Goal: Task Accomplishment & Management: Manage account settings

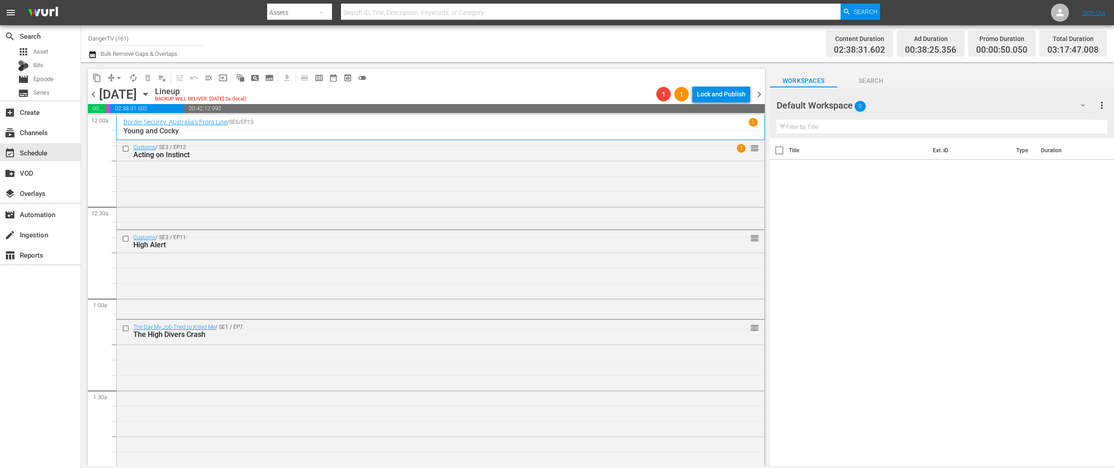
scroll to position [433, 0]
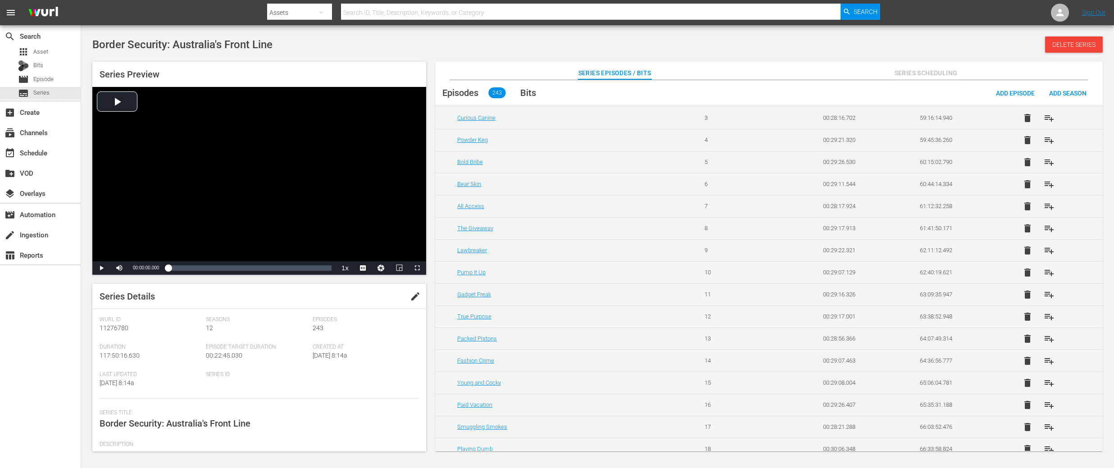
scroll to position [2854, 0]
click at [1045, 400] on span "playlist_add" at bounding box center [1049, 401] width 11 height 11
click at [1048, 425] on span "playlist_add" at bounding box center [1049, 423] width 11 height 11
click at [1049, 447] on span "playlist_add" at bounding box center [1049, 445] width 11 height 11
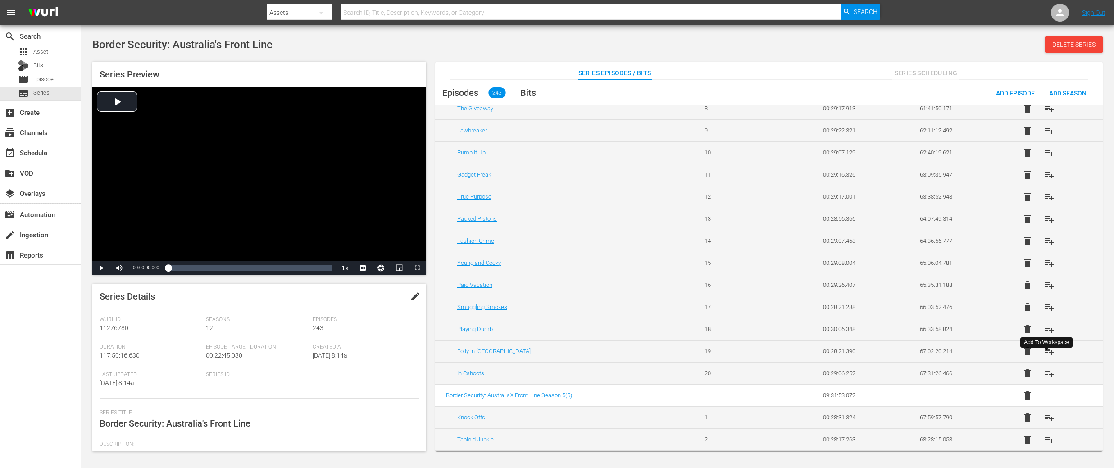
scroll to position [2975, 0]
click at [1046, 351] on span "playlist_add" at bounding box center [1049, 347] width 11 height 11
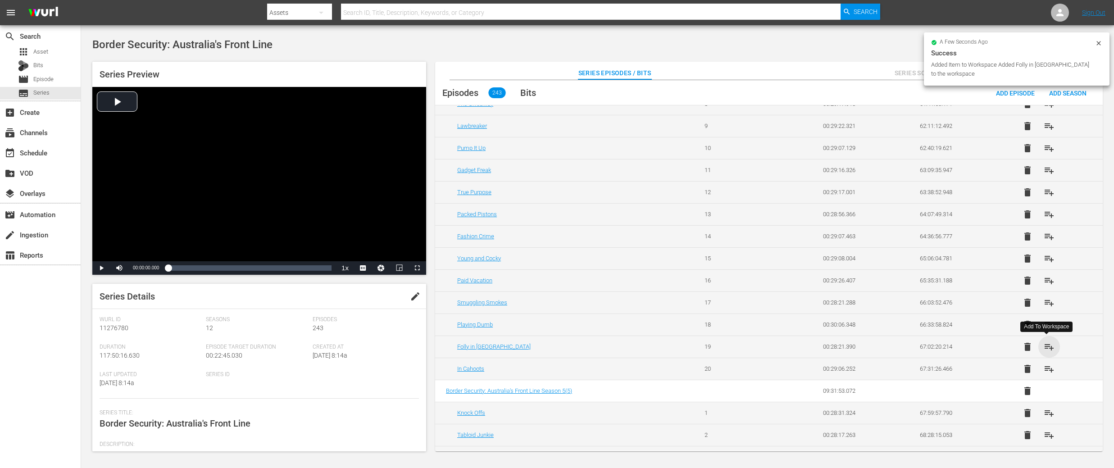
click at [1048, 348] on span "playlist_add" at bounding box center [1049, 347] width 11 height 11
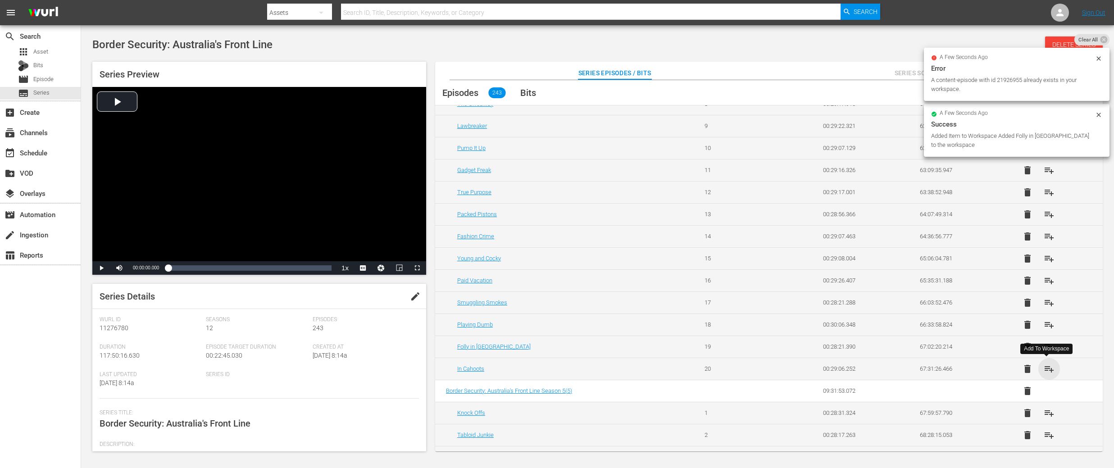
click at [1047, 369] on span "playlist_add" at bounding box center [1049, 369] width 11 height 11
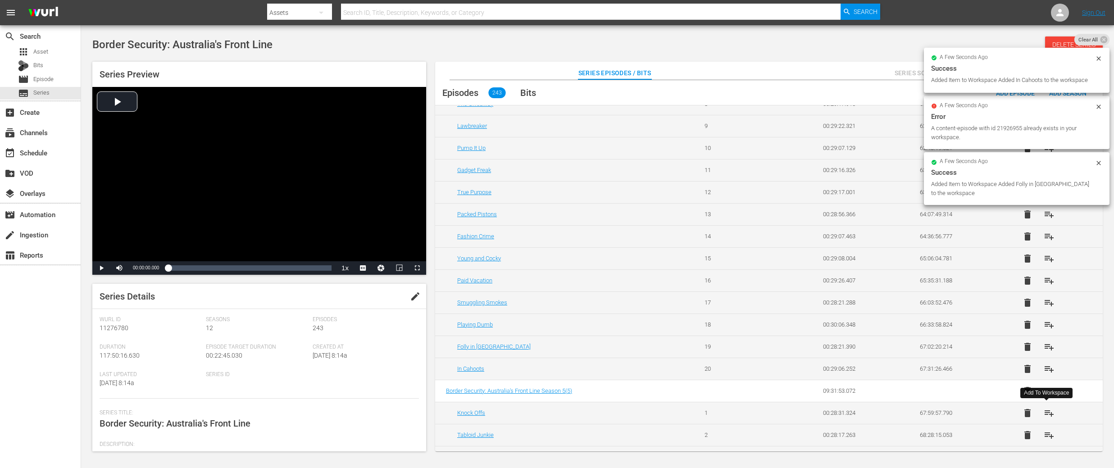
click at [1044, 415] on span "playlist_add" at bounding box center [1049, 413] width 11 height 11
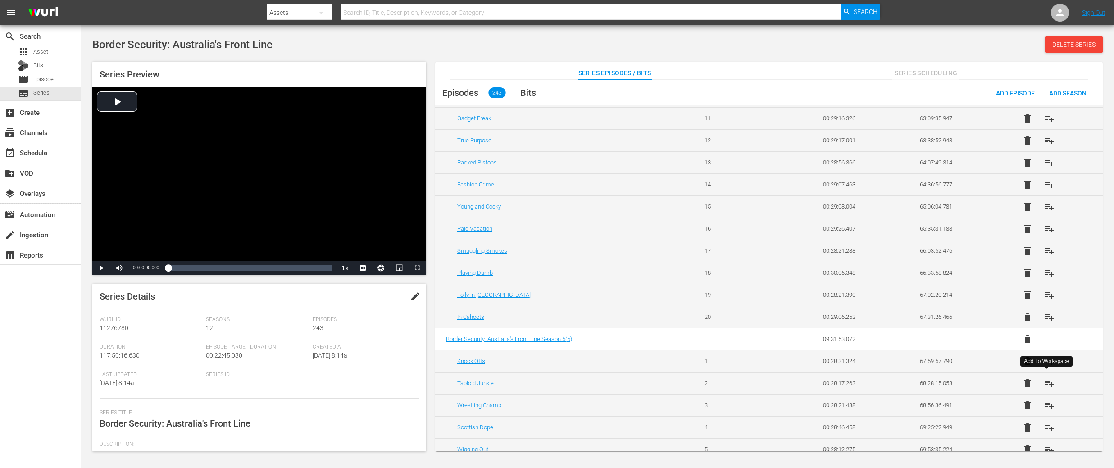
scroll to position [3029, 0]
click at [1044, 380] on span "playlist_add" at bounding box center [1049, 380] width 11 height 11
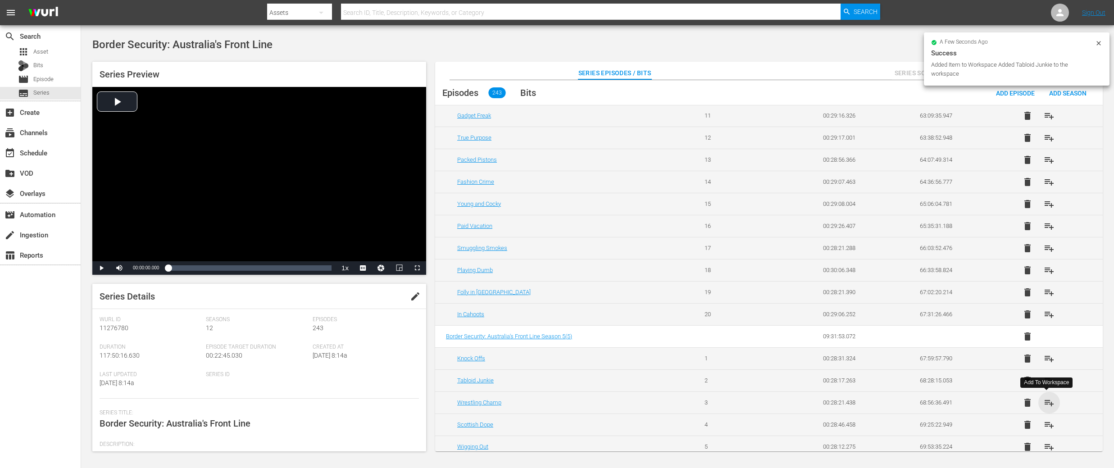
click at [1045, 402] on span "playlist_add" at bounding box center [1049, 402] width 11 height 11
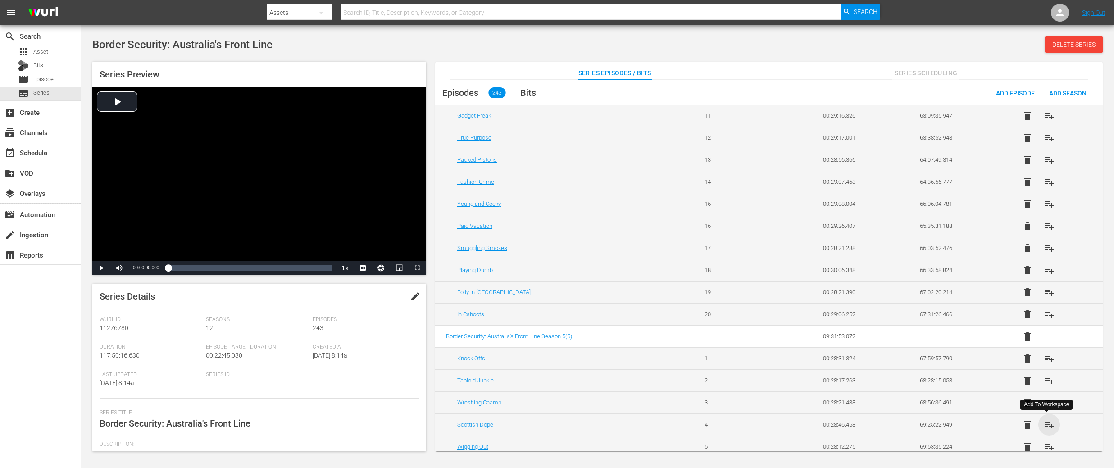
click at [1044, 424] on span "playlist_add" at bounding box center [1049, 424] width 11 height 11
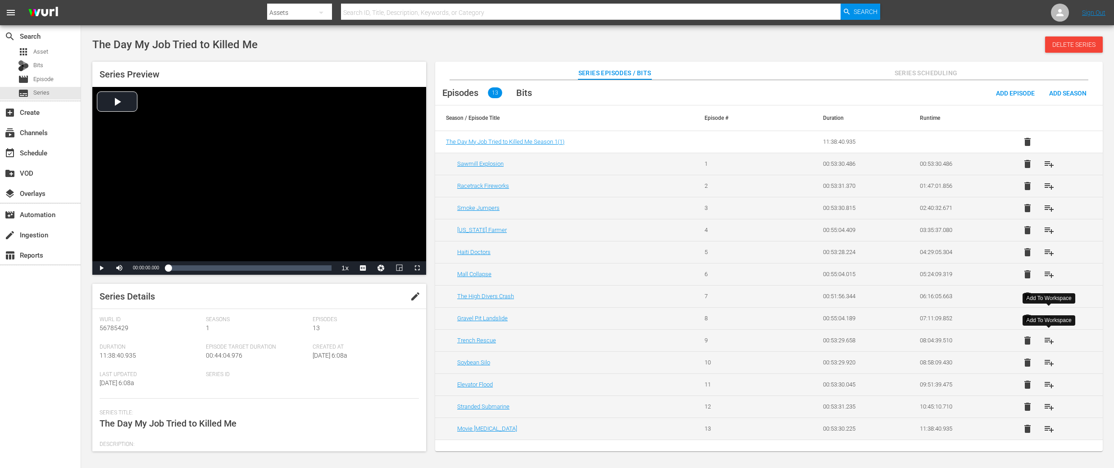
click at [1050, 340] on span "playlist_add" at bounding box center [1049, 340] width 11 height 11
click at [1046, 362] on span "playlist_add" at bounding box center [1049, 362] width 11 height 11
click at [1048, 383] on span "playlist_add" at bounding box center [1049, 384] width 11 height 11
click at [1049, 409] on span "playlist_add" at bounding box center [1049, 406] width 11 height 11
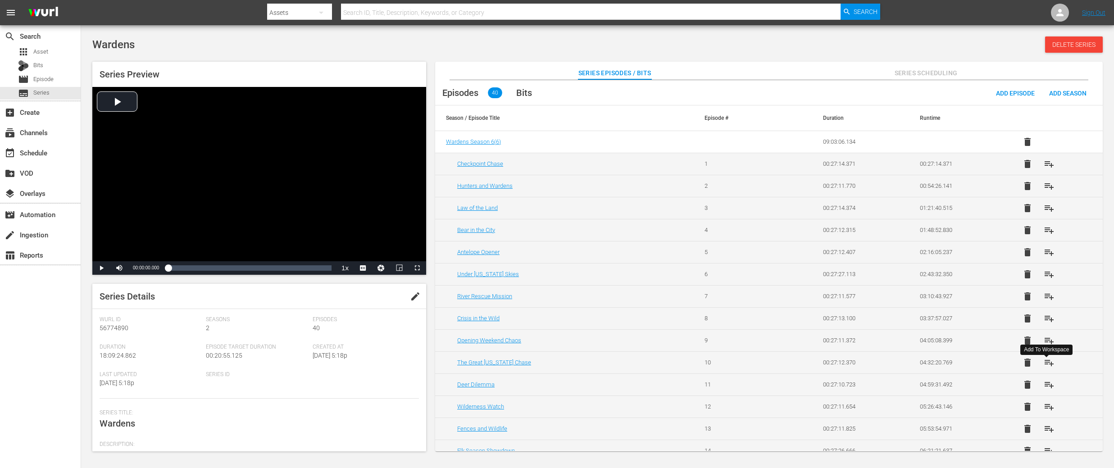
scroll to position [302, 0]
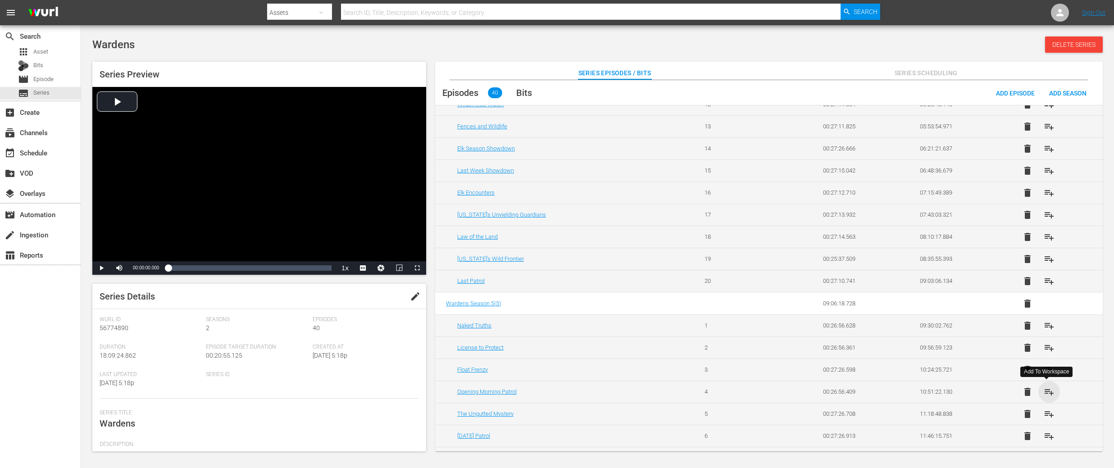
click at [1047, 394] on span "playlist_add" at bounding box center [1049, 392] width 11 height 11
click at [1049, 412] on span "playlist_add" at bounding box center [1049, 414] width 11 height 11
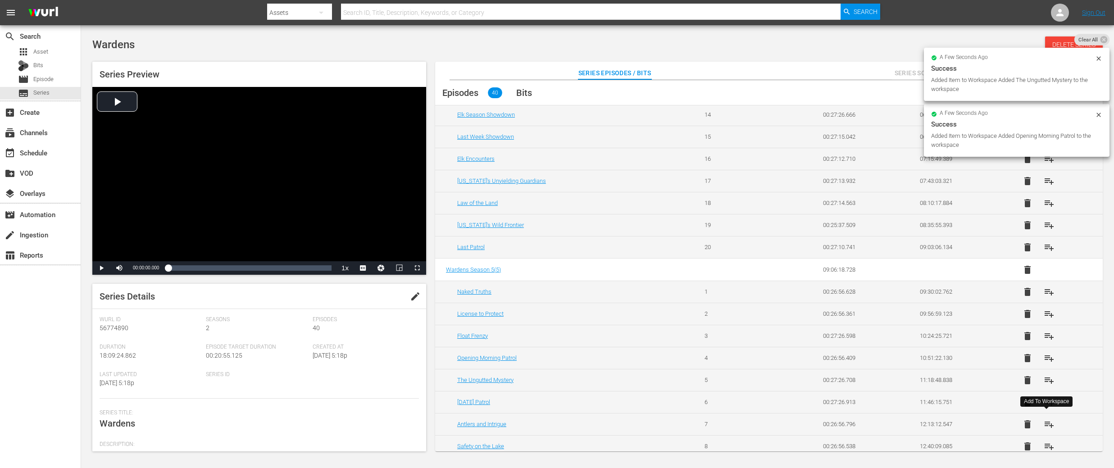
scroll to position [342, 0]
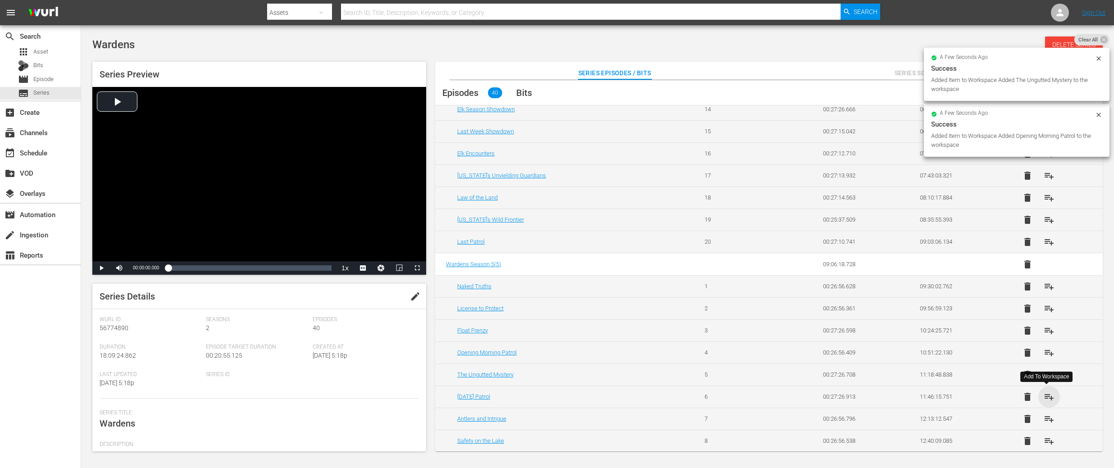
click at [1045, 396] on span "playlist_add" at bounding box center [1049, 397] width 11 height 11
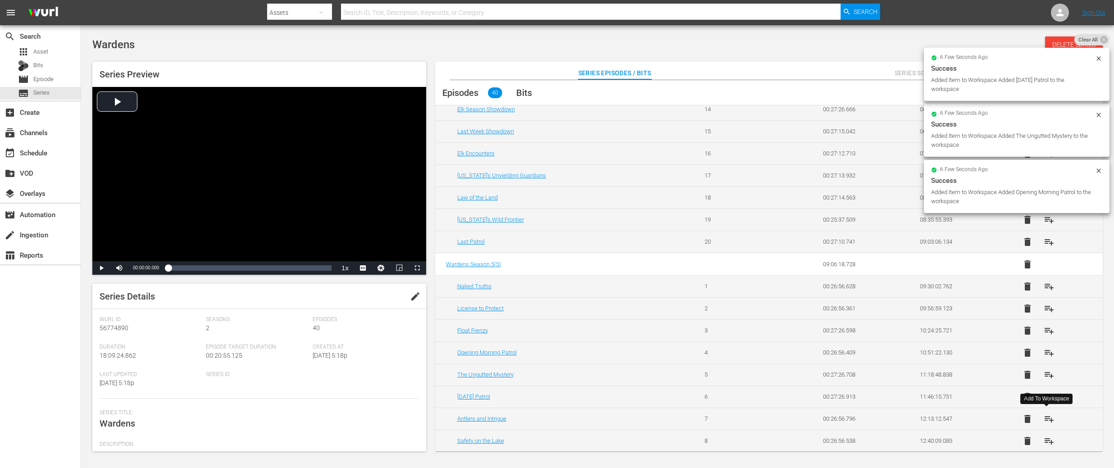
click at [1050, 421] on span "playlist_add" at bounding box center [1049, 419] width 11 height 11
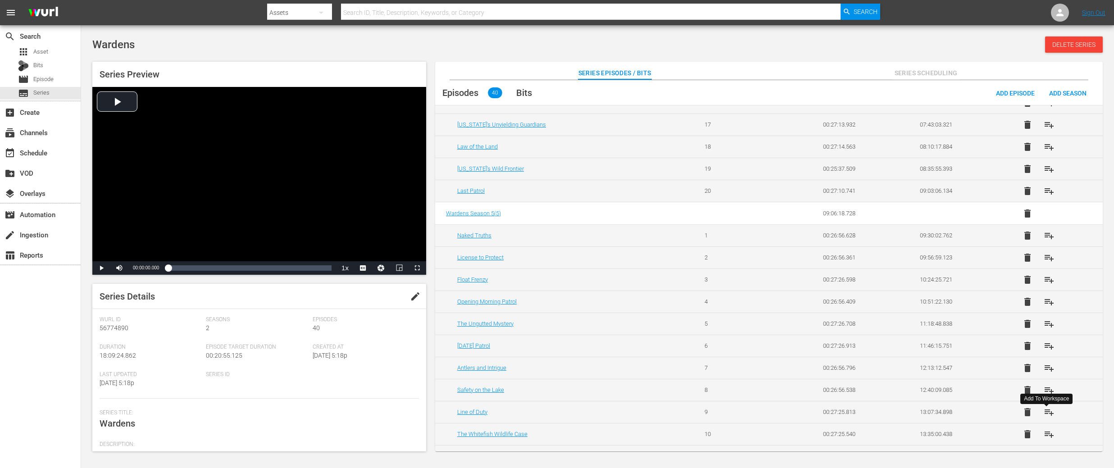
scroll to position [406, 0]
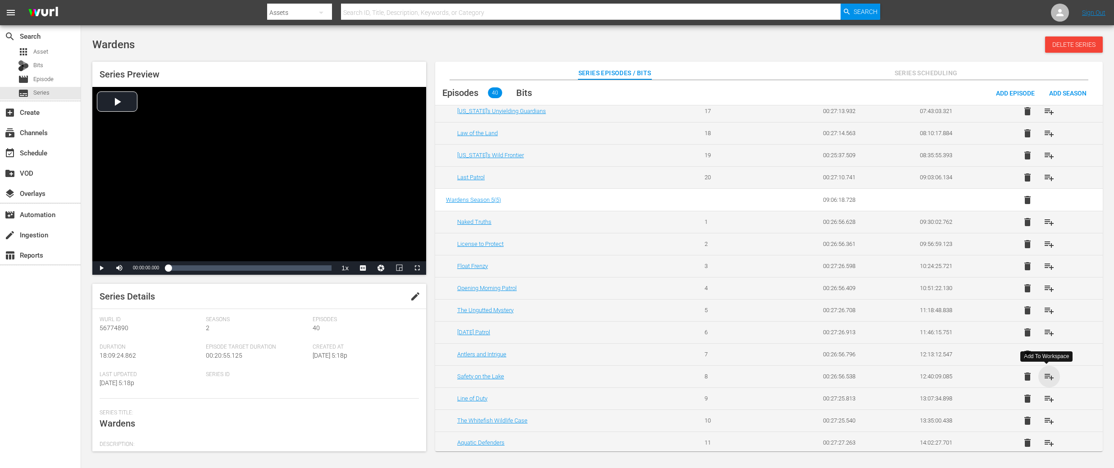
click at [1047, 377] on span "playlist_add" at bounding box center [1049, 376] width 11 height 11
click at [1050, 394] on span "playlist_add" at bounding box center [1049, 398] width 11 height 11
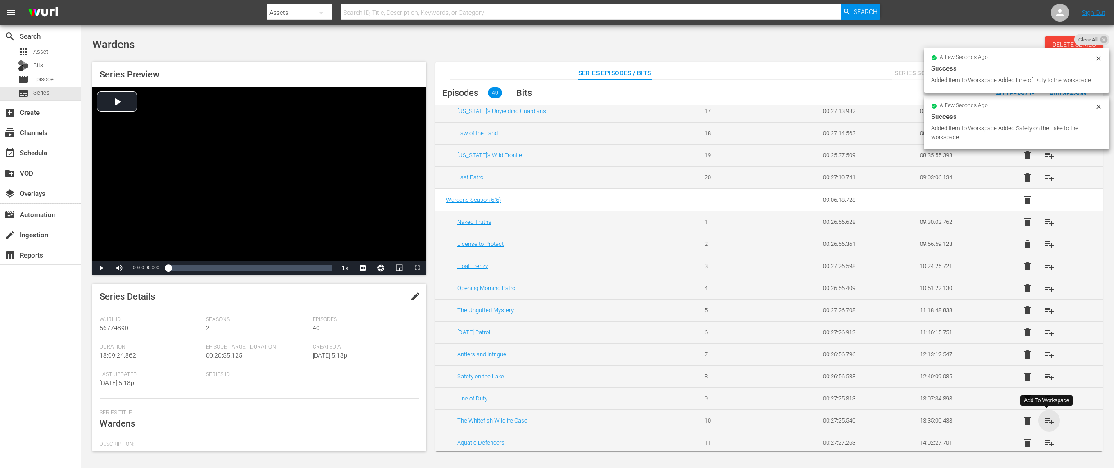
drag, startPoint x: 1049, startPoint y: 422, endPoint x: 1049, endPoint y: 428, distance: 5.9
click at [1049, 422] on span "playlist_add" at bounding box center [1049, 420] width 11 height 11
click at [1047, 439] on span "playlist_add" at bounding box center [1049, 443] width 11 height 11
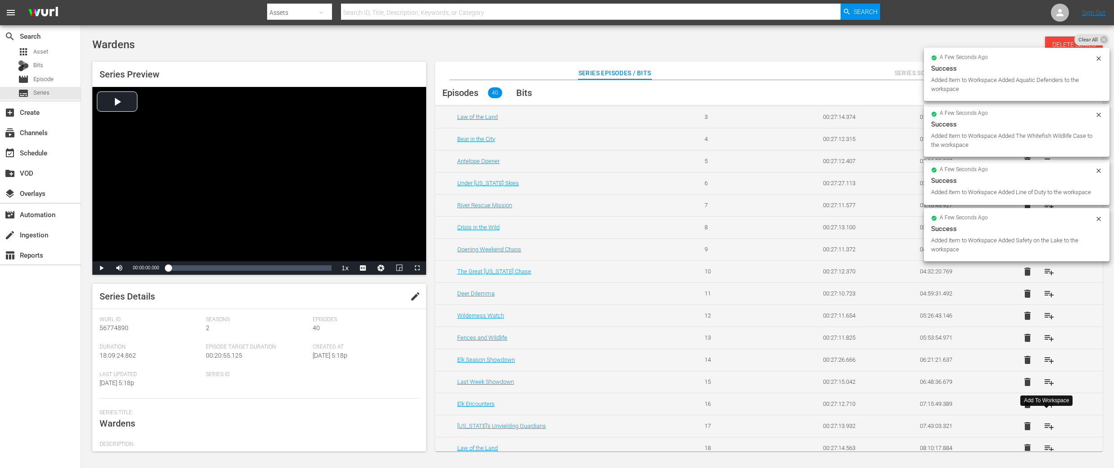
scroll to position [0, 0]
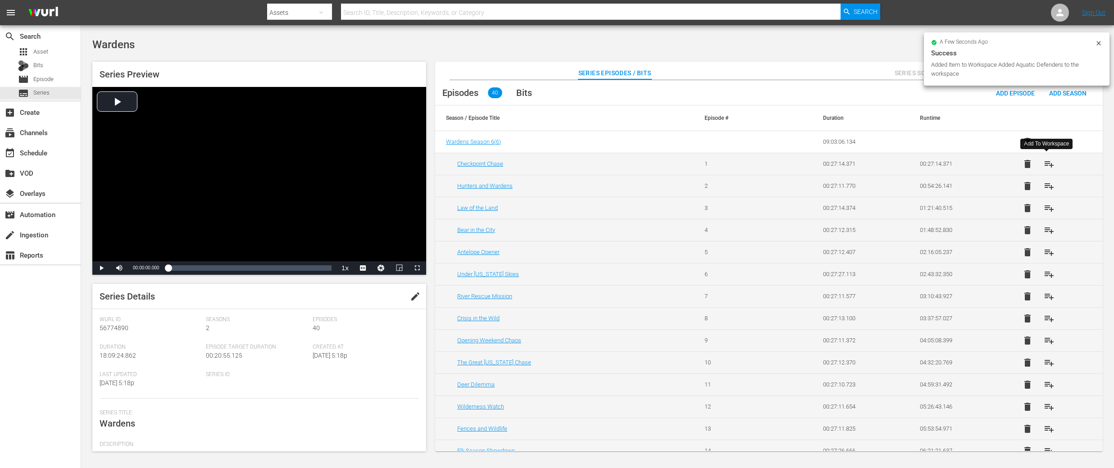
click at [1048, 164] on span "playlist_add" at bounding box center [1049, 164] width 11 height 11
click at [1047, 186] on span "playlist_add" at bounding box center [1049, 186] width 11 height 11
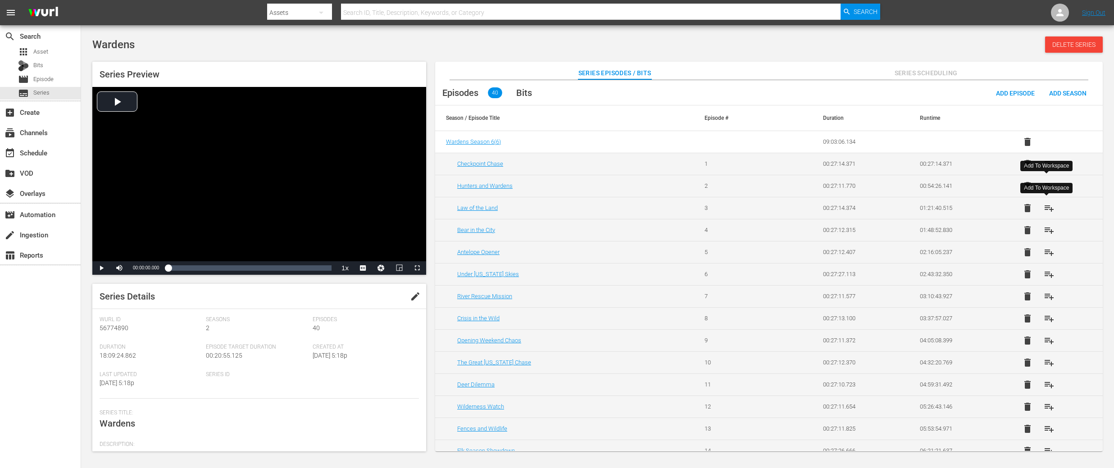
click at [1044, 210] on span "playlist_add" at bounding box center [1049, 208] width 11 height 11
click at [1046, 229] on span "playlist_add" at bounding box center [1049, 230] width 11 height 11
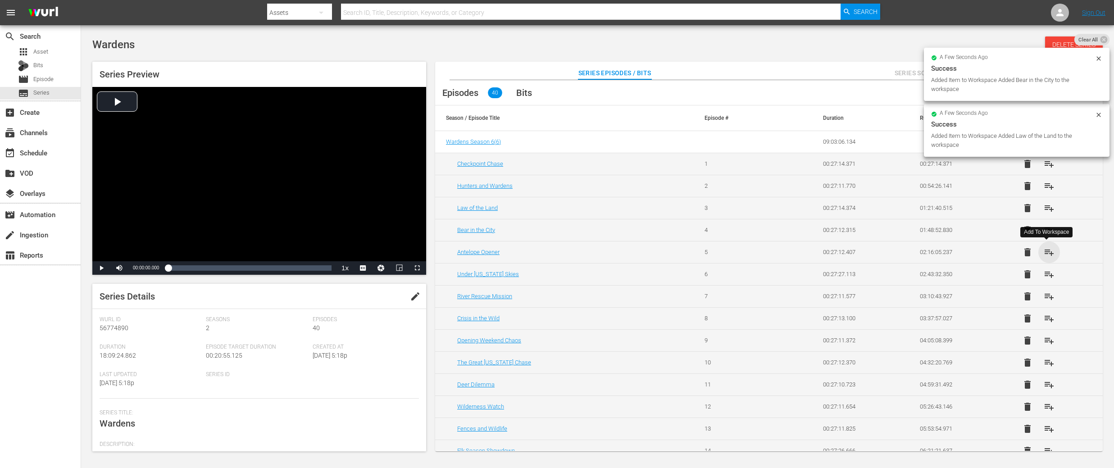
click at [1046, 252] on span "playlist_add" at bounding box center [1049, 252] width 11 height 11
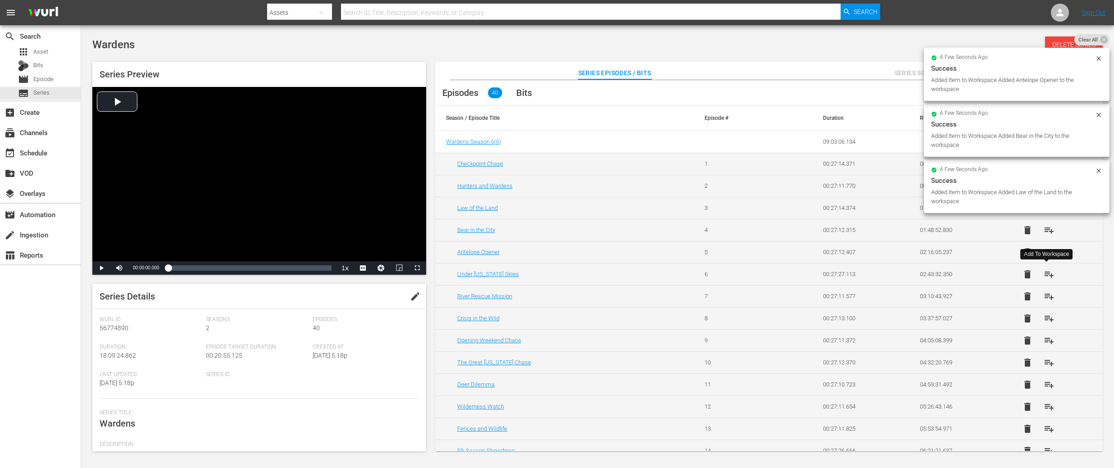
click at [1049, 277] on span "playlist_add" at bounding box center [1049, 274] width 11 height 11
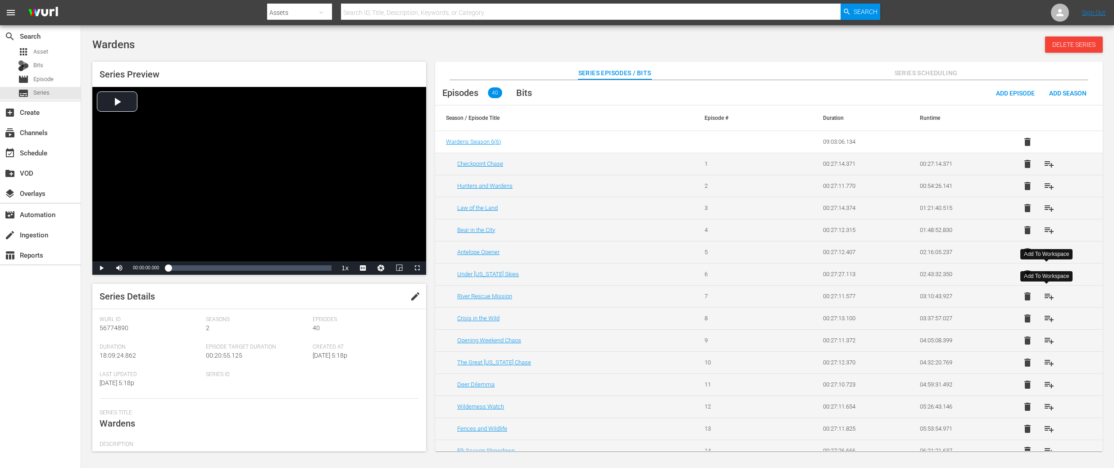
drag, startPoint x: 1051, startPoint y: 296, endPoint x: 1049, endPoint y: 305, distance: 9.6
click at [1051, 296] on span "playlist_add" at bounding box center [1049, 296] width 11 height 11
click at [1048, 316] on span "playlist_add" at bounding box center [1049, 318] width 11 height 11
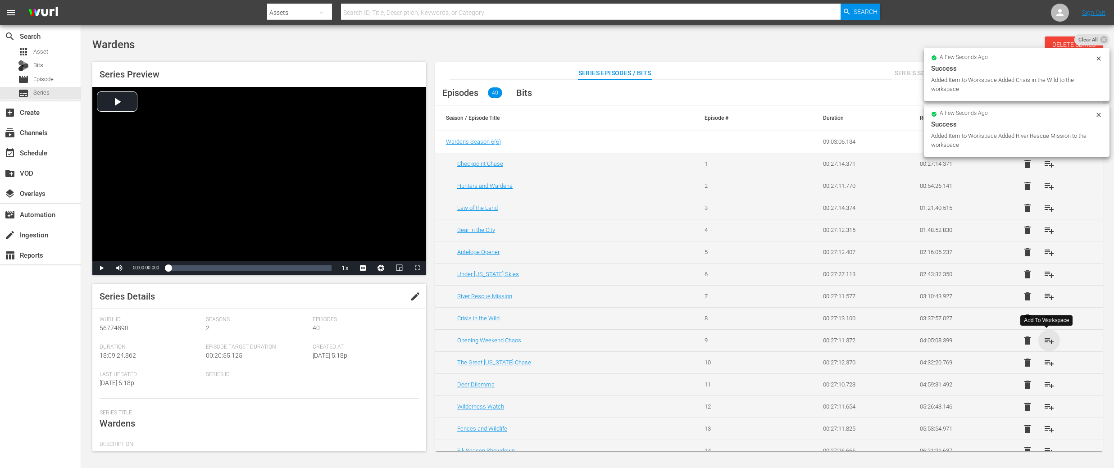
click at [1050, 339] on span "playlist_add" at bounding box center [1049, 340] width 11 height 11
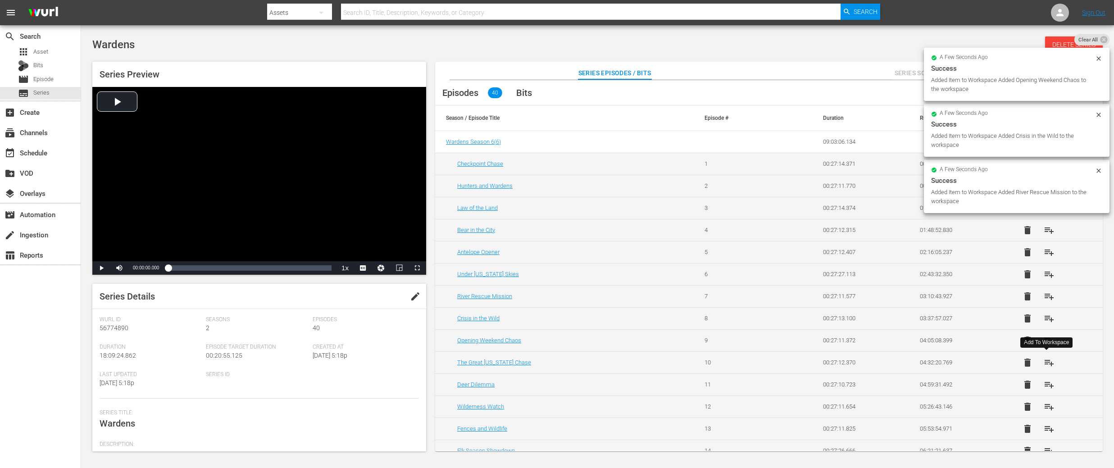
click at [1049, 365] on span "playlist_add" at bounding box center [1049, 362] width 11 height 11
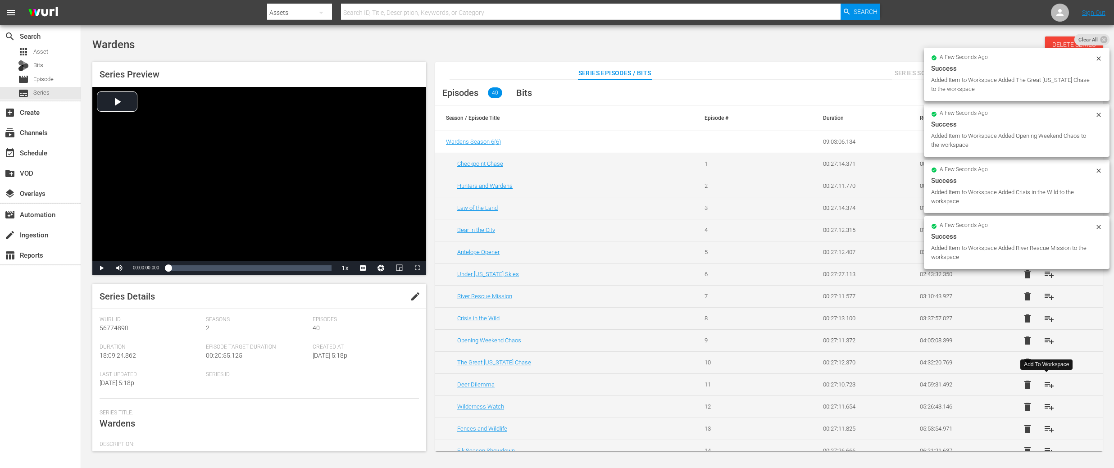
click at [1047, 383] on span "playlist_add" at bounding box center [1049, 384] width 11 height 11
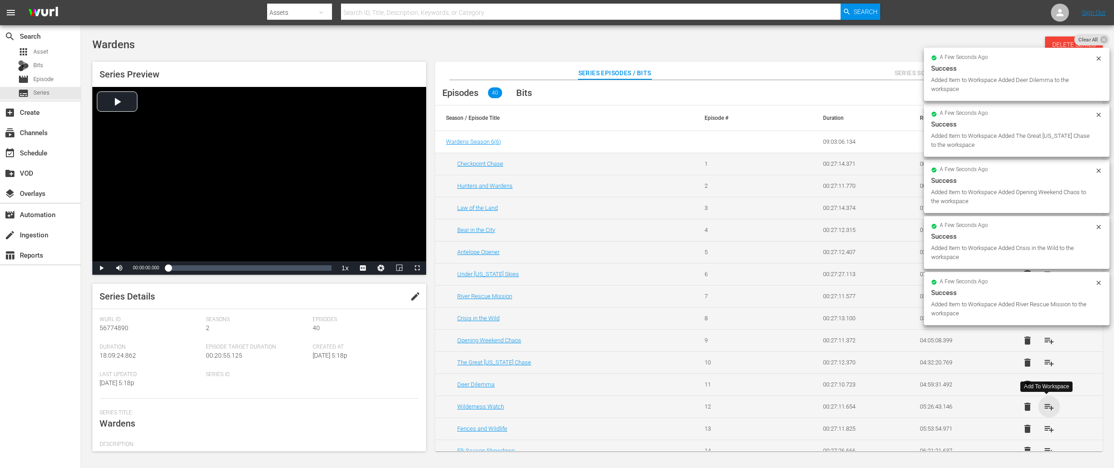
click at [1049, 406] on span "playlist_add" at bounding box center [1049, 406] width 11 height 11
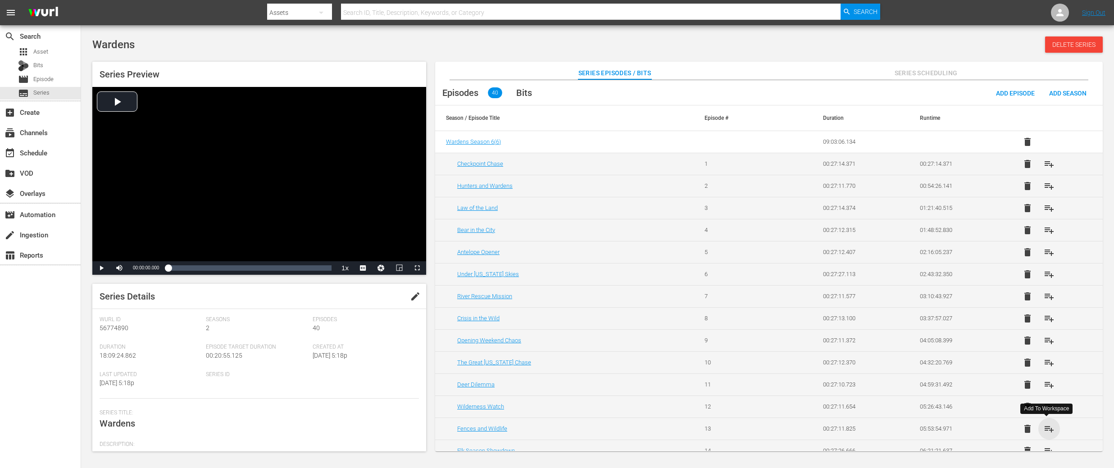
click at [1047, 429] on span "playlist_add" at bounding box center [1049, 429] width 11 height 11
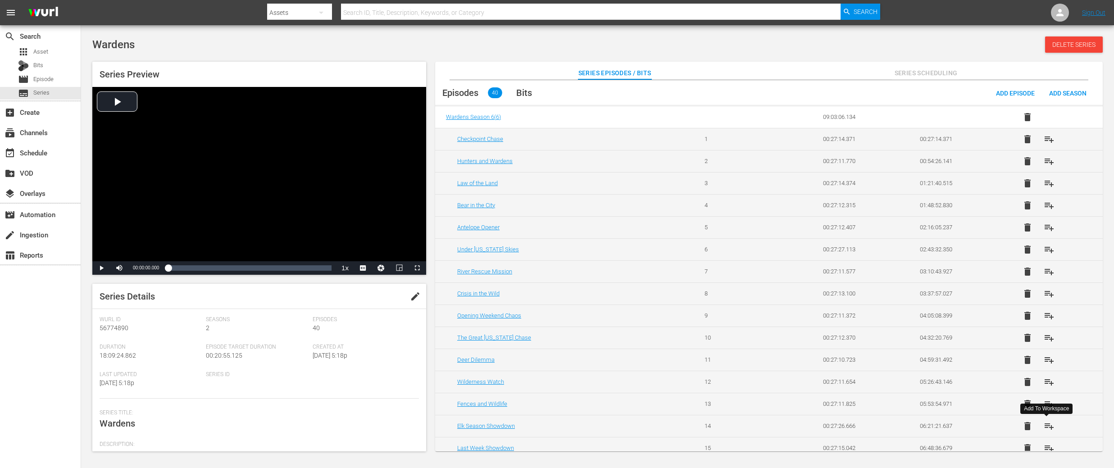
scroll to position [27, 0]
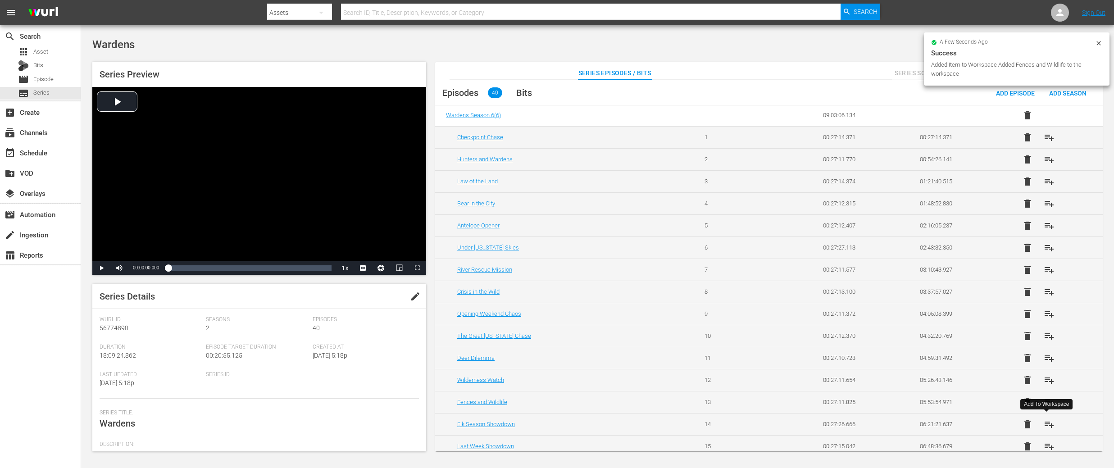
click at [1047, 427] on span "playlist_add" at bounding box center [1049, 424] width 11 height 11
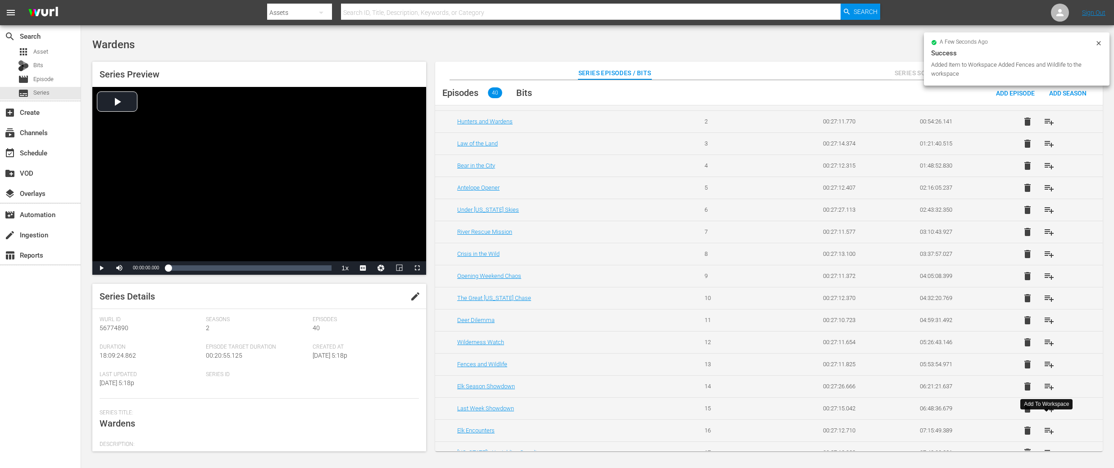
scroll to position [66, 0]
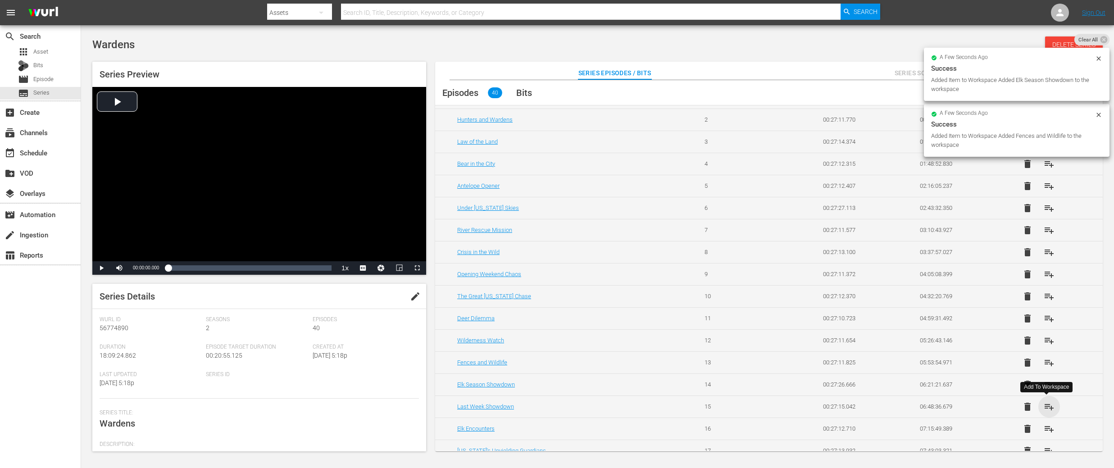
click at [1046, 406] on span "playlist_add" at bounding box center [1049, 406] width 11 height 11
click at [1049, 429] on span "playlist_add" at bounding box center [1049, 429] width 11 height 11
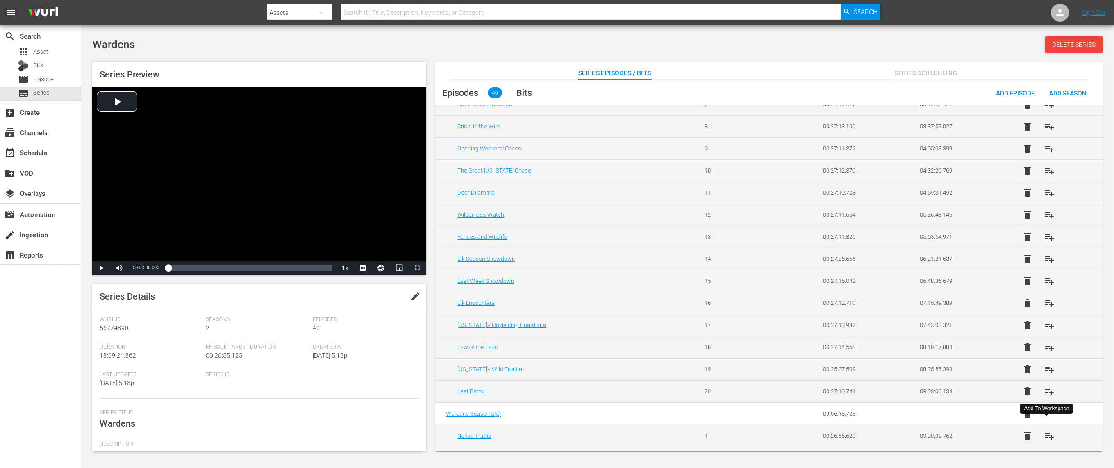
scroll to position [209, 0]
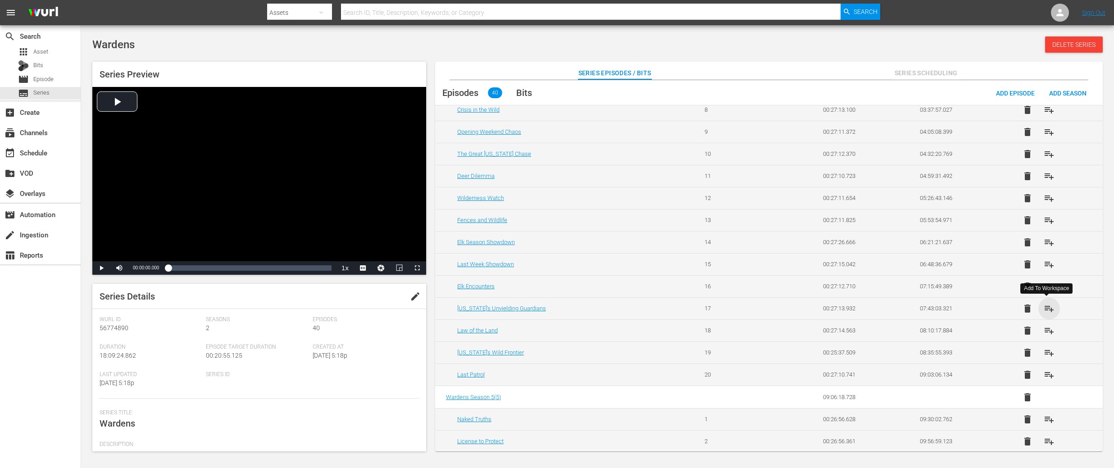
click at [1046, 309] on span "playlist_add" at bounding box center [1049, 308] width 11 height 11
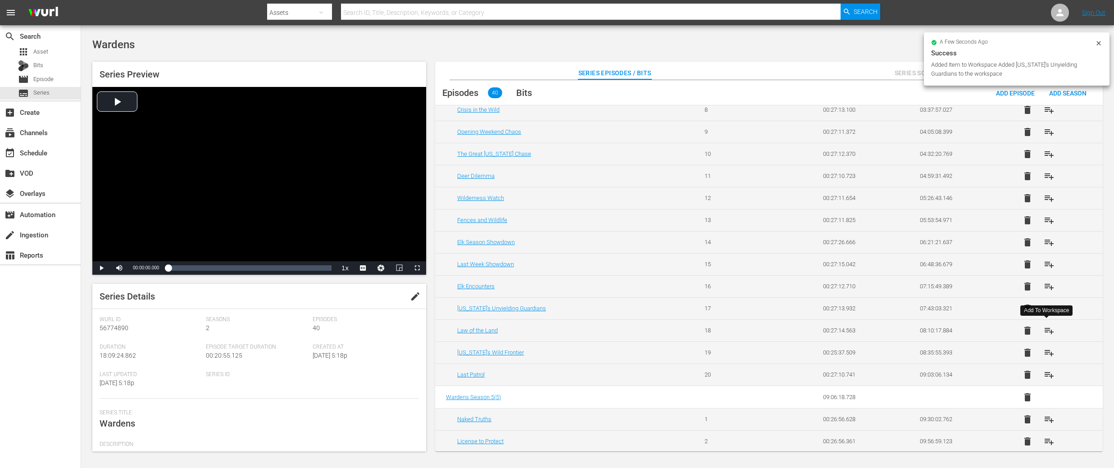
click at [1047, 328] on span "playlist_add" at bounding box center [1049, 330] width 11 height 11
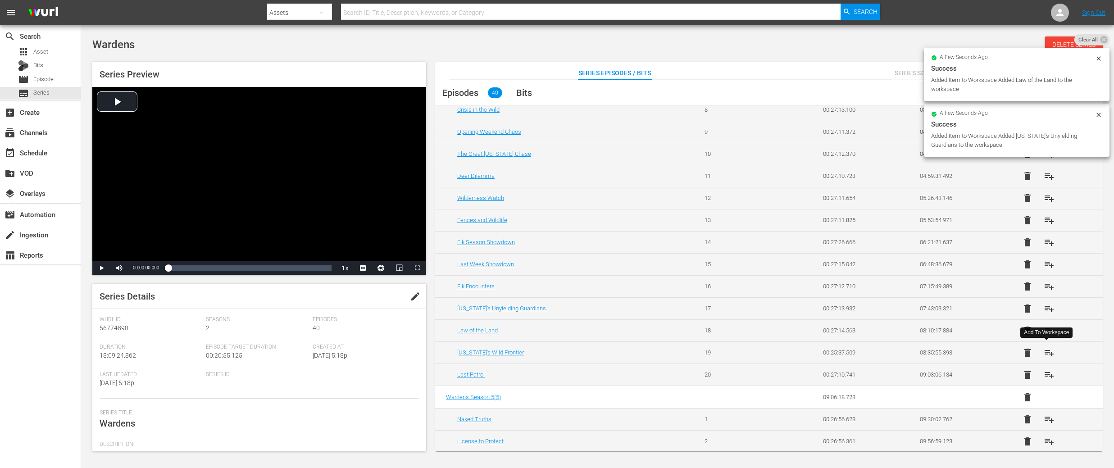
click at [1045, 349] on span "playlist_add" at bounding box center [1049, 352] width 11 height 11
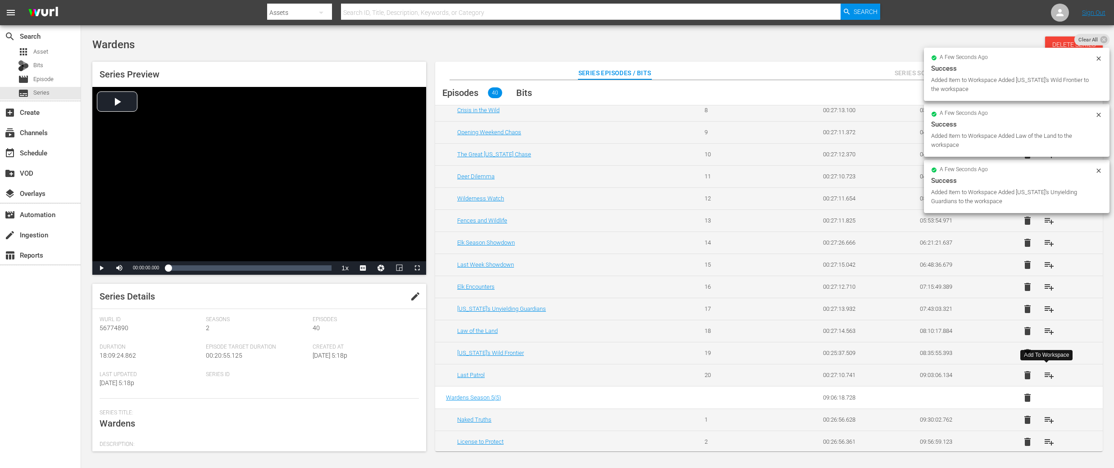
click at [1048, 375] on span "playlist_add" at bounding box center [1049, 375] width 11 height 11
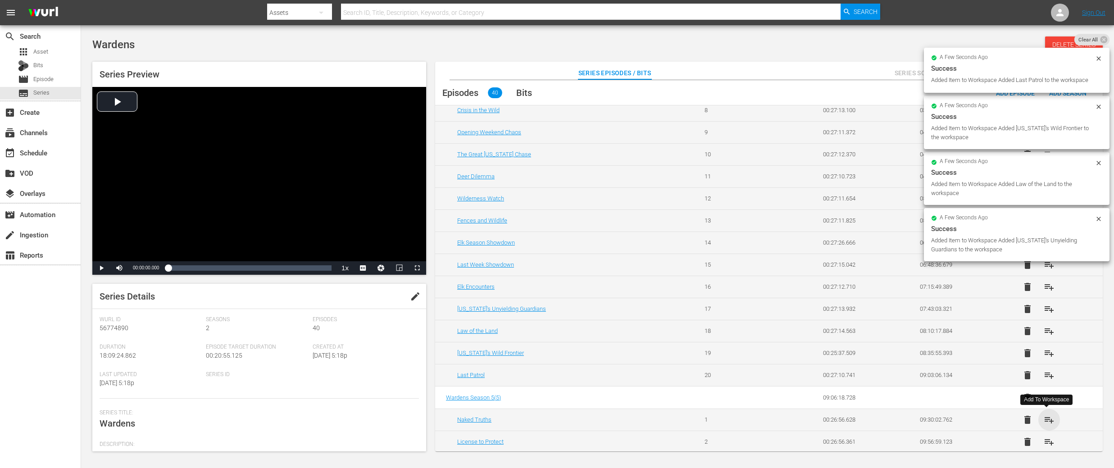
click at [1047, 419] on span "playlist_add" at bounding box center [1049, 420] width 11 height 11
click at [1046, 440] on span "playlist_add" at bounding box center [1049, 442] width 11 height 11
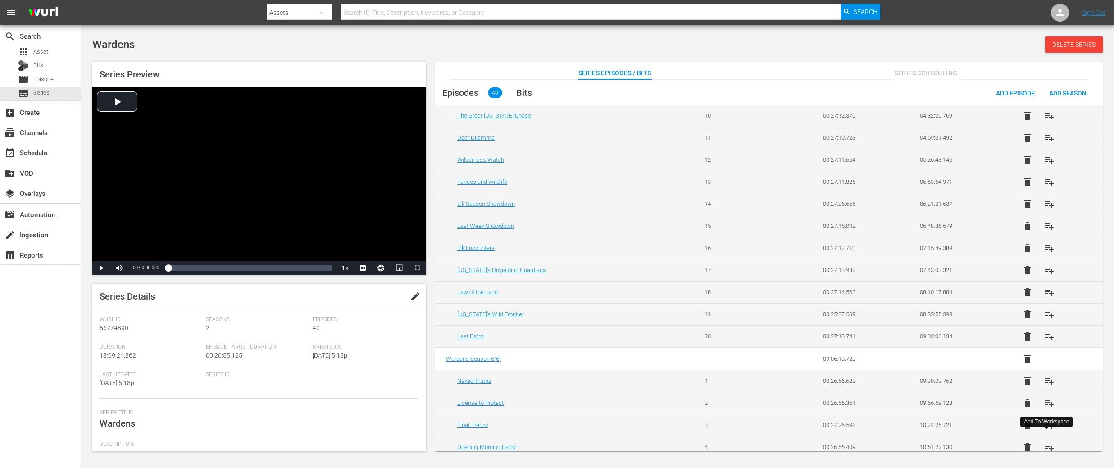
scroll to position [248, 0]
click at [1047, 425] on span "playlist_add" at bounding box center [1049, 424] width 11 height 11
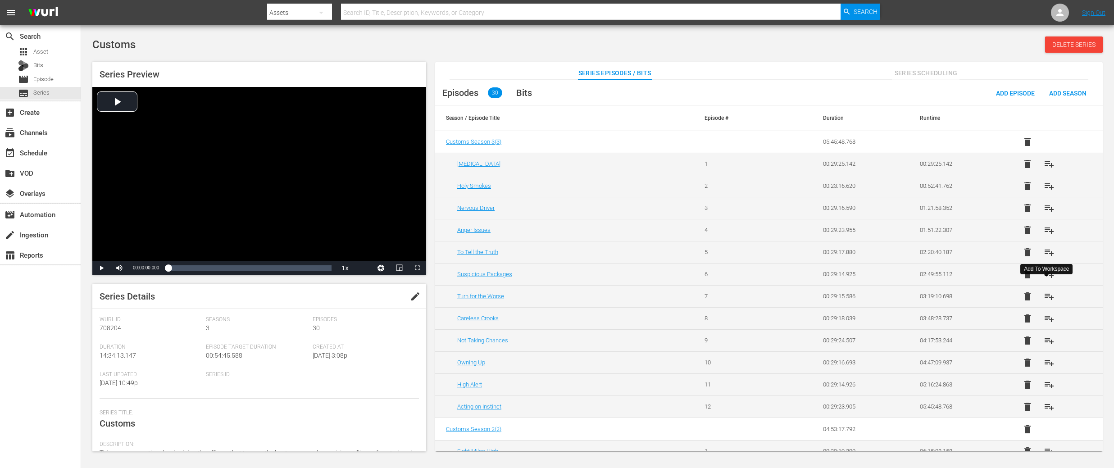
scroll to position [273, 0]
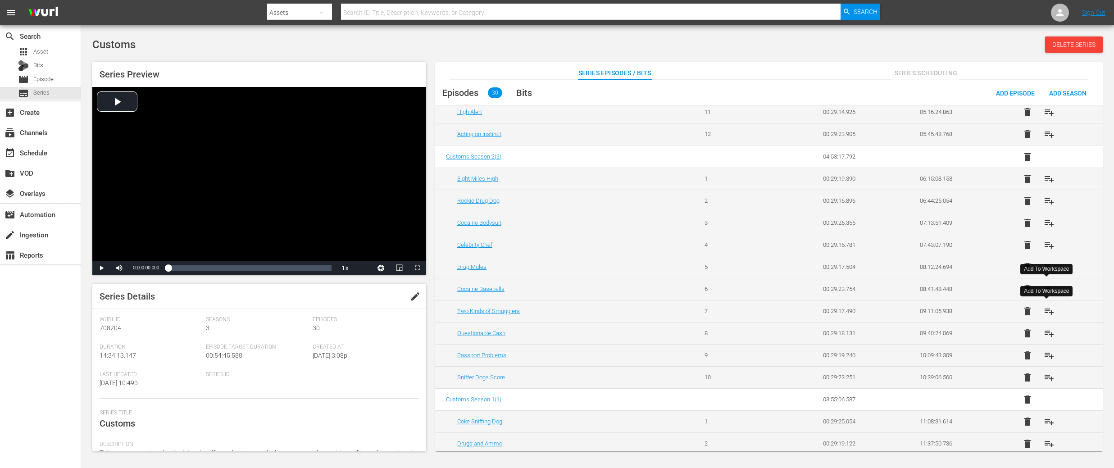
click at [1045, 311] on span "playlist_add" at bounding box center [1049, 311] width 11 height 11
click at [1048, 335] on span "playlist_add" at bounding box center [1049, 333] width 11 height 11
click at [1047, 356] on span "playlist_add" at bounding box center [1049, 355] width 11 height 11
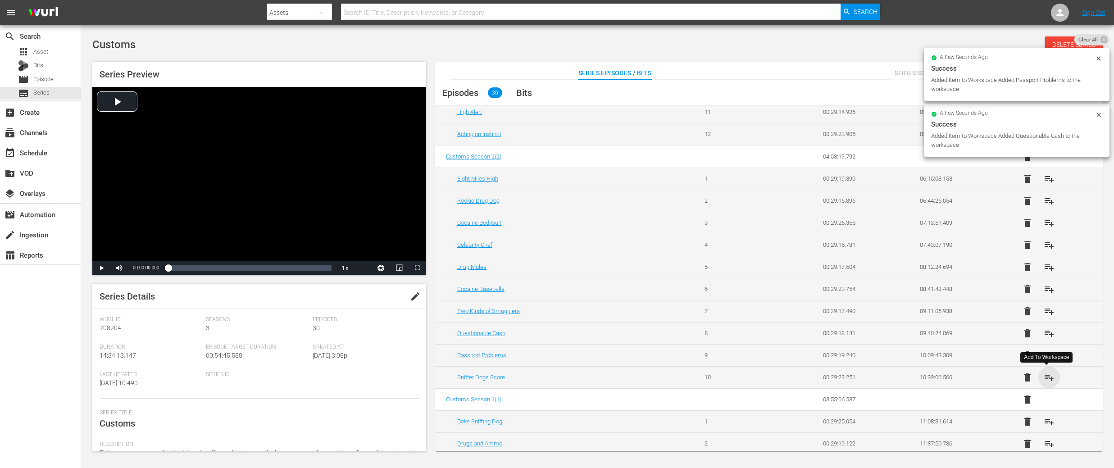
click at [1049, 377] on span "playlist_add" at bounding box center [1049, 377] width 11 height 11
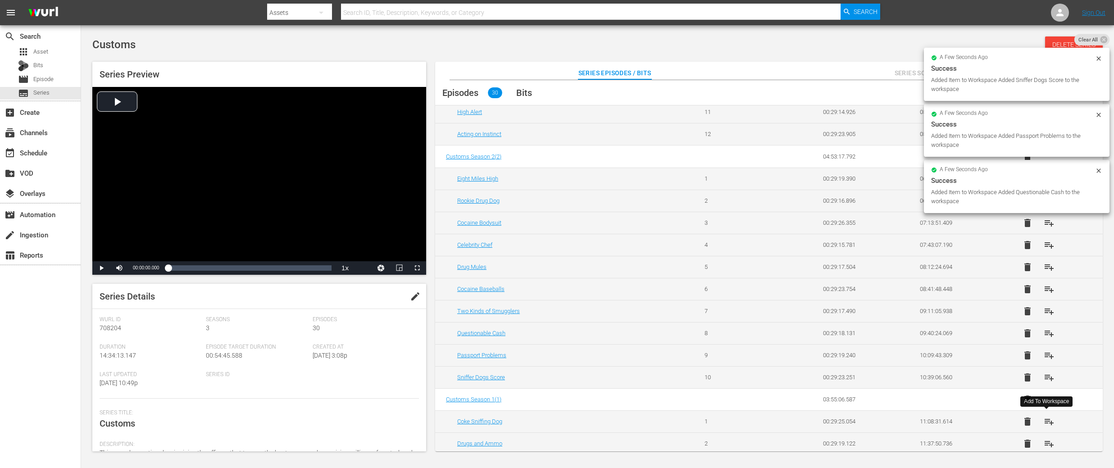
drag, startPoint x: 1049, startPoint y: 421, endPoint x: 1049, endPoint y: 401, distance: 20.7
click at [1049, 421] on span "playlist_add" at bounding box center [1049, 421] width 11 height 11
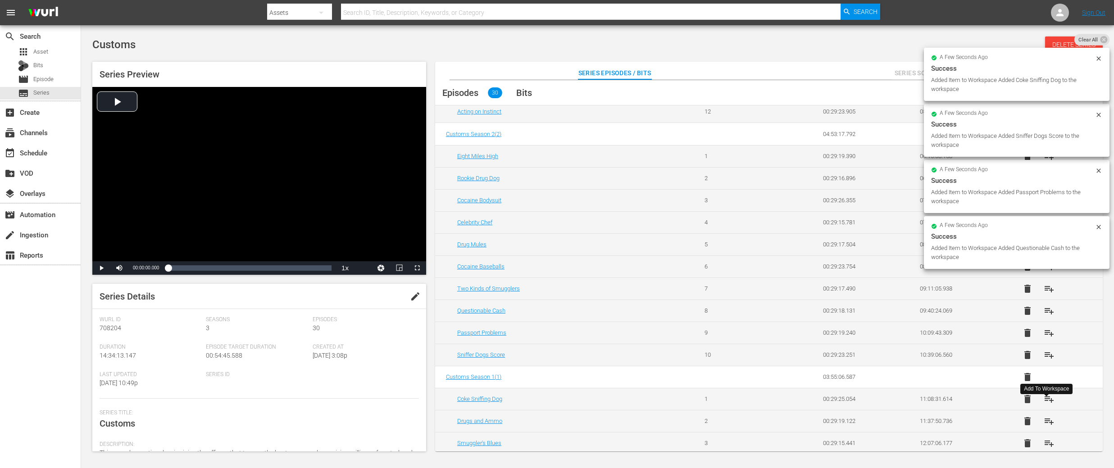
scroll to position [305, 0]
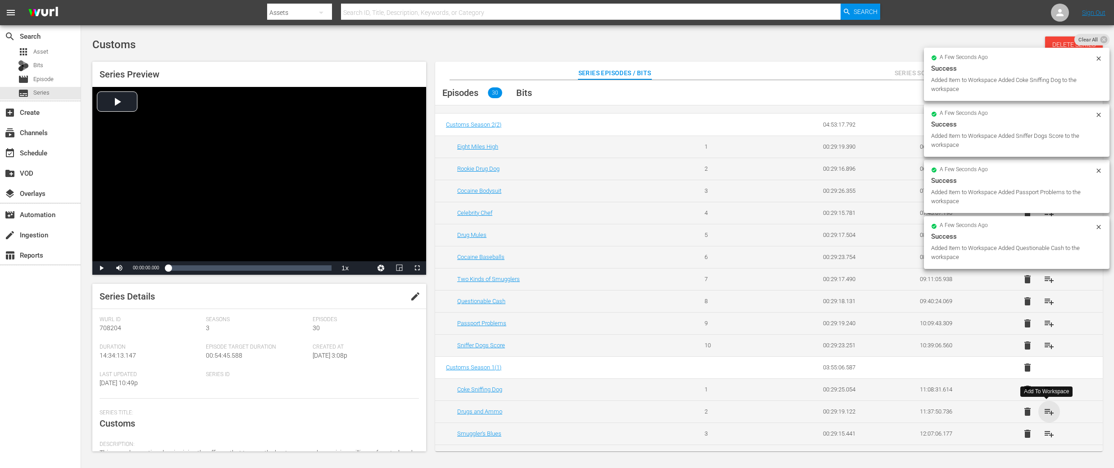
click at [1048, 411] on span "playlist_add" at bounding box center [1049, 411] width 11 height 11
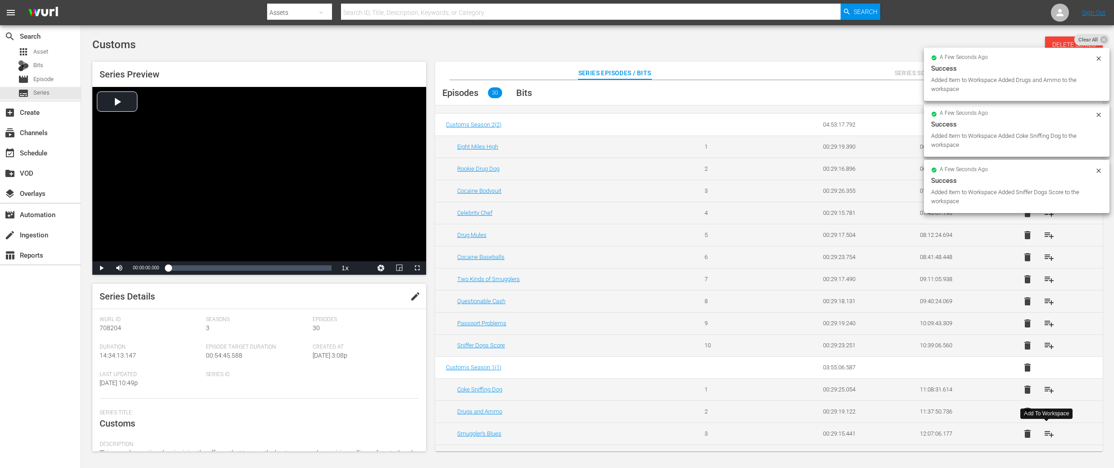
click at [1049, 432] on span "playlist_add" at bounding box center [1049, 434] width 11 height 11
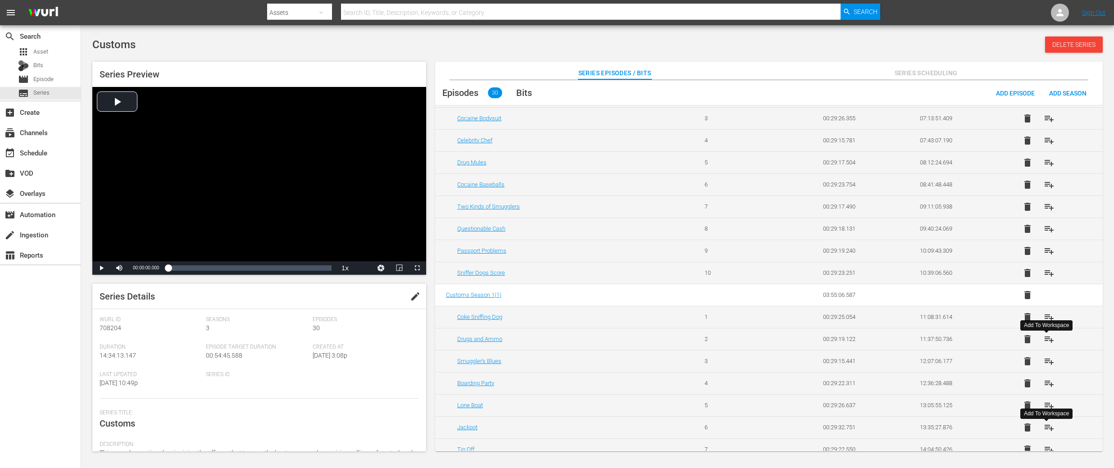
scroll to position [382, 0]
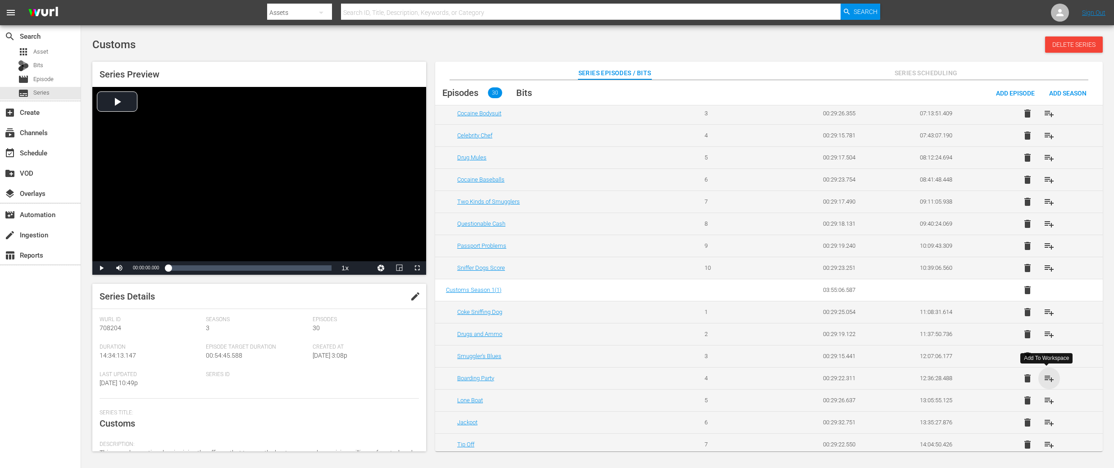
click at [1049, 376] on span "playlist_add" at bounding box center [1049, 378] width 11 height 11
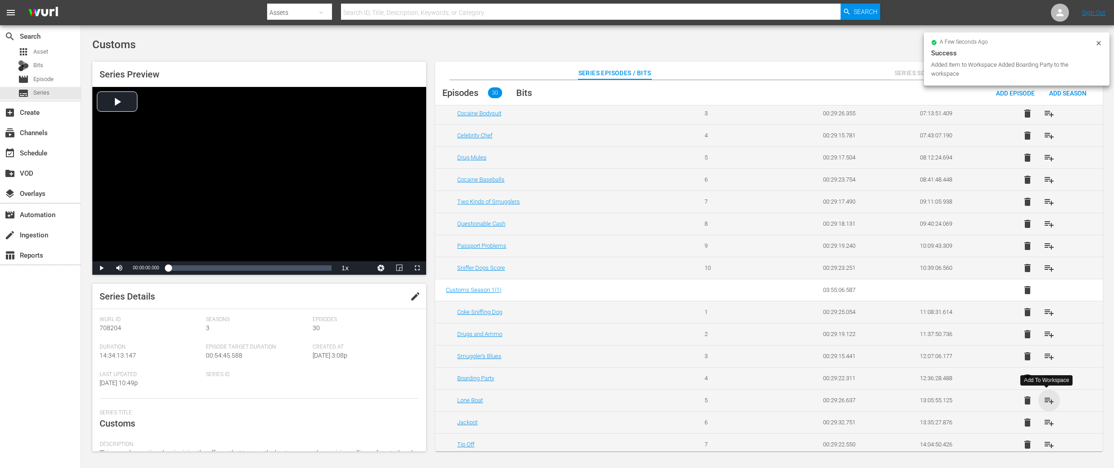
click at [1048, 403] on span "playlist_add" at bounding box center [1049, 400] width 11 height 11
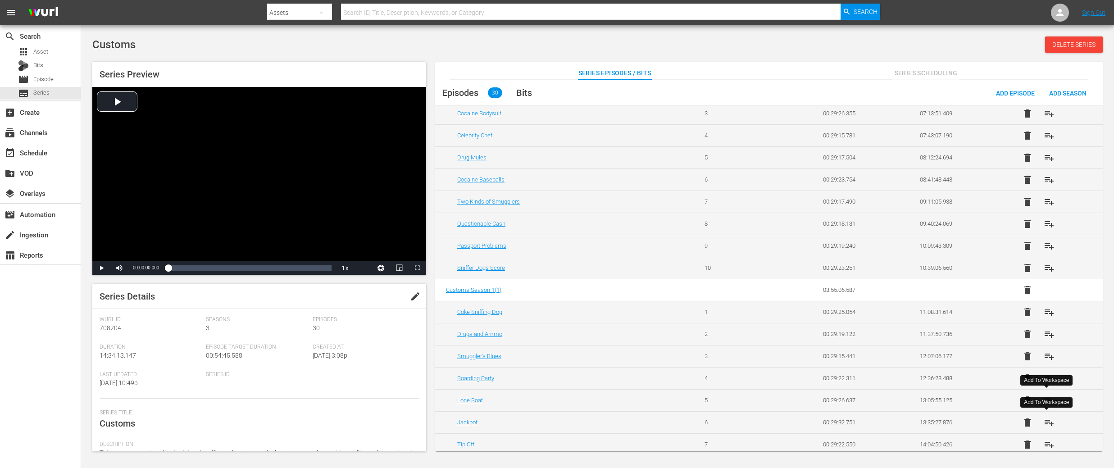
click at [1048, 423] on span "playlist_add" at bounding box center [1049, 422] width 11 height 11
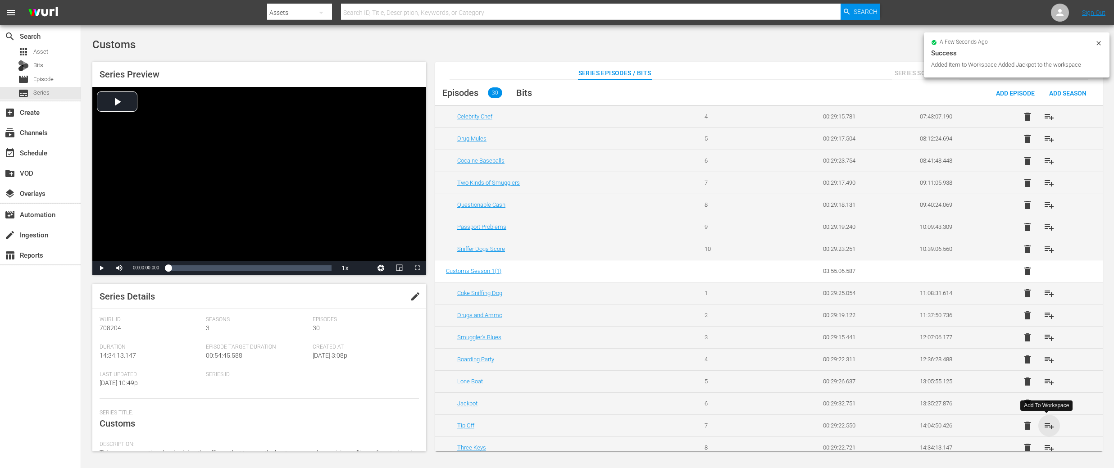
click at [1048, 423] on span "playlist_add" at bounding box center [1049, 425] width 11 height 11
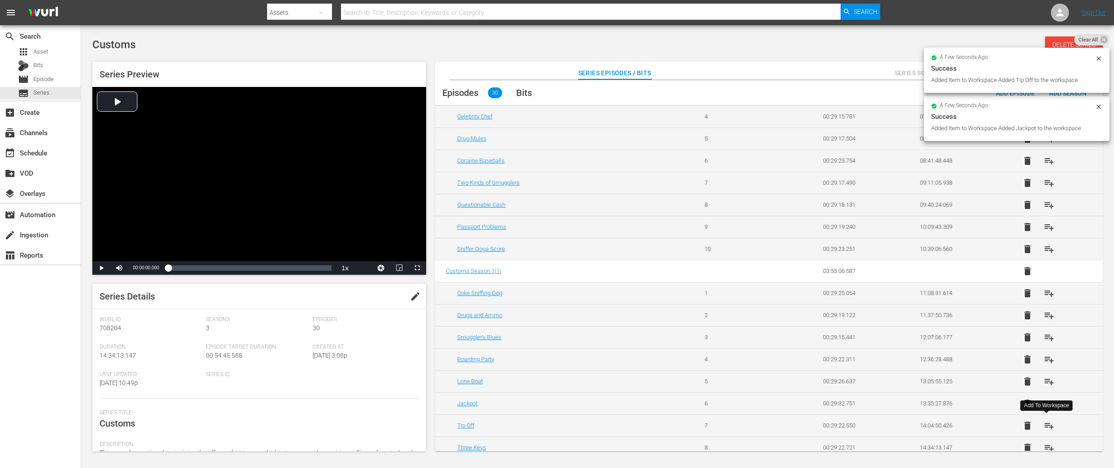
scroll to position [409, 0]
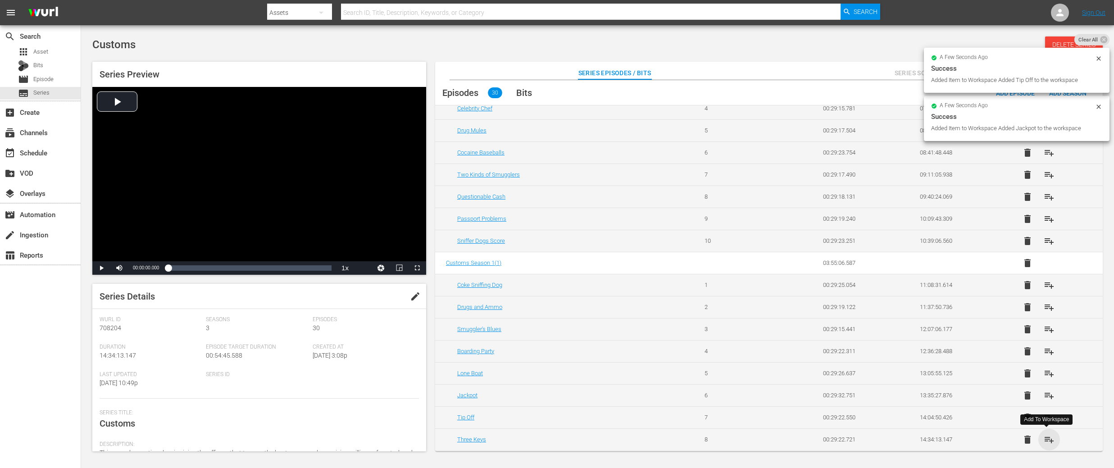
click at [1048, 437] on span "playlist_add" at bounding box center [1049, 439] width 11 height 11
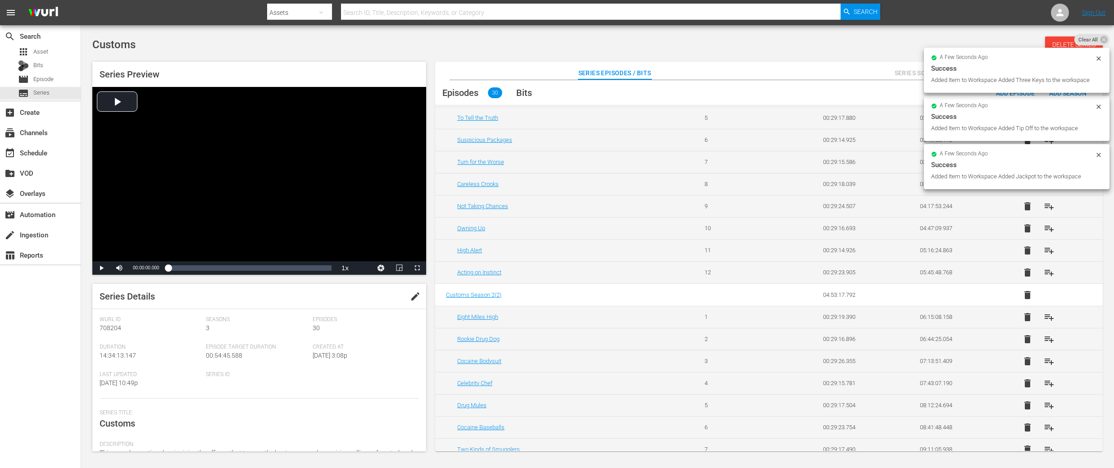
scroll to position [0, 0]
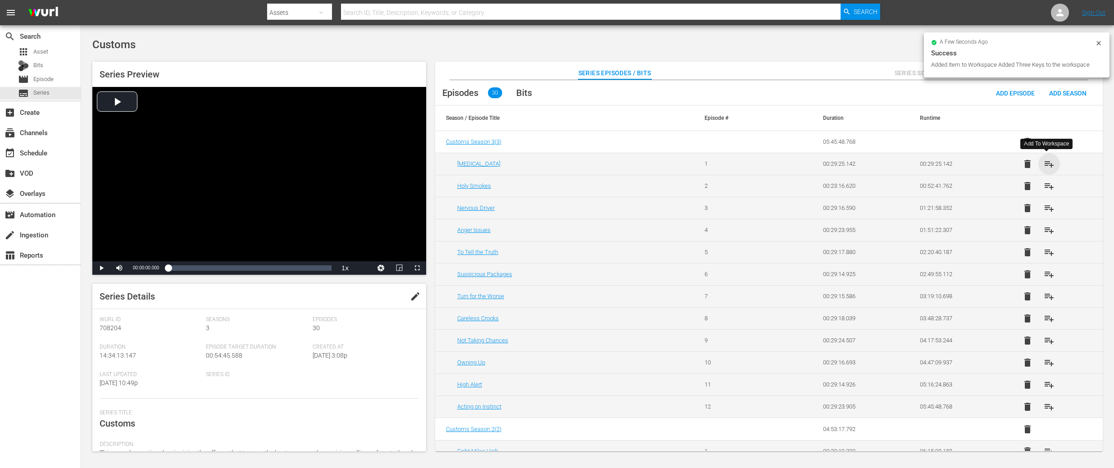
click at [1047, 164] on span "playlist_add" at bounding box center [1049, 164] width 11 height 11
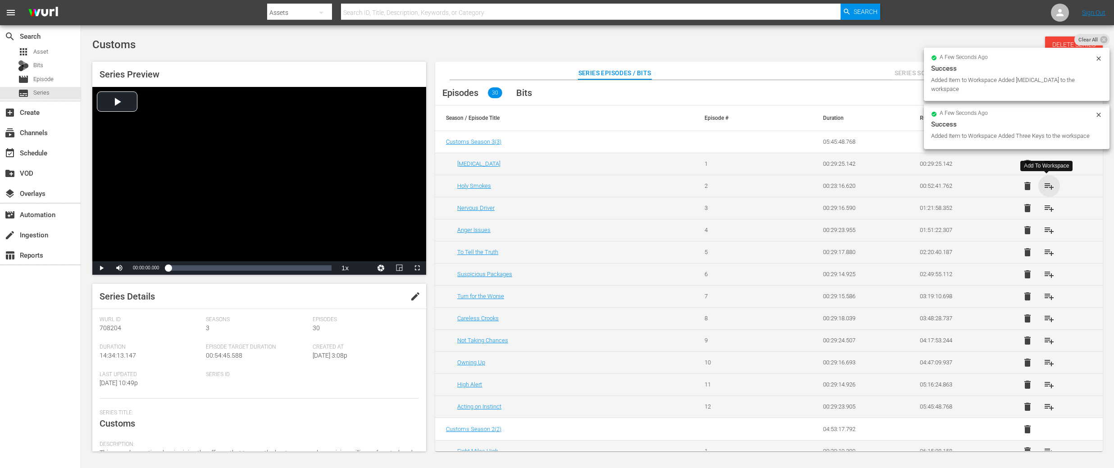
click at [1049, 187] on span "playlist_add" at bounding box center [1049, 186] width 11 height 11
click at [1047, 209] on span "playlist_add" at bounding box center [1049, 208] width 11 height 11
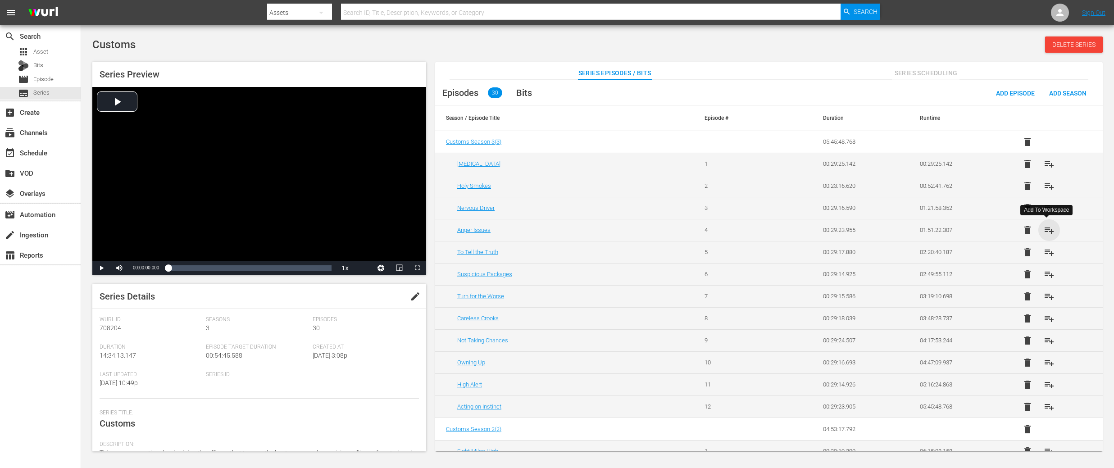
click at [1048, 229] on span "playlist_add" at bounding box center [1049, 230] width 11 height 11
click at [1047, 254] on span "playlist_add" at bounding box center [1049, 252] width 11 height 11
click at [1049, 277] on span "playlist_add" at bounding box center [1049, 274] width 11 height 11
click at [1048, 296] on span "playlist_add" at bounding box center [1049, 296] width 11 height 11
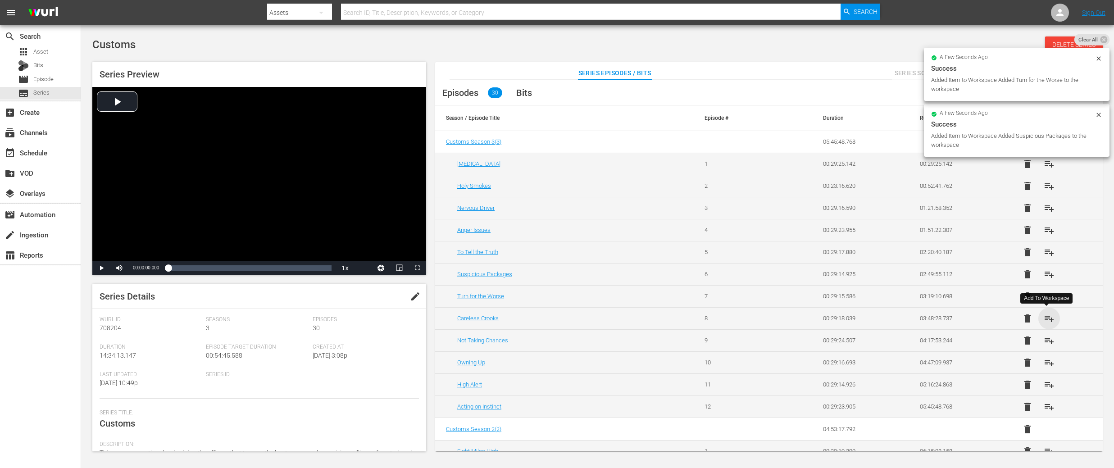
click at [1048, 318] on span "playlist_add" at bounding box center [1049, 318] width 11 height 11
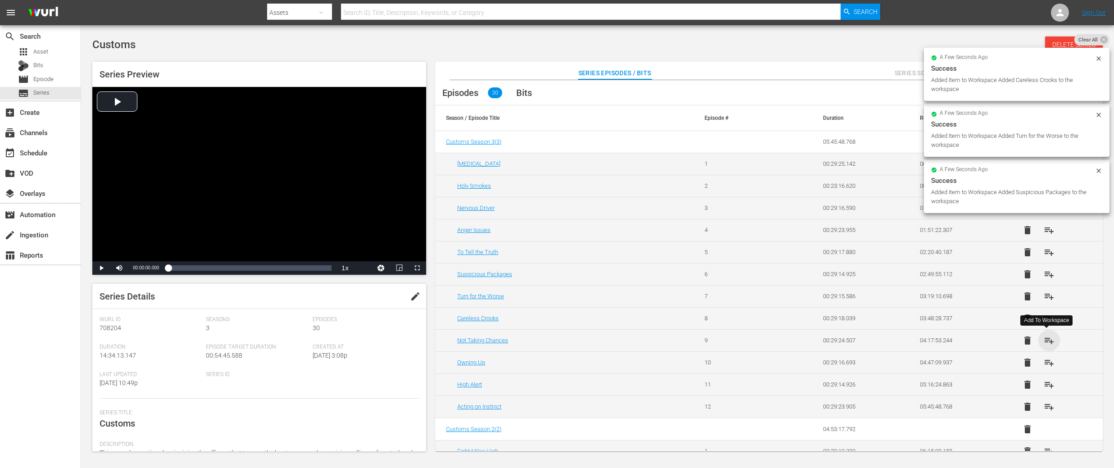
click at [1046, 337] on span "playlist_add" at bounding box center [1049, 340] width 11 height 11
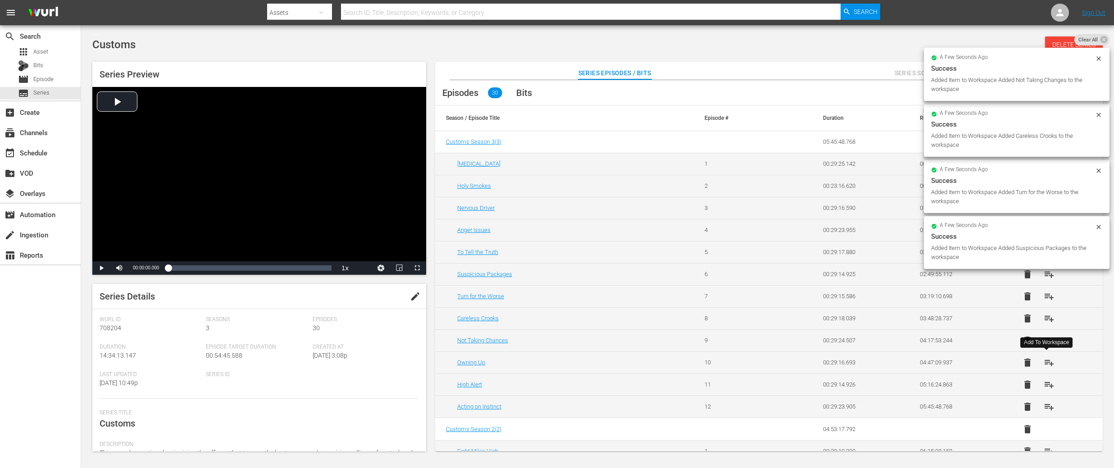
click at [1049, 363] on span "playlist_add" at bounding box center [1049, 362] width 11 height 11
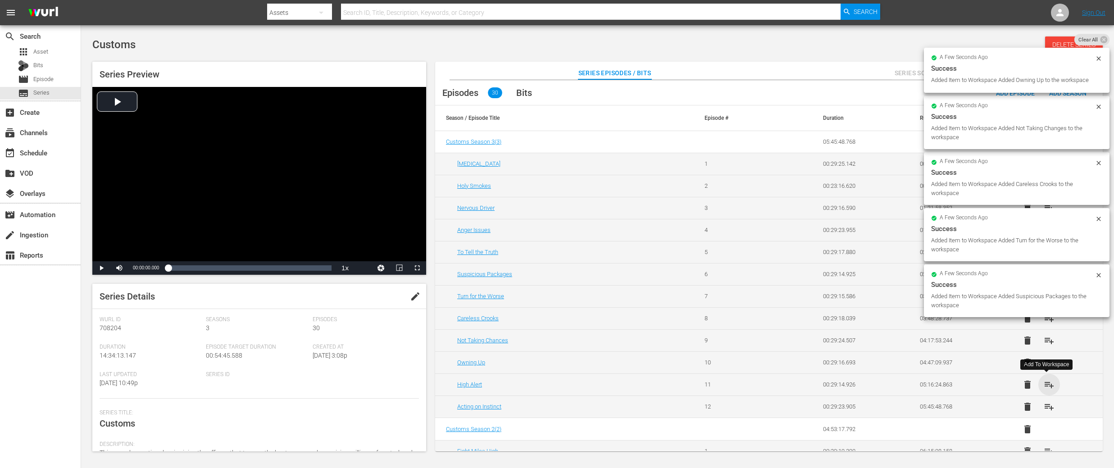
click at [1048, 384] on span "playlist_add" at bounding box center [1049, 384] width 11 height 11
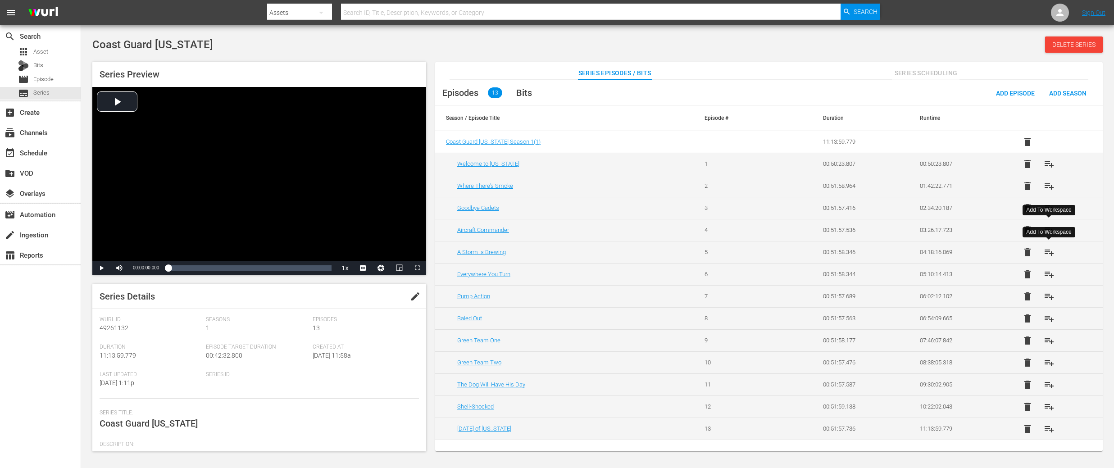
click at [1049, 255] on span "playlist_add" at bounding box center [1049, 252] width 11 height 11
click at [1051, 275] on span "playlist_add" at bounding box center [1049, 274] width 11 height 11
click at [1047, 293] on span "playlist_add" at bounding box center [1049, 296] width 11 height 11
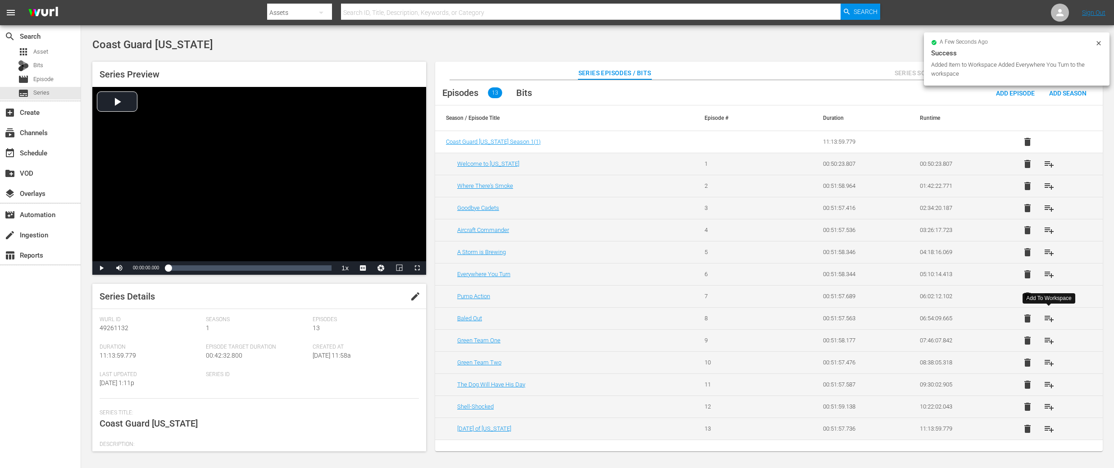
click at [1049, 315] on span "playlist_add" at bounding box center [1049, 318] width 11 height 11
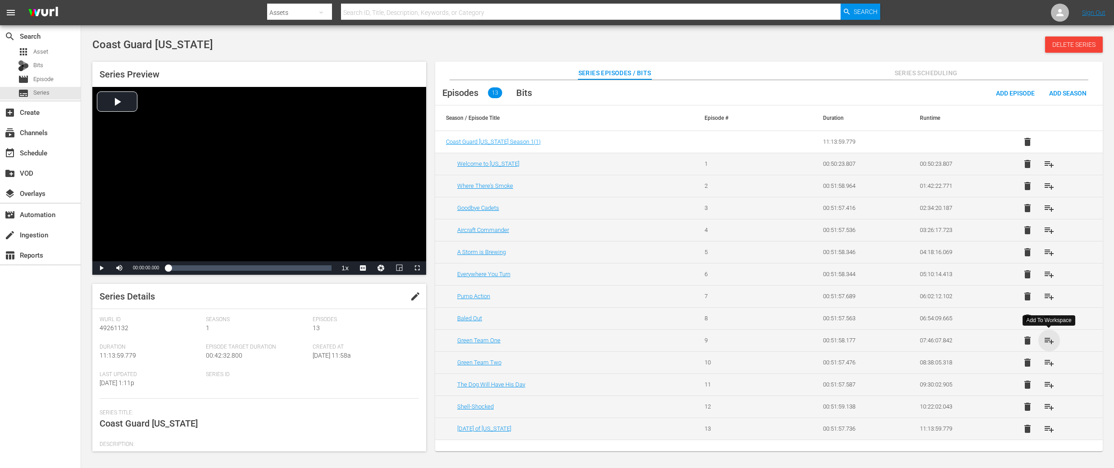
click at [1049, 337] on span "playlist_add" at bounding box center [1049, 340] width 11 height 11
click at [1053, 361] on span "playlist_add" at bounding box center [1049, 362] width 11 height 11
click at [1050, 384] on span "playlist_add" at bounding box center [1049, 384] width 11 height 11
click at [1051, 409] on span "playlist_add" at bounding box center [1049, 406] width 11 height 11
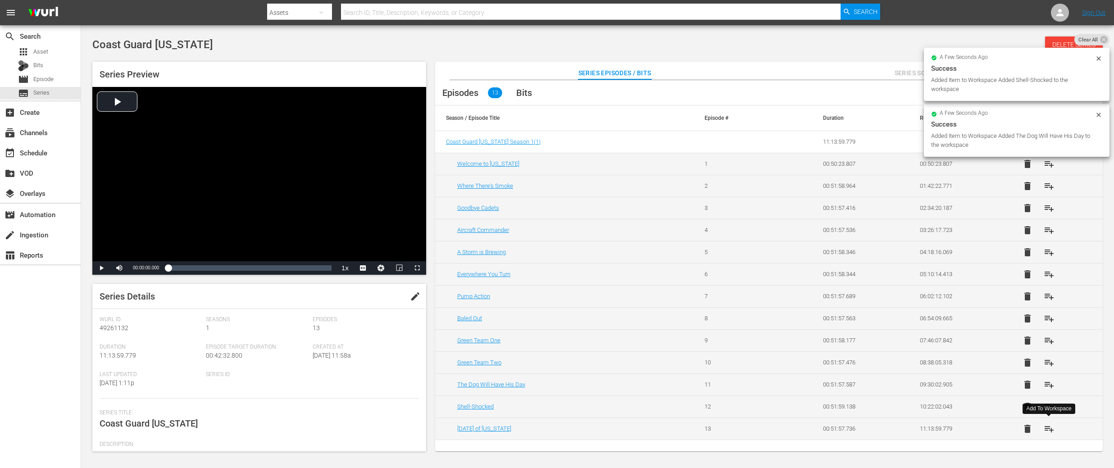
click at [1049, 429] on span "playlist_add" at bounding box center [1049, 429] width 11 height 11
click at [1097, 113] on icon at bounding box center [1099, 115] width 4 height 4
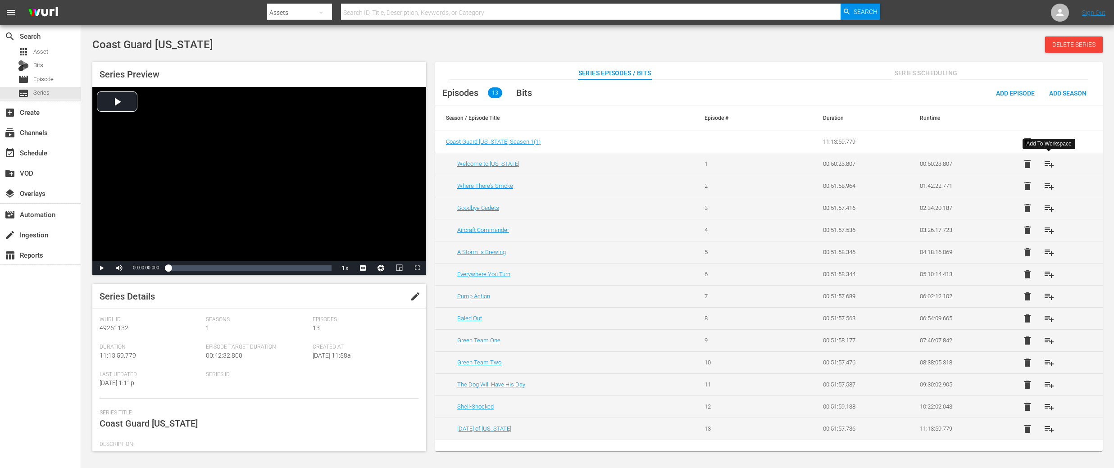
click at [1048, 166] on span "playlist_add" at bounding box center [1049, 164] width 11 height 11
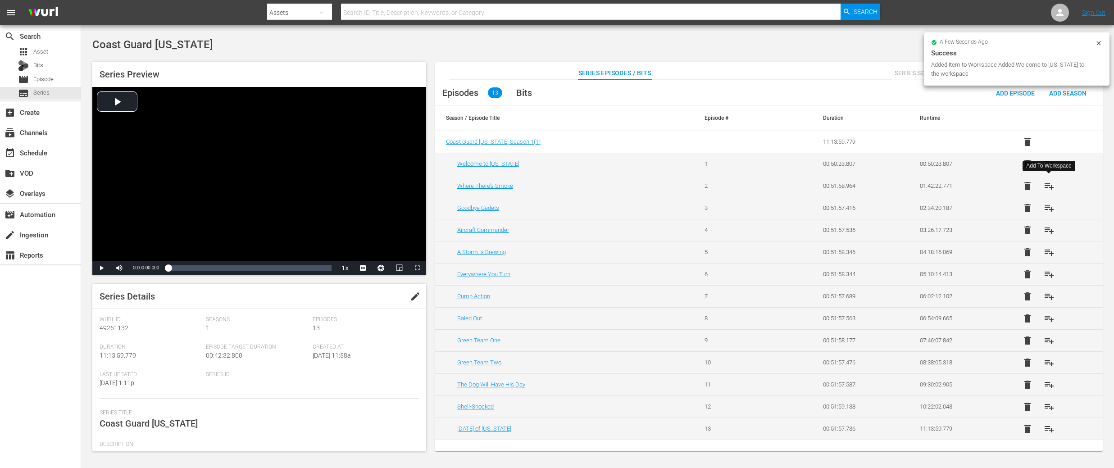
click at [1049, 186] on span "playlist_add" at bounding box center [1049, 186] width 11 height 11
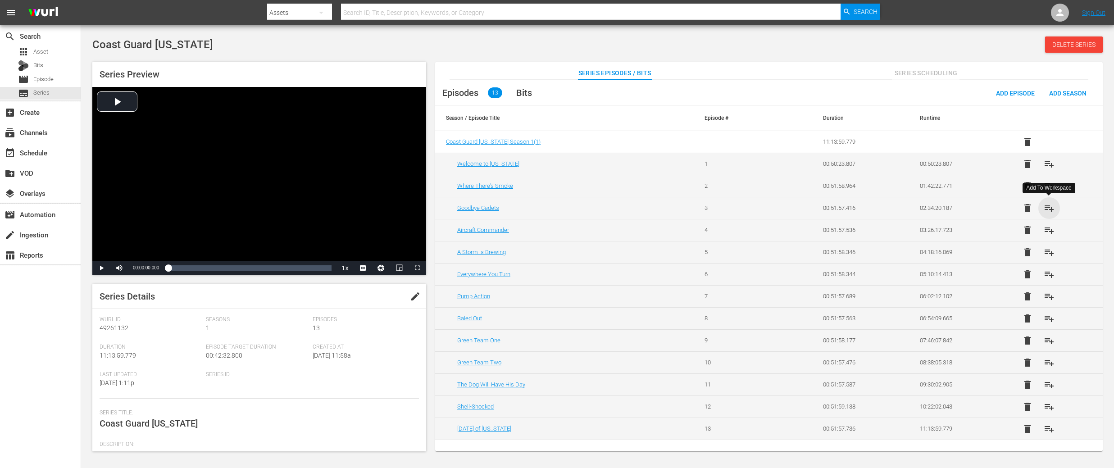
click at [1052, 206] on span "playlist_add" at bounding box center [1049, 208] width 11 height 11
click at [1052, 233] on span "playlist_add" at bounding box center [1049, 230] width 11 height 11
click at [1051, 250] on span "playlist_add" at bounding box center [1049, 252] width 11 height 11
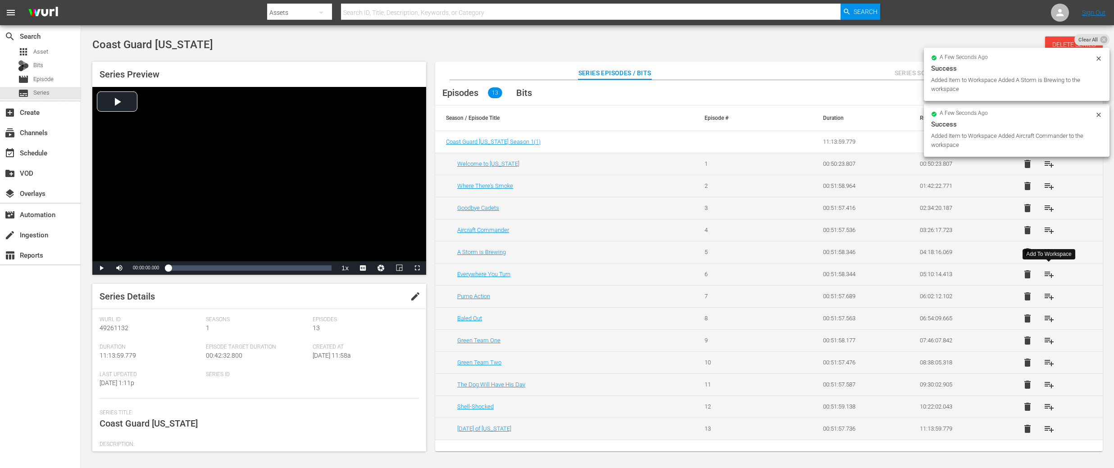
click at [1050, 272] on span "playlist_add" at bounding box center [1049, 274] width 11 height 11
click at [1051, 294] on span "playlist_add" at bounding box center [1049, 296] width 11 height 11
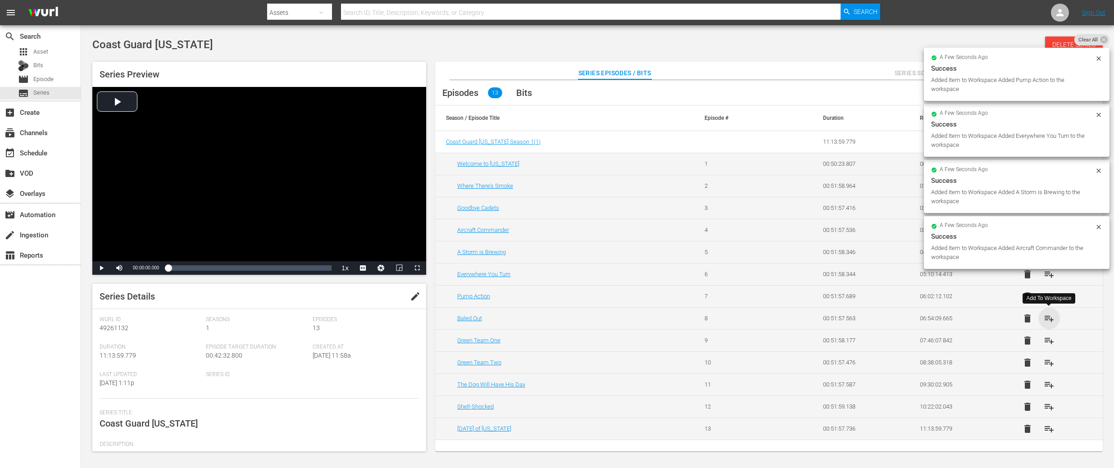
click at [1051, 319] on span "playlist_add" at bounding box center [1049, 318] width 11 height 11
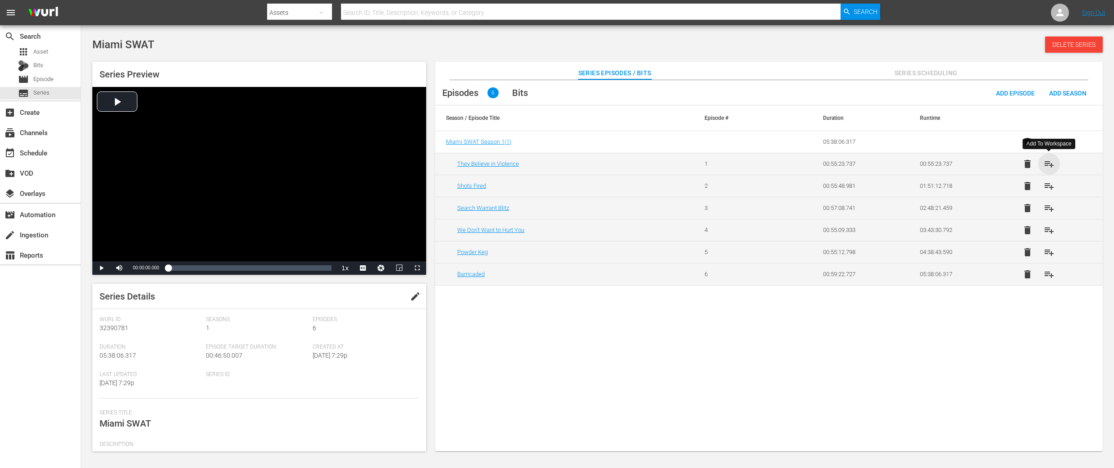
click at [1049, 164] on span "playlist_add" at bounding box center [1049, 164] width 11 height 11
click at [1049, 187] on span "playlist_add" at bounding box center [1049, 186] width 11 height 11
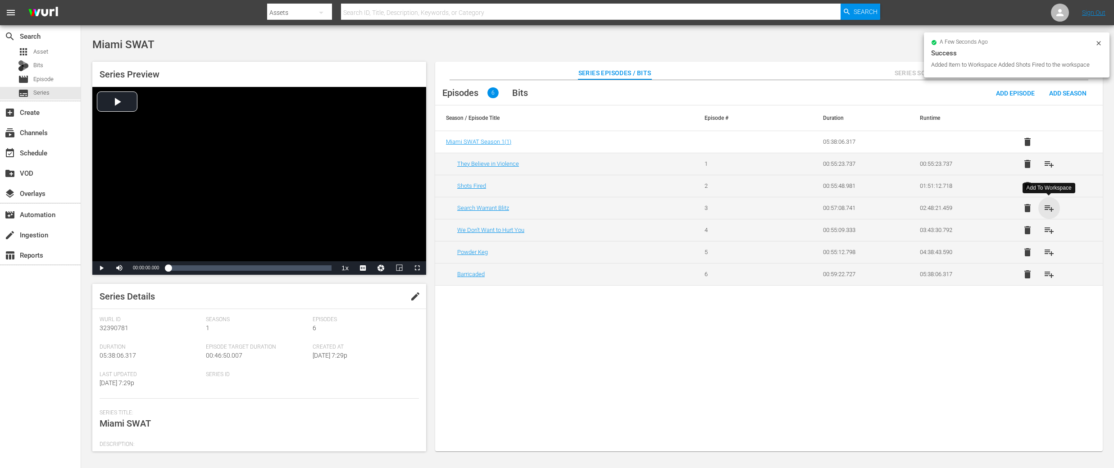
click at [1048, 210] on span "playlist_add" at bounding box center [1049, 208] width 11 height 11
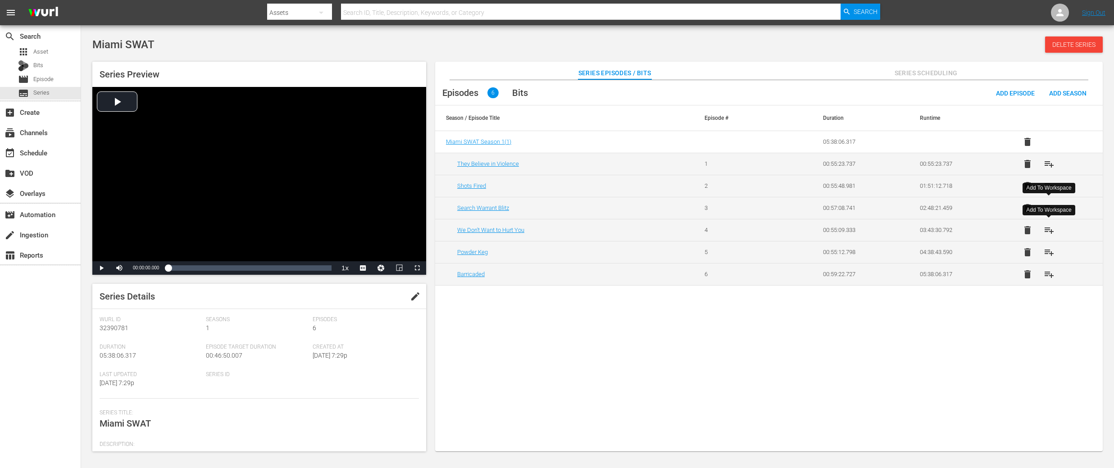
click at [1049, 233] on span "playlist_add" at bounding box center [1049, 230] width 11 height 11
click at [1046, 252] on span "playlist_add" at bounding box center [1049, 252] width 11 height 11
click at [1050, 276] on span "playlist_add" at bounding box center [1049, 274] width 11 height 11
click at [1045, 159] on span "playlist_add" at bounding box center [1049, 164] width 11 height 11
click at [1049, 185] on span "playlist_add" at bounding box center [1049, 186] width 11 height 11
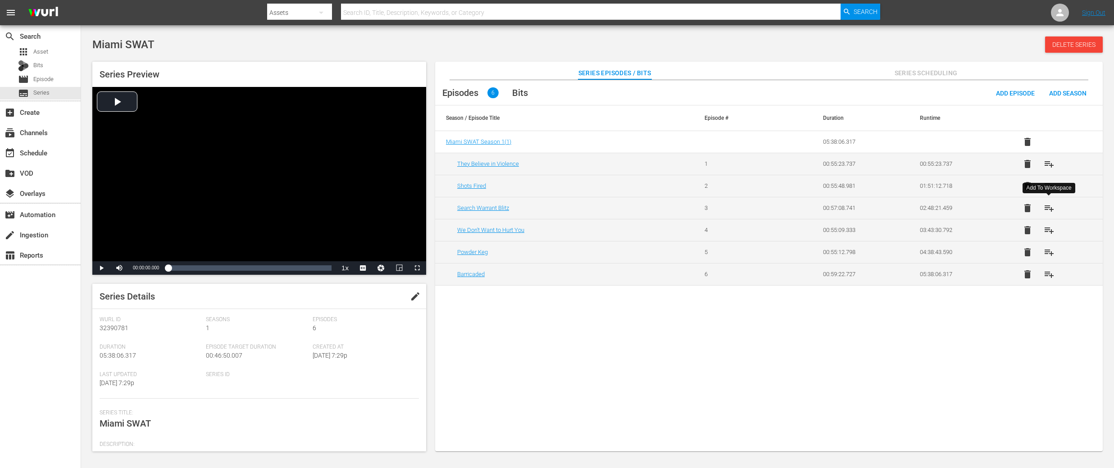
click at [1048, 207] on span "playlist_add" at bounding box center [1049, 208] width 11 height 11
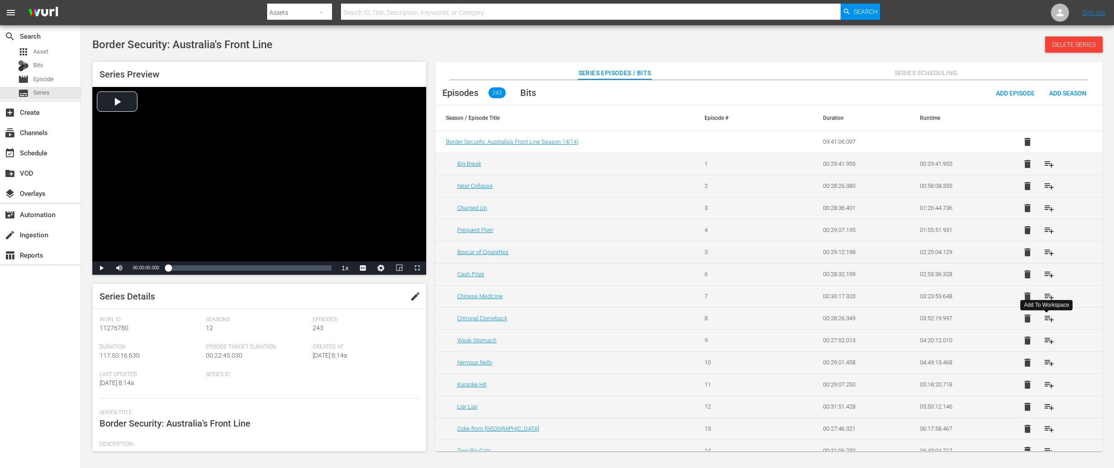
scroll to position [5182, 0]
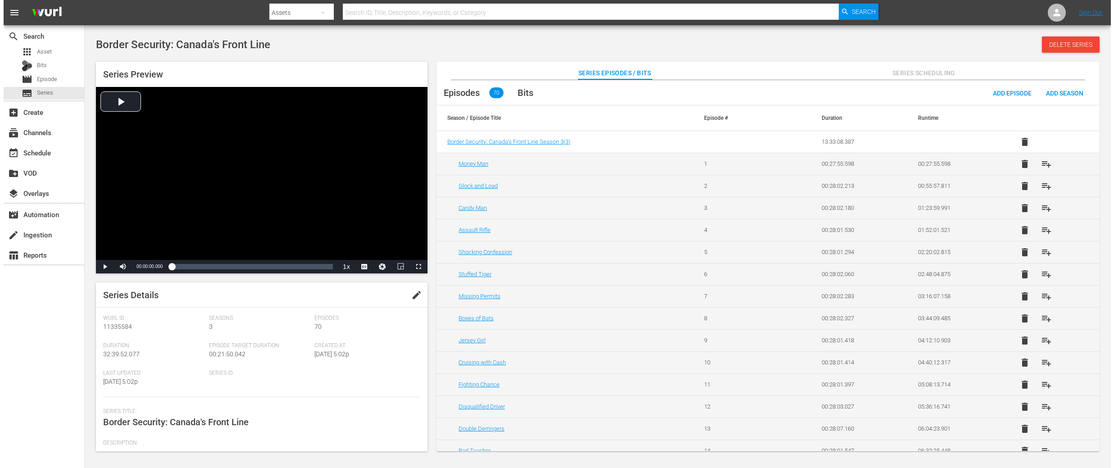
scroll to position [674, 0]
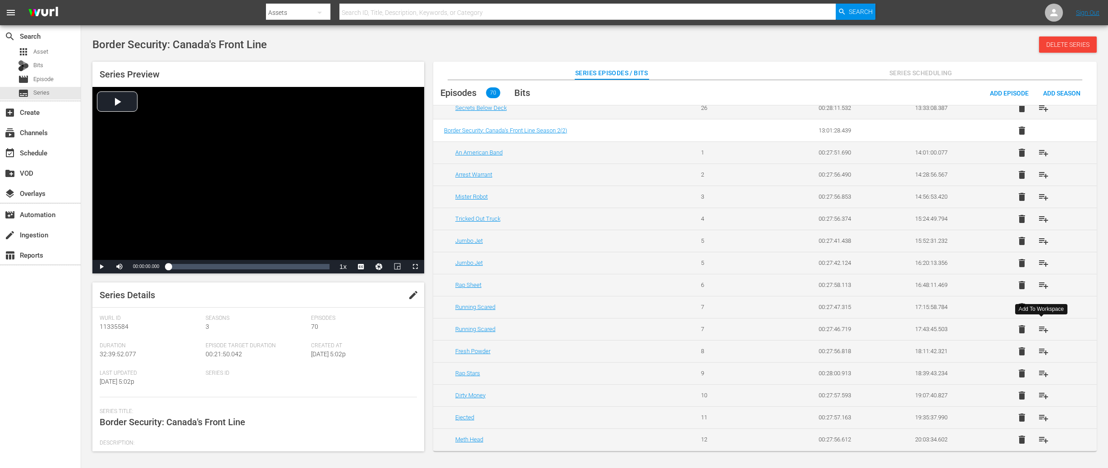
click at [1040, 329] on span "playlist_add" at bounding box center [1043, 329] width 11 height 11
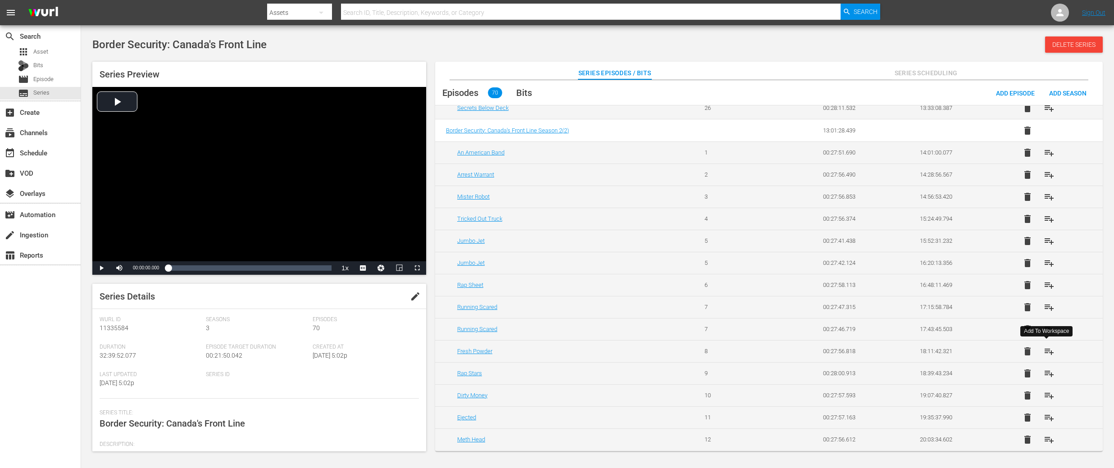
click at [1047, 354] on span "playlist_add" at bounding box center [1049, 351] width 11 height 11
drag, startPoint x: 1045, startPoint y: 371, endPoint x: 1049, endPoint y: 390, distance: 19.6
click at [1045, 371] on span "playlist_add" at bounding box center [1049, 373] width 11 height 11
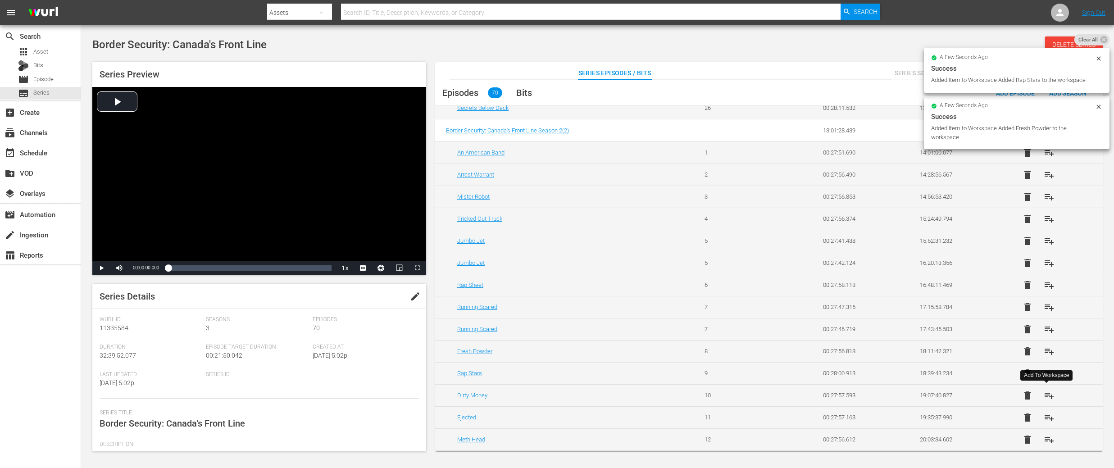
drag, startPoint x: 1049, startPoint y: 394, endPoint x: 1049, endPoint y: 398, distance: 4.6
click at [1049, 394] on span "playlist_add" at bounding box center [1049, 395] width 11 height 11
click at [1048, 418] on span "playlist_add" at bounding box center [1049, 417] width 11 height 11
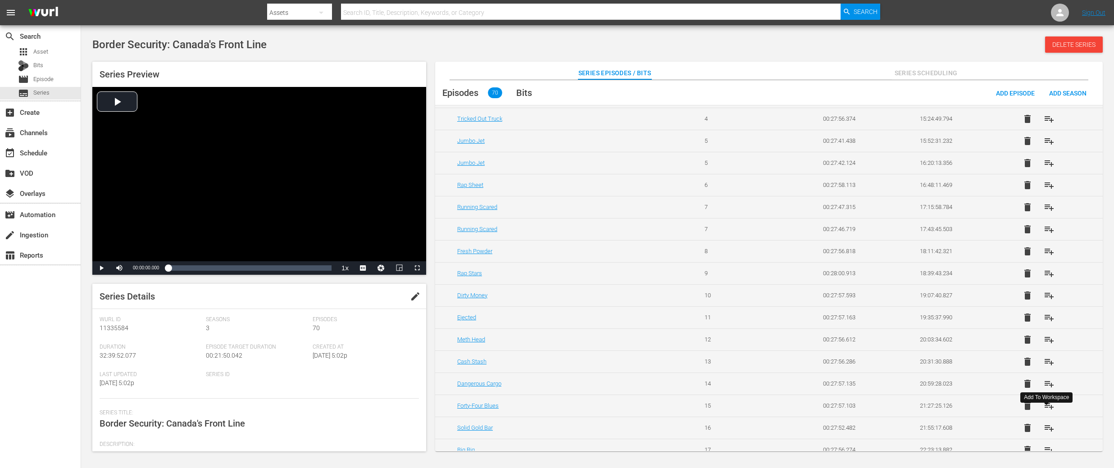
scroll to position [780, 0]
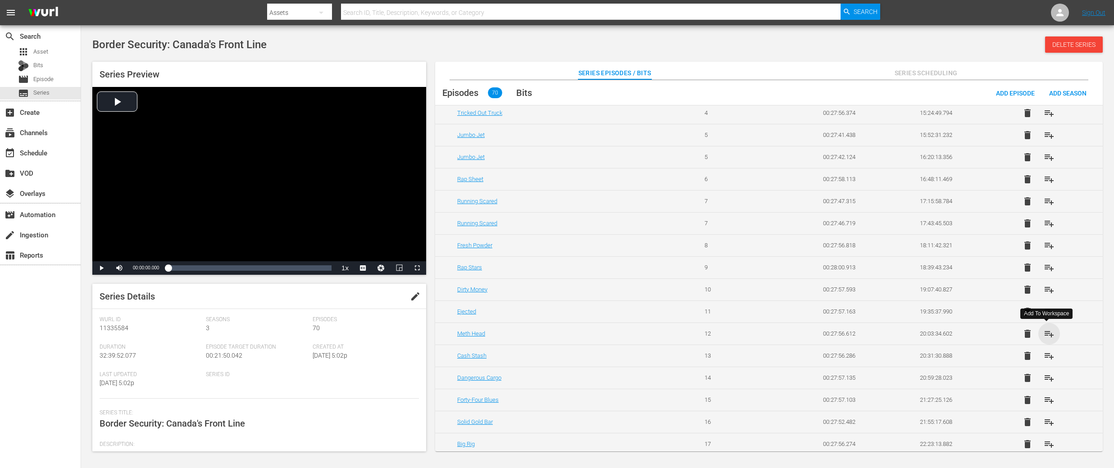
click at [1046, 334] on span "playlist_add" at bounding box center [1049, 333] width 11 height 11
click at [1047, 356] on span "playlist_add" at bounding box center [1049, 356] width 11 height 11
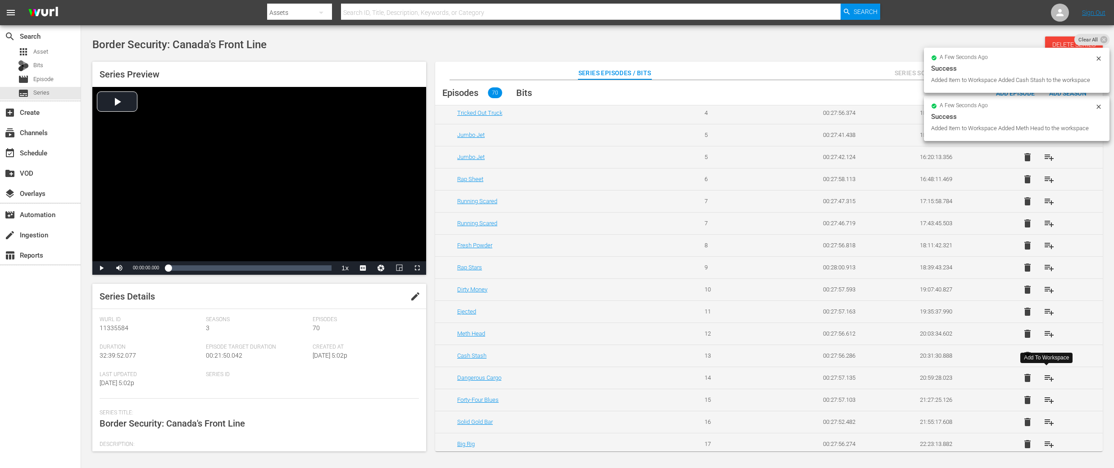
click at [1047, 376] on span "playlist_add" at bounding box center [1049, 378] width 11 height 11
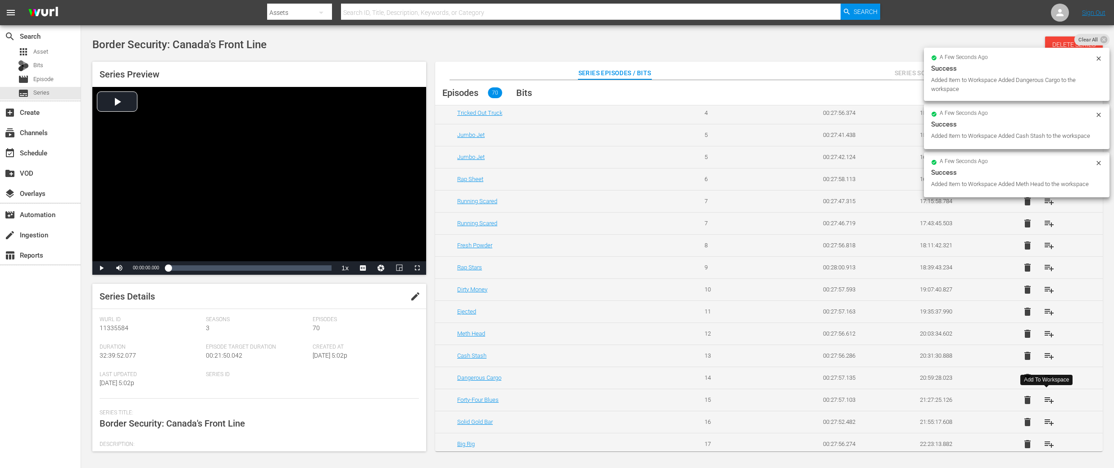
click at [1046, 398] on span "playlist_add" at bounding box center [1049, 400] width 11 height 11
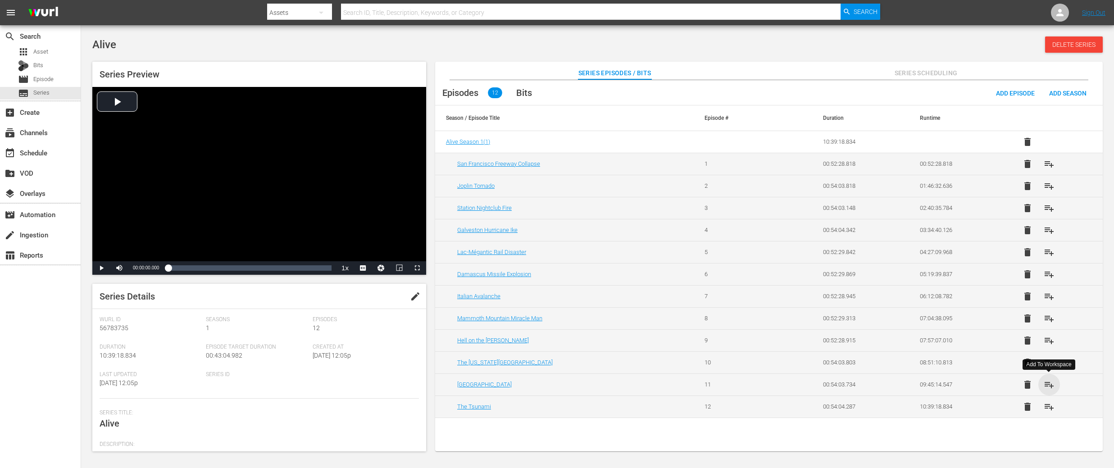
click at [1047, 386] on span "playlist_add" at bounding box center [1049, 384] width 11 height 11
click at [1047, 409] on span "playlist_add" at bounding box center [1049, 406] width 11 height 11
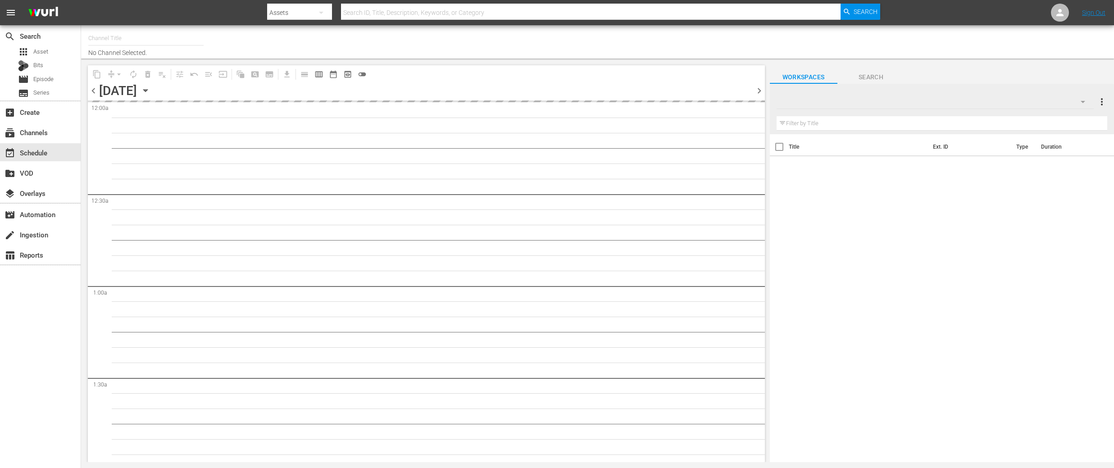
type input "DangerTV (161)"
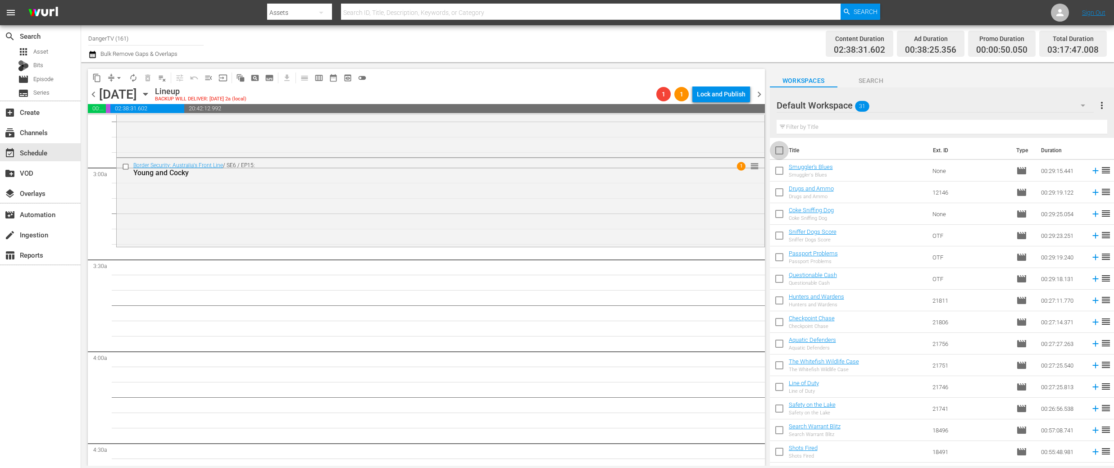
click at [782, 151] on input "checkbox" at bounding box center [779, 152] width 19 height 19
checkbox input "true"
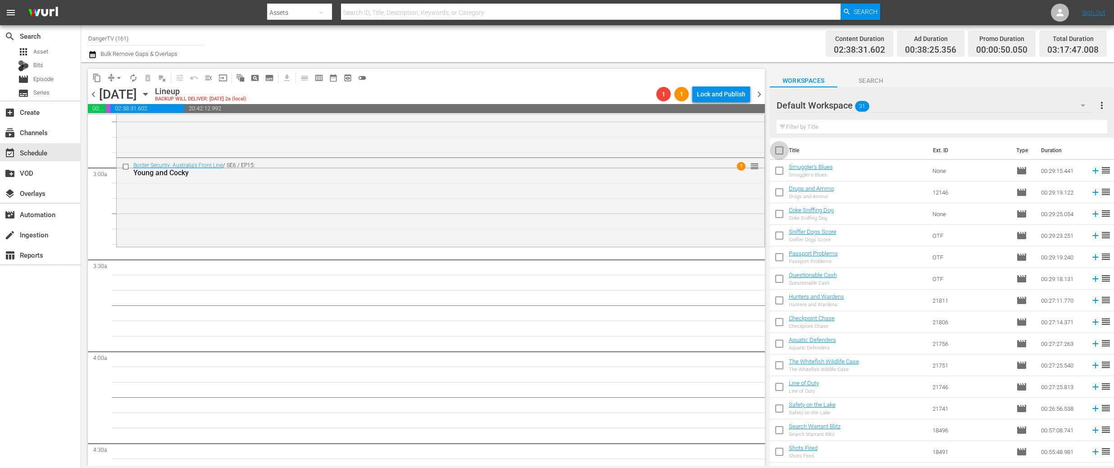
checkbox input "true"
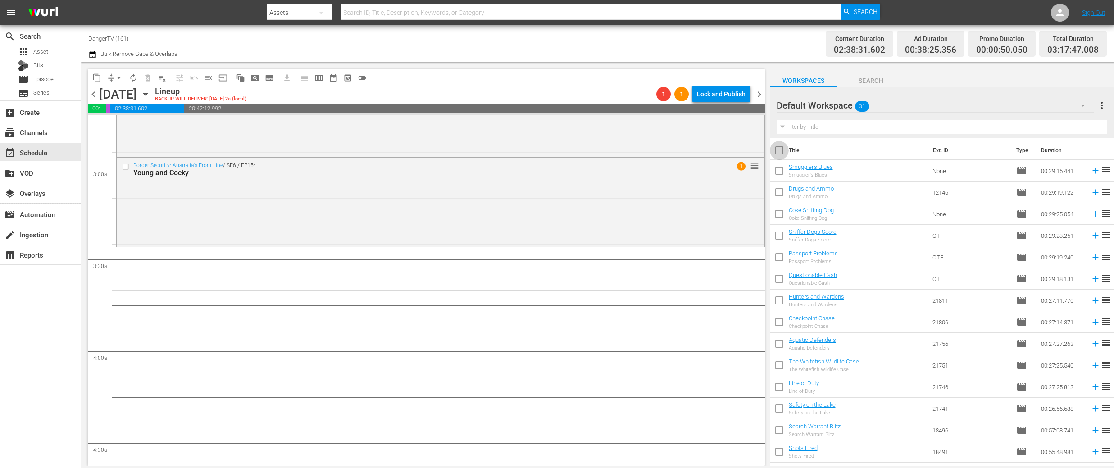
checkbox input "true"
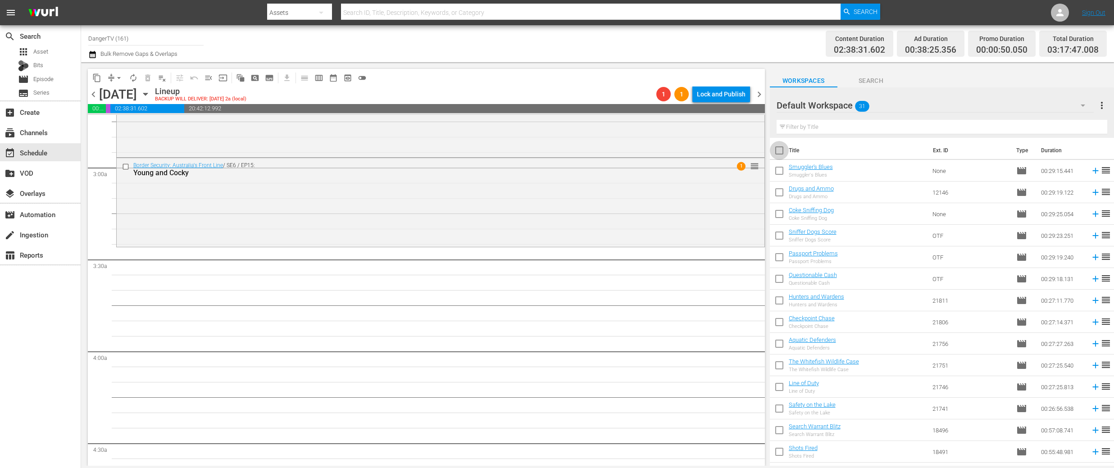
checkbox input "true"
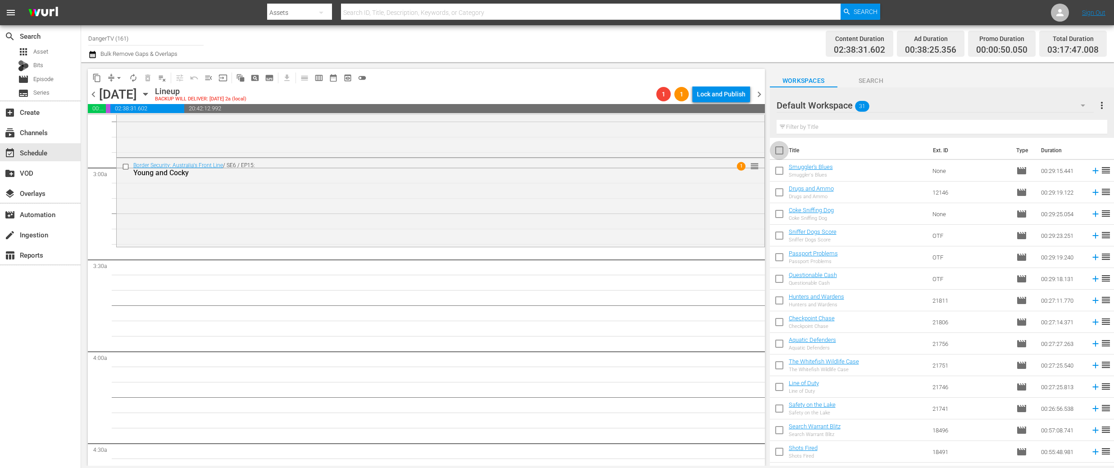
checkbox input "true"
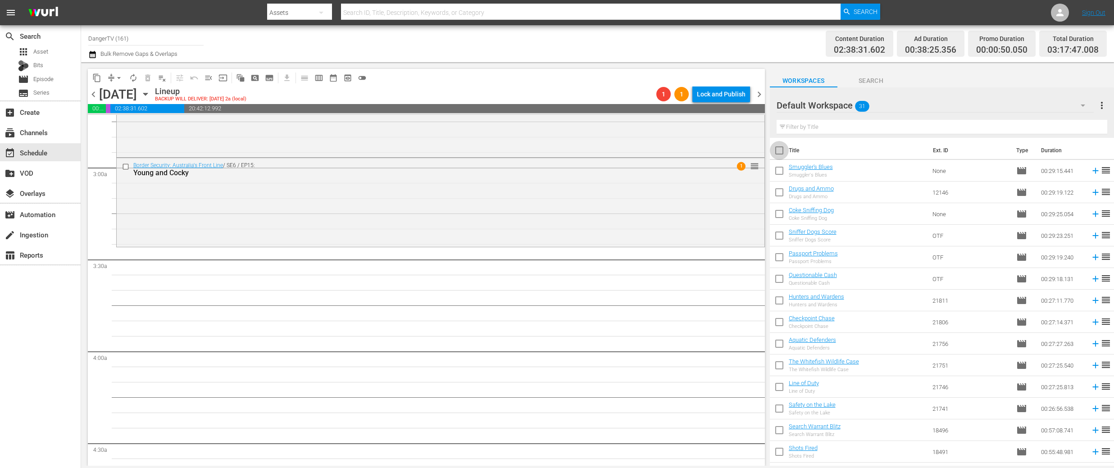
checkbox input "true"
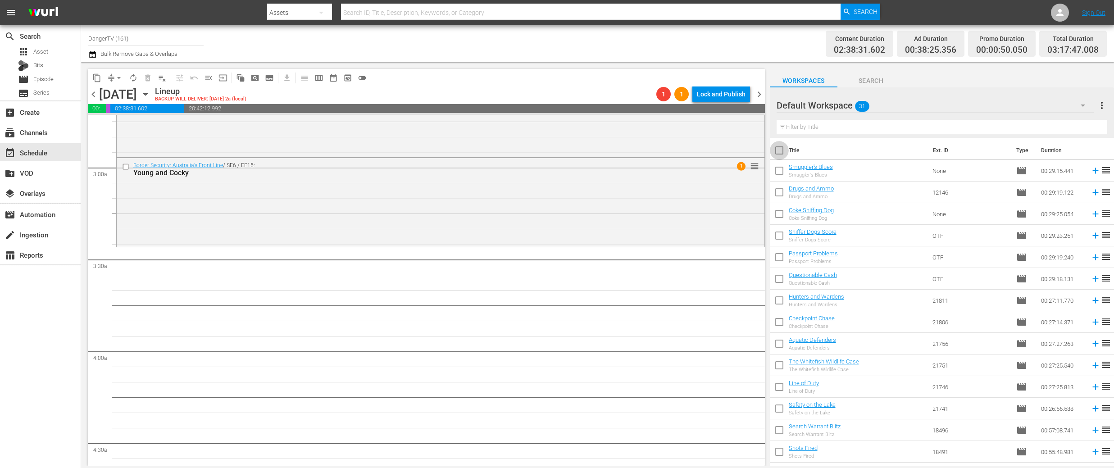
checkbox input "true"
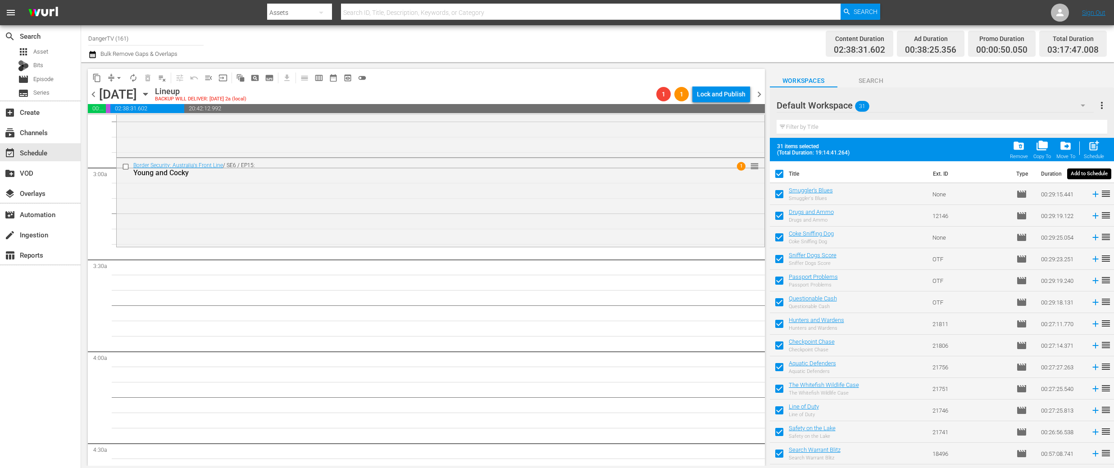
click at [1095, 142] on span "post_add" at bounding box center [1094, 146] width 12 height 12
checkbox input "false"
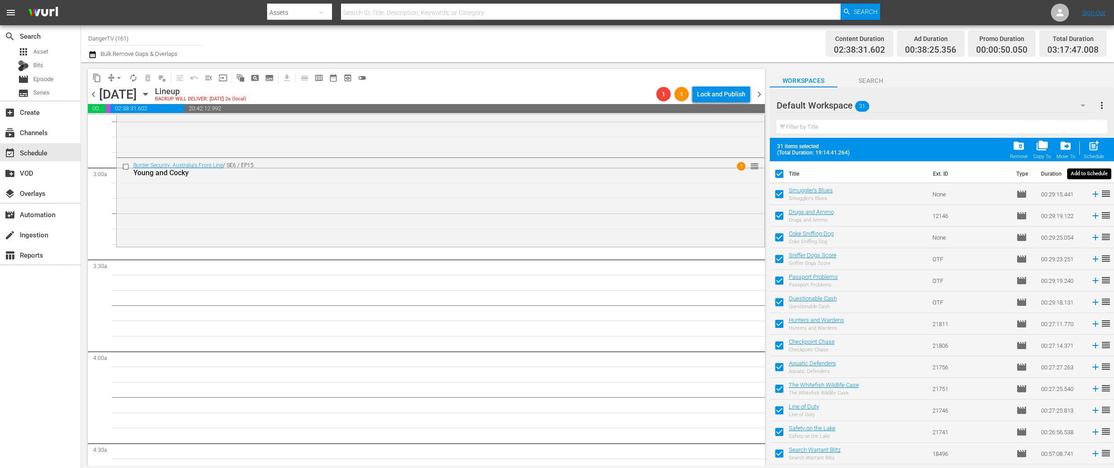
checkbox input "false"
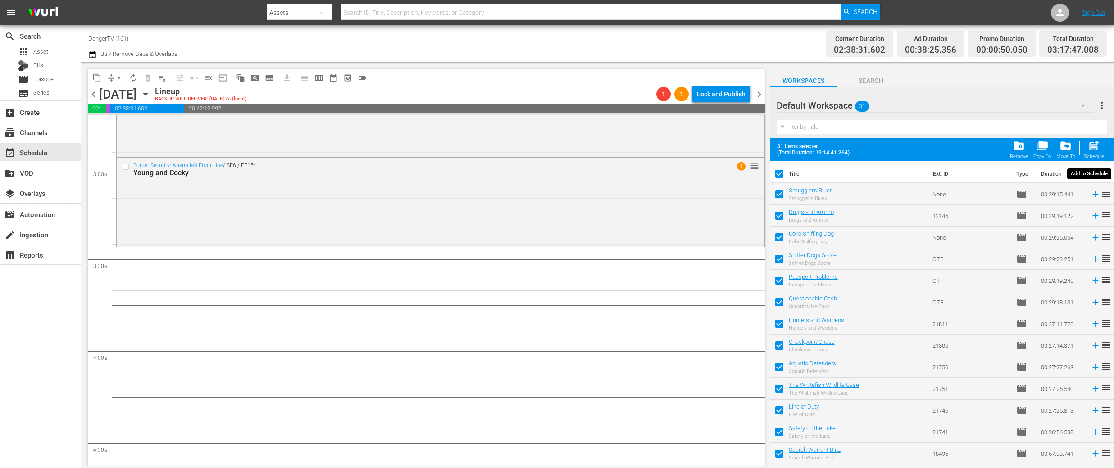
checkbox input "false"
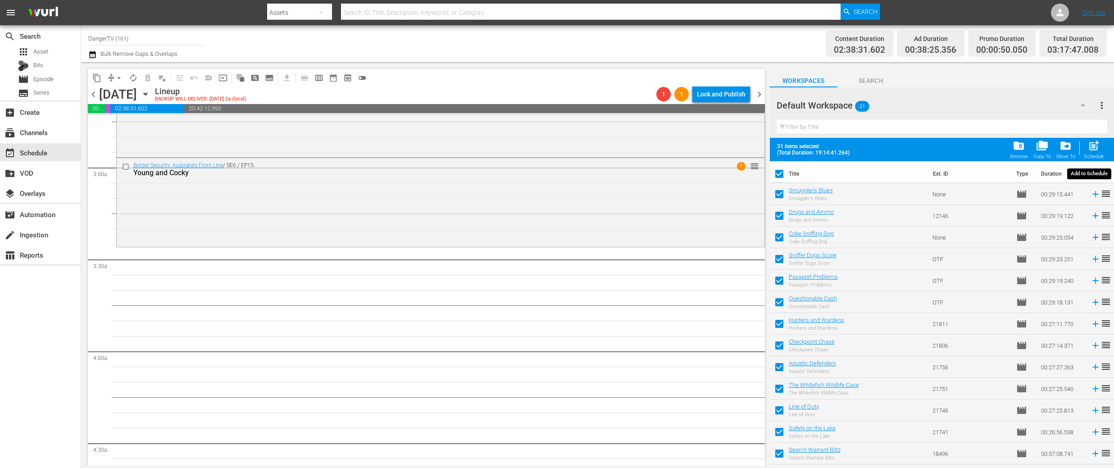
checkbox input "false"
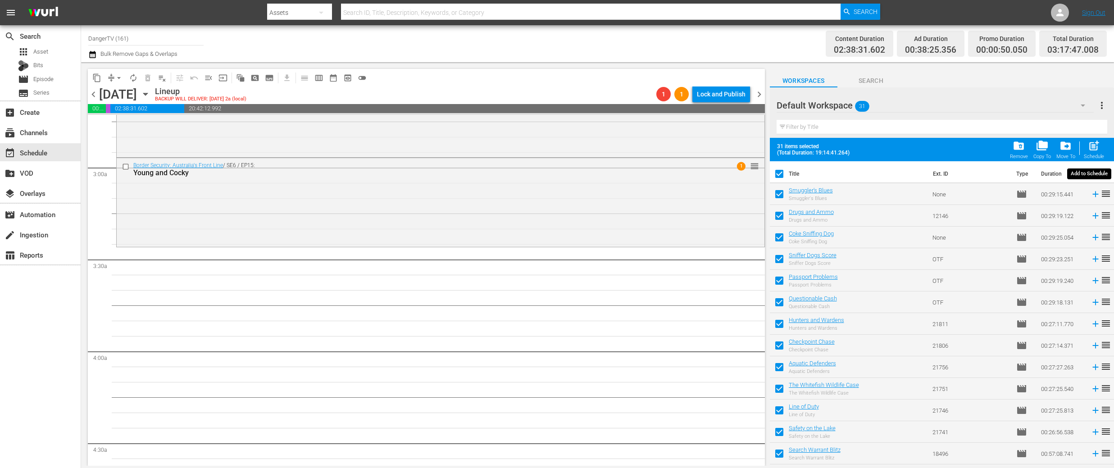
checkbox input "false"
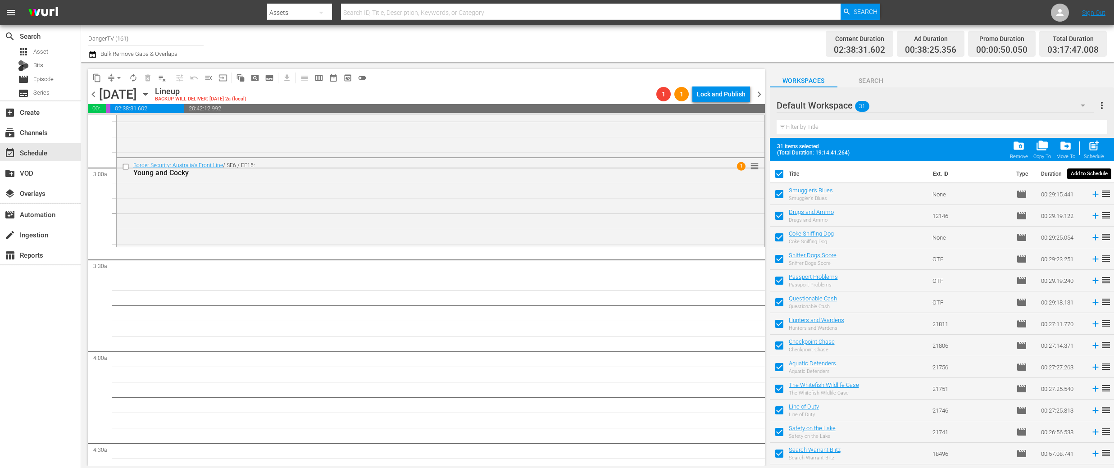
checkbox input "false"
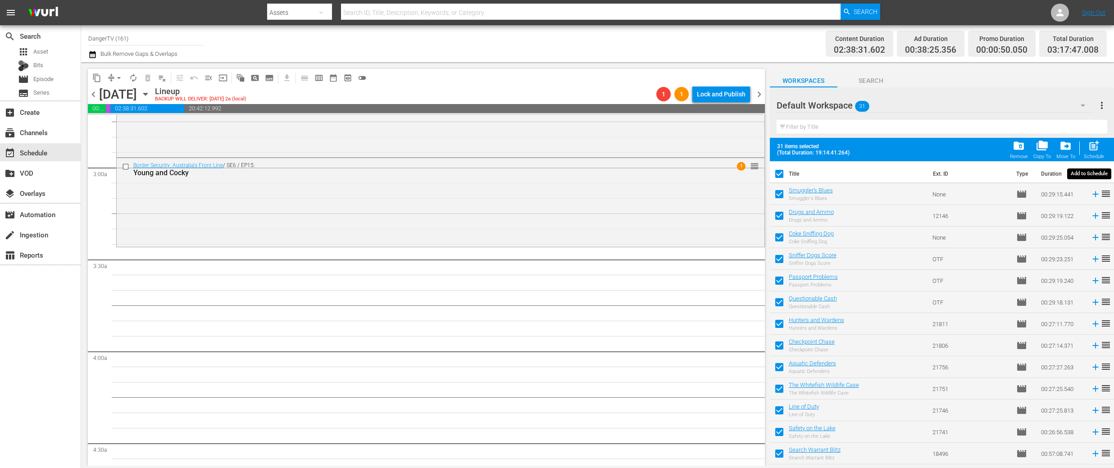
checkbox input "false"
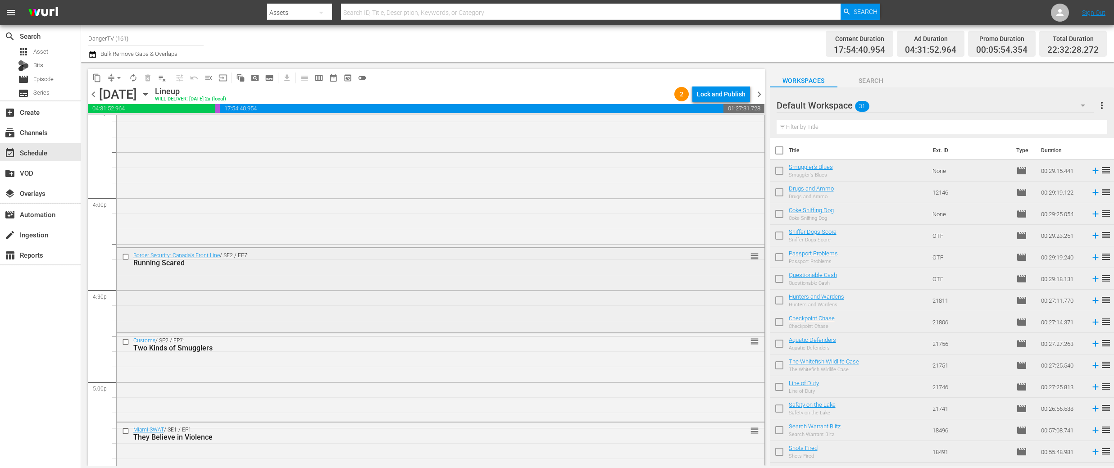
scroll to position [2860, 0]
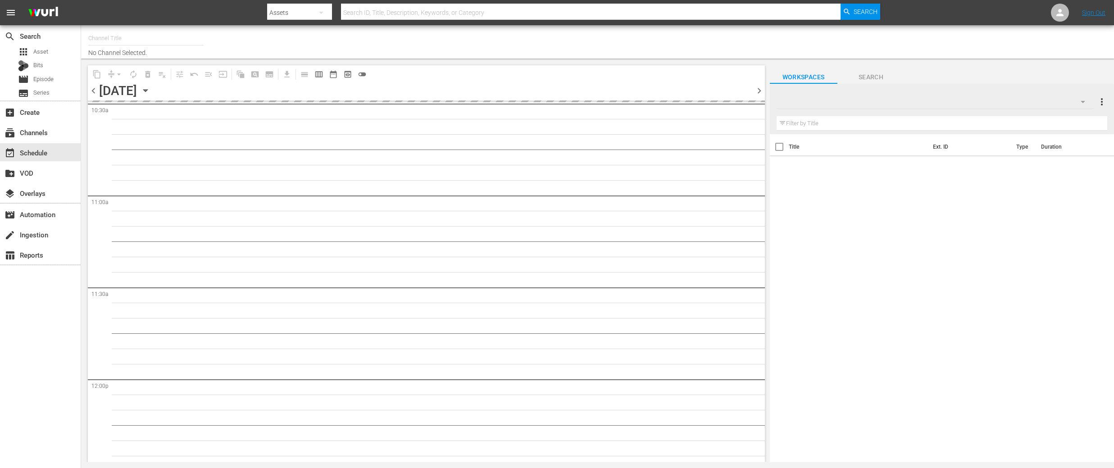
type input "DangerTV (161)"
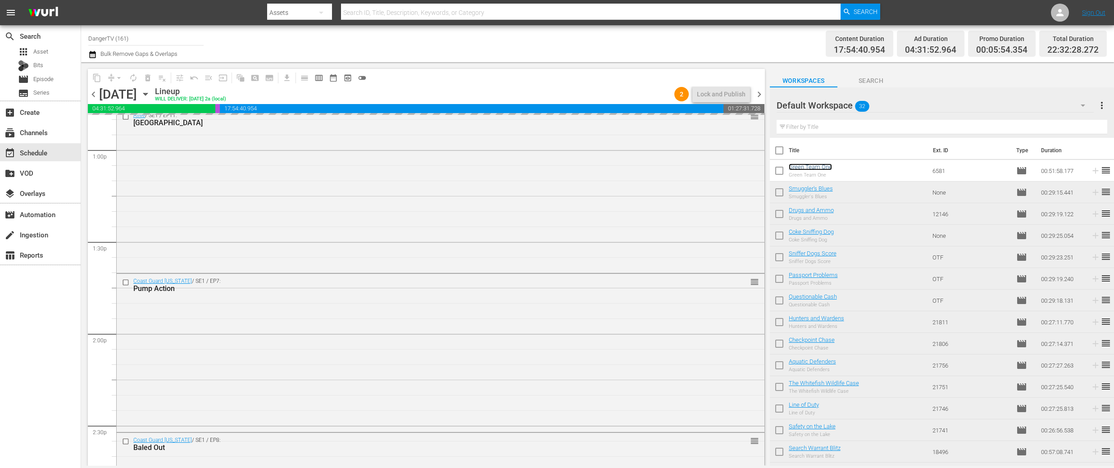
scroll to position [2352, 0]
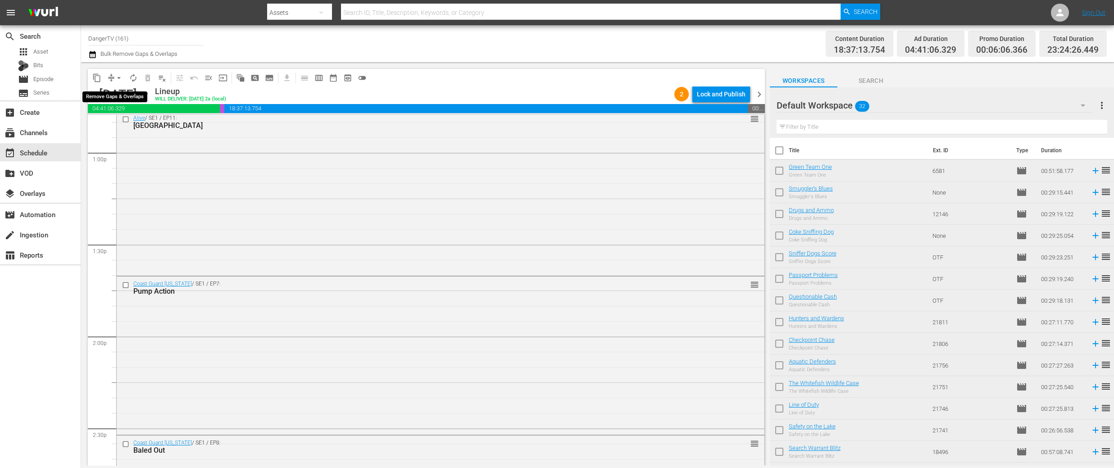
click at [119, 78] on span "arrow_drop_down" at bounding box center [118, 77] width 9 height 9
click at [131, 127] on li "Align to End of Previous Day" at bounding box center [119, 126] width 95 height 15
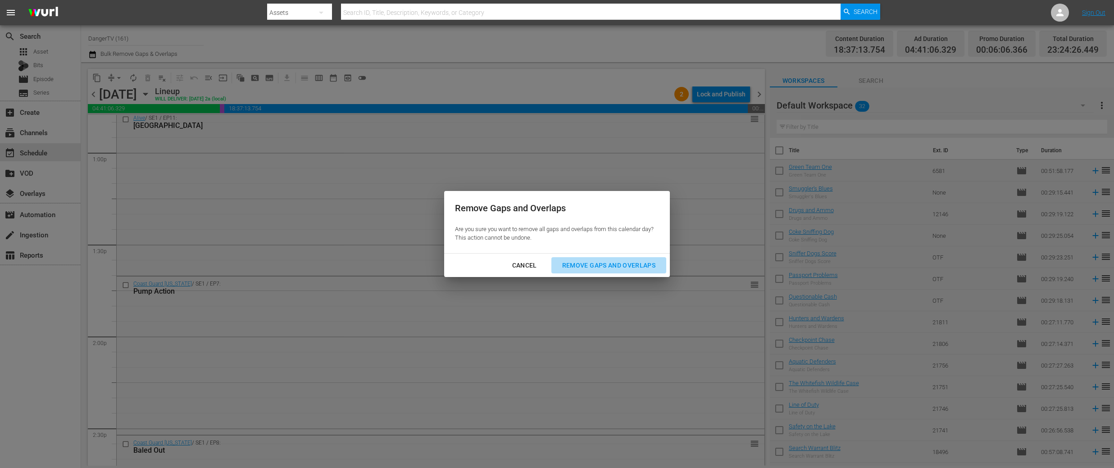
click at [628, 266] on div "Remove Gaps and Overlaps" at bounding box center [609, 265] width 108 height 11
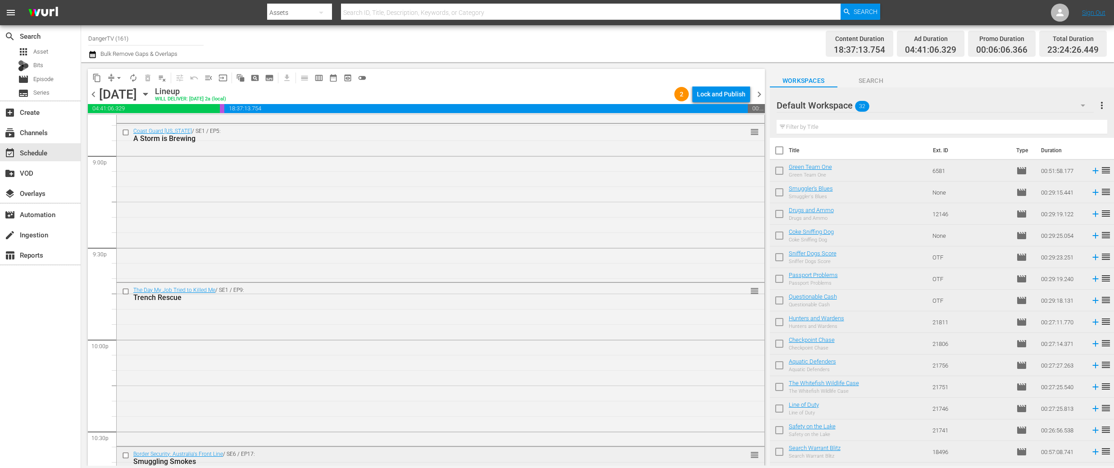
scroll to position [4061, 0]
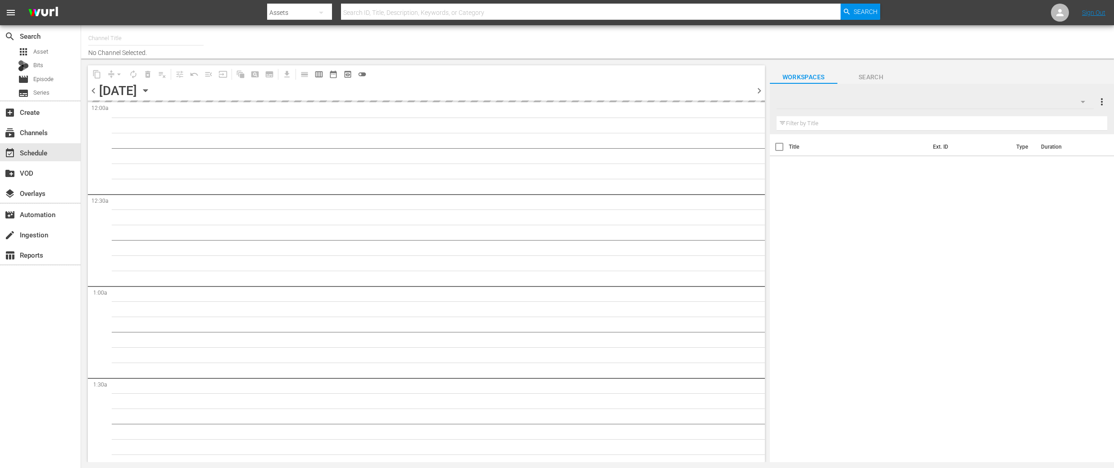
type input "DangerTV (161)"
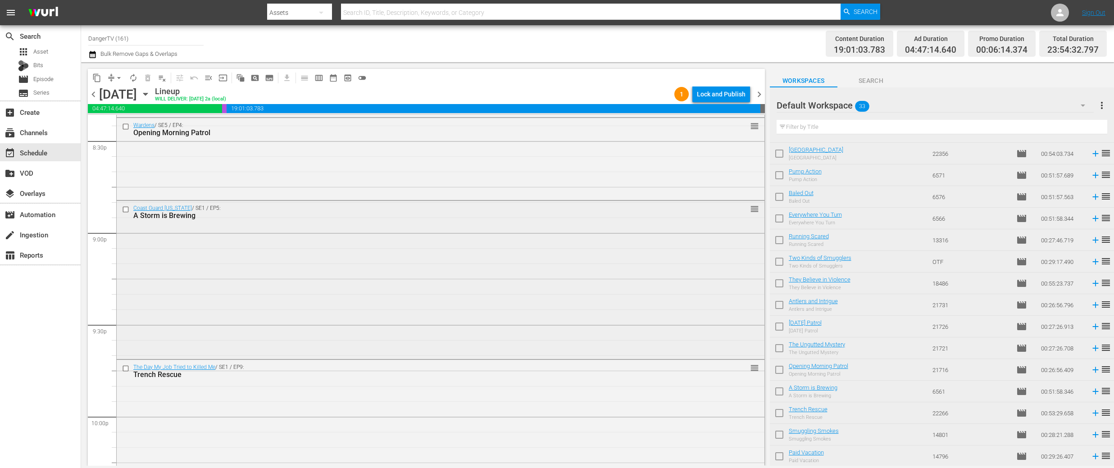
scroll to position [3742, 0]
click at [779, 389] on input "checkbox" at bounding box center [779, 393] width 19 height 19
checkbox input "true"
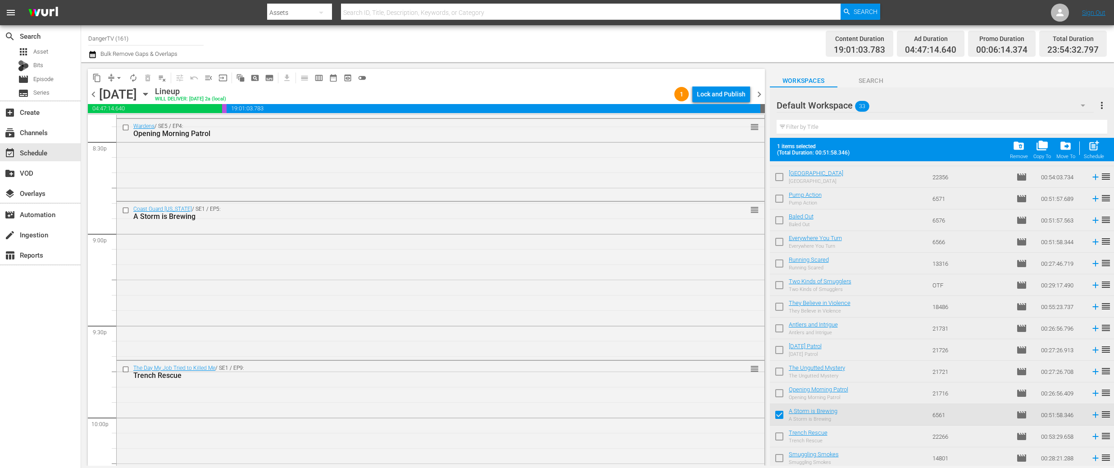
scroll to position [430, 0]
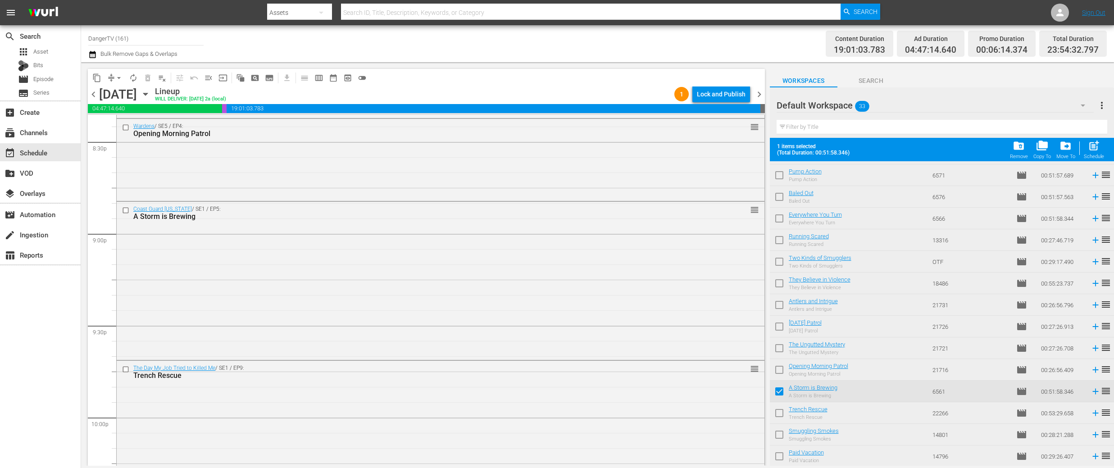
click at [780, 414] on input "checkbox" at bounding box center [779, 415] width 19 height 19
checkbox input "true"
click at [781, 433] on input "checkbox" at bounding box center [779, 436] width 19 height 19
checkbox input "true"
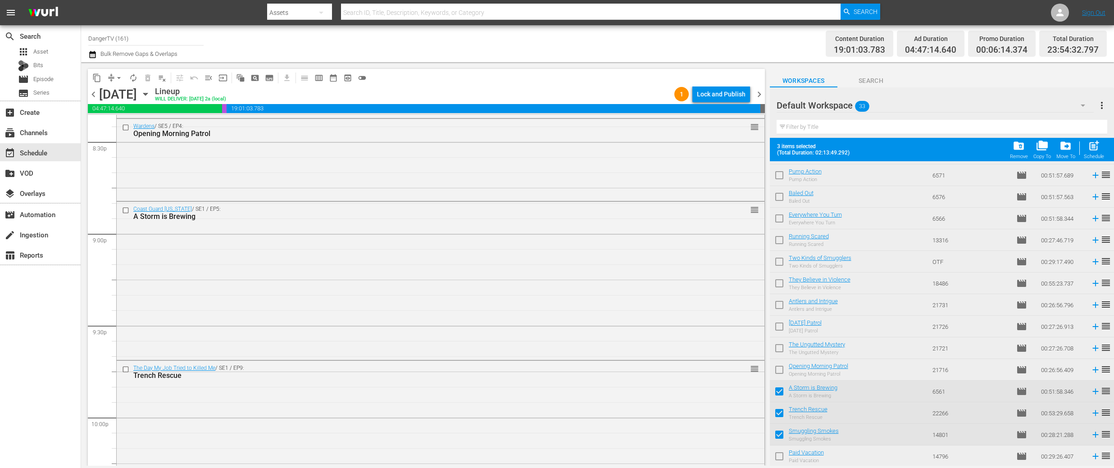
click at [781, 456] on input "checkbox" at bounding box center [779, 458] width 19 height 19
checkbox input "true"
click at [724, 94] on div "Lock and Publish" at bounding box center [721, 94] width 49 height 16
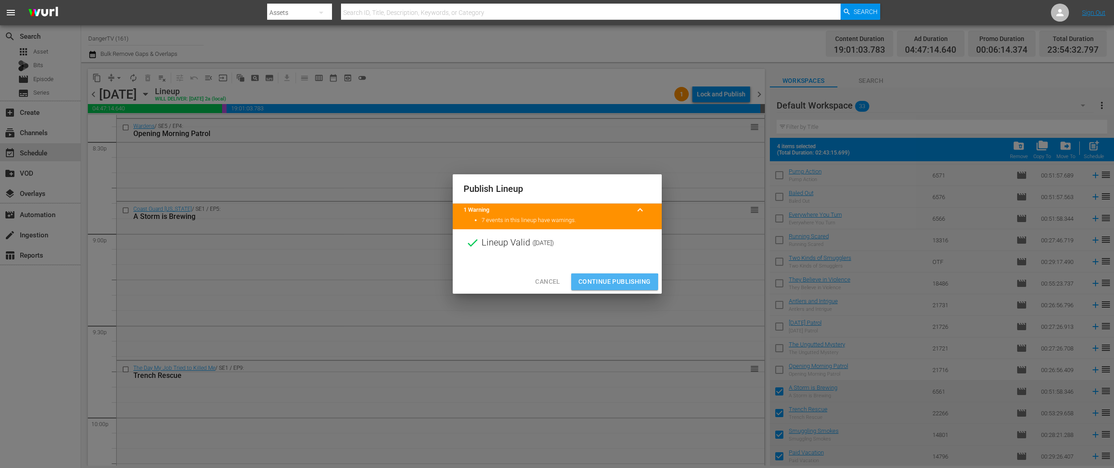
click at [614, 285] on span "Continue Publishing" at bounding box center [615, 281] width 73 height 11
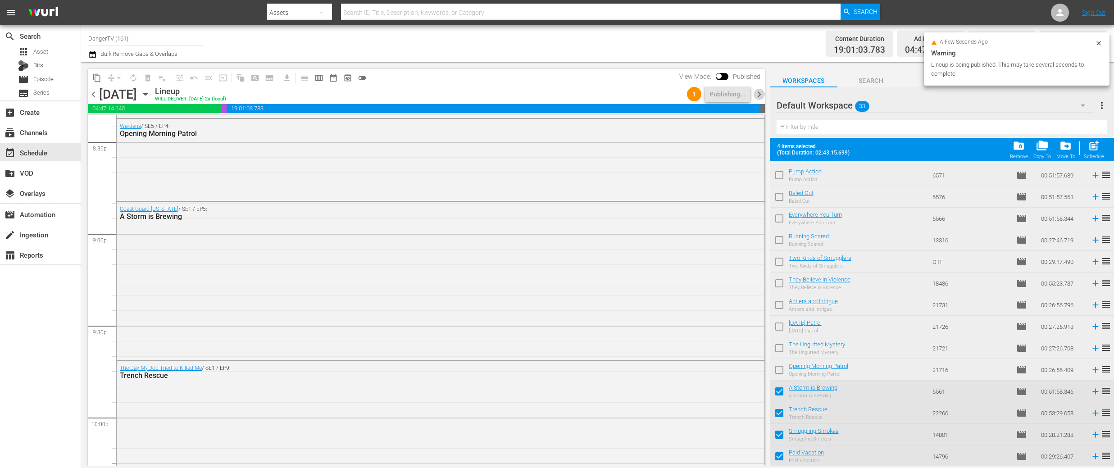
click at [760, 95] on span "chevron_right" at bounding box center [759, 94] width 11 height 11
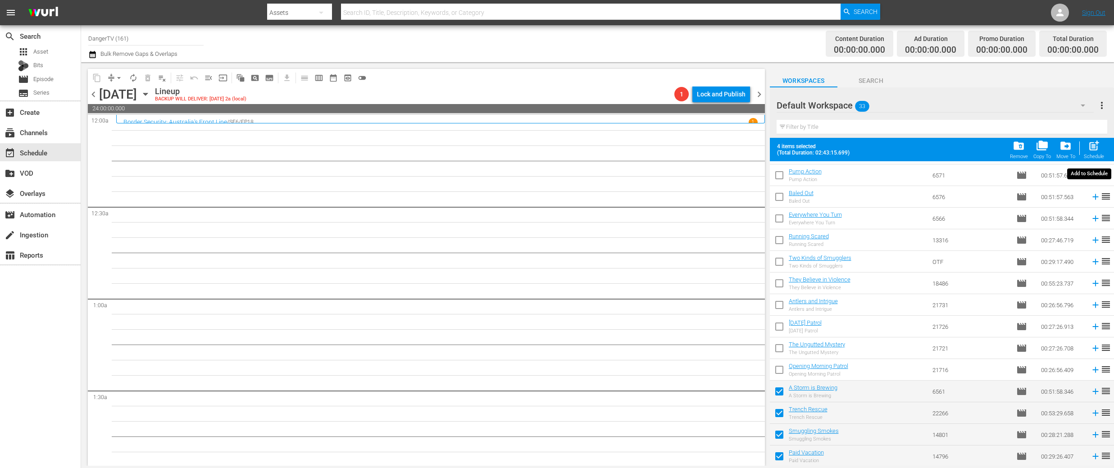
click at [1092, 147] on span "post_add" at bounding box center [1094, 146] width 12 height 12
checkbox input "false"
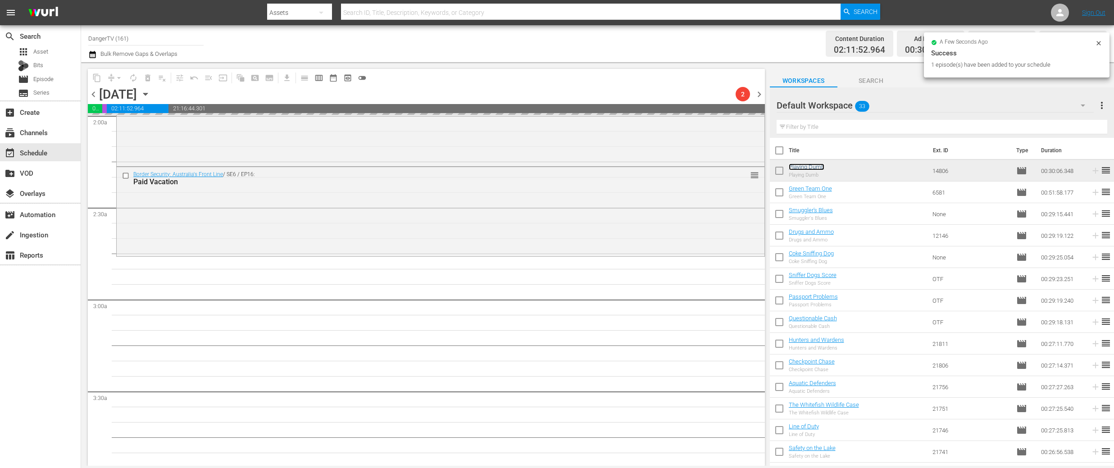
scroll to position [381, 0]
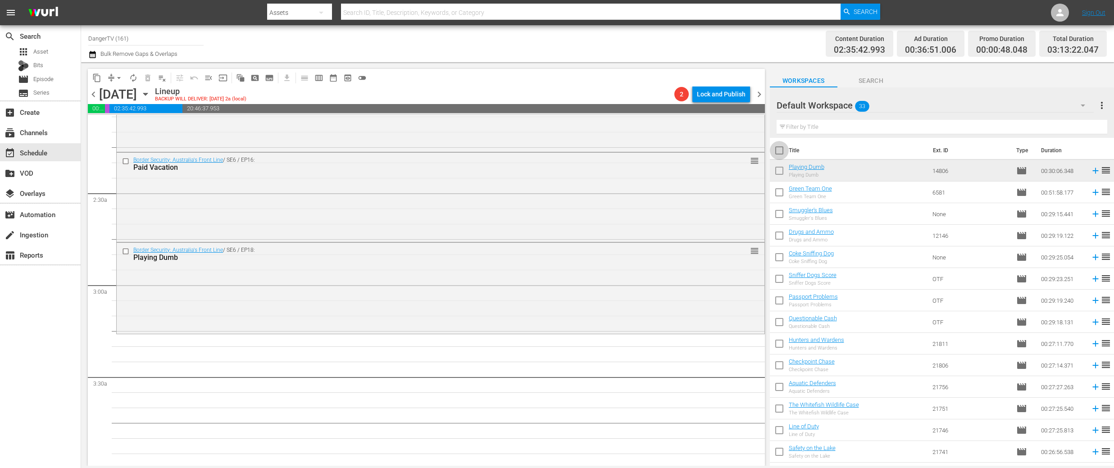
click at [780, 151] on input "checkbox" at bounding box center [779, 152] width 19 height 19
checkbox input "true"
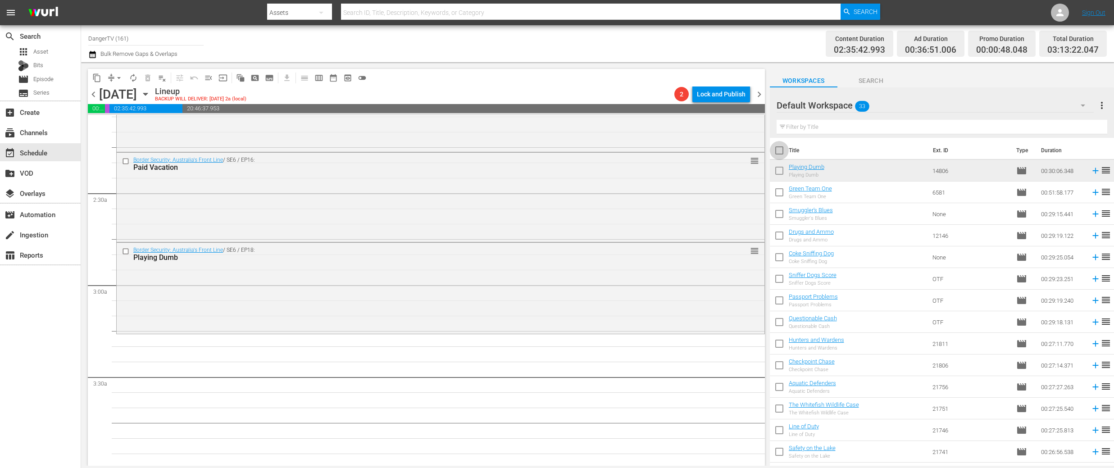
checkbox input "true"
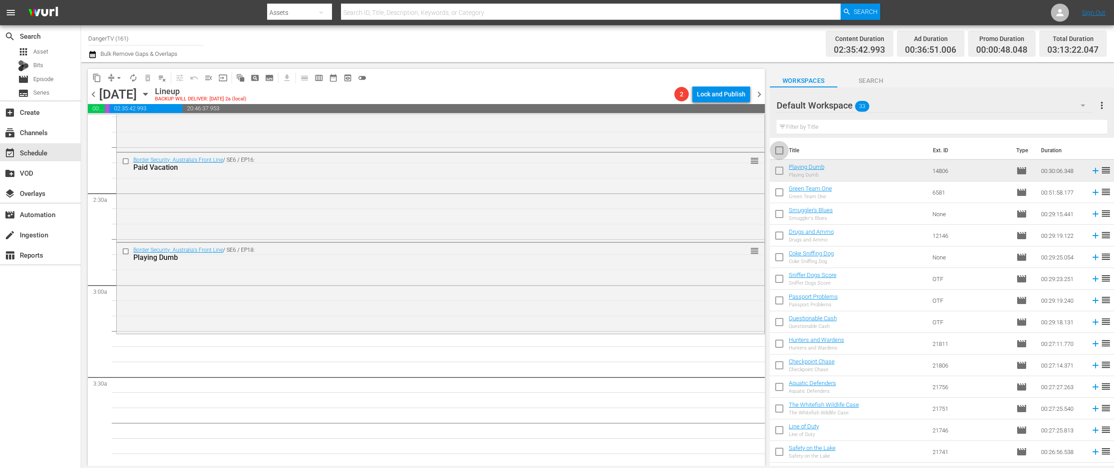
checkbox input "true"
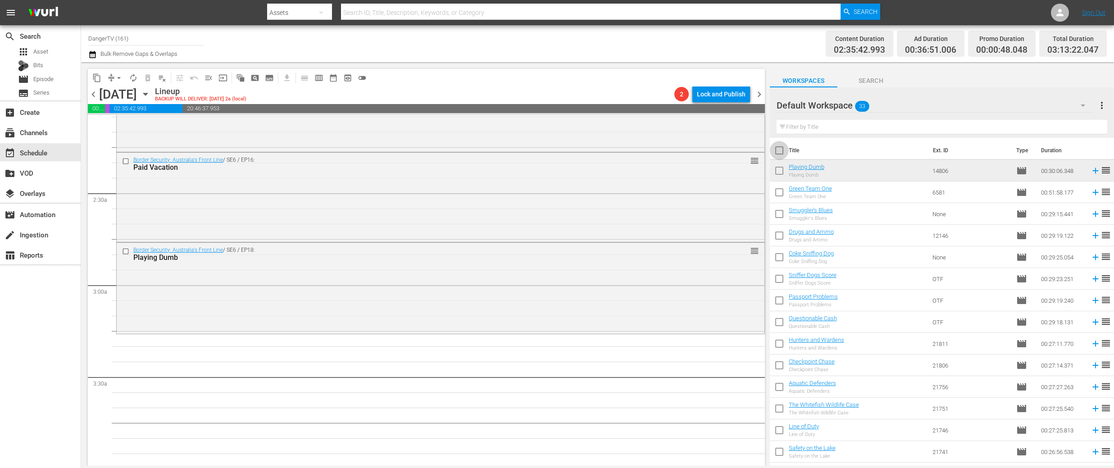
checkbox input "true"
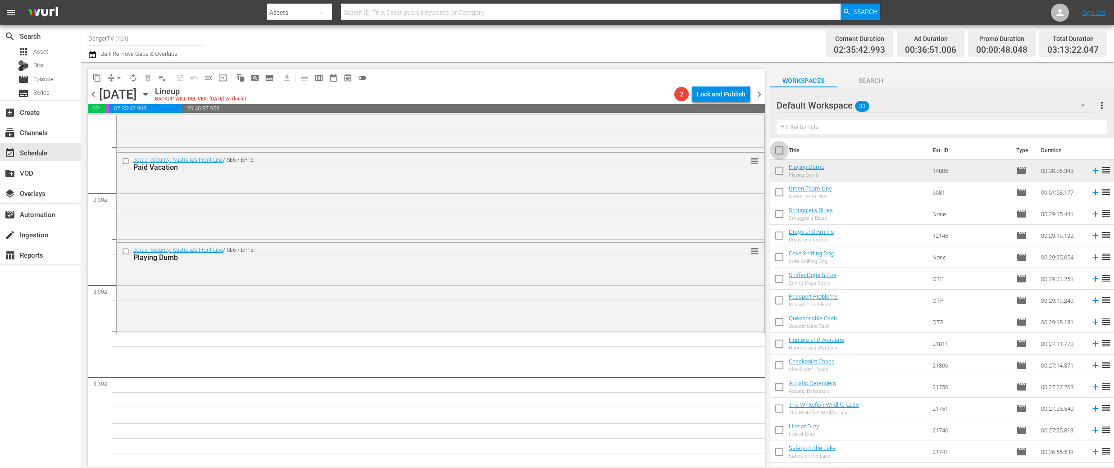
checkbox input "true"
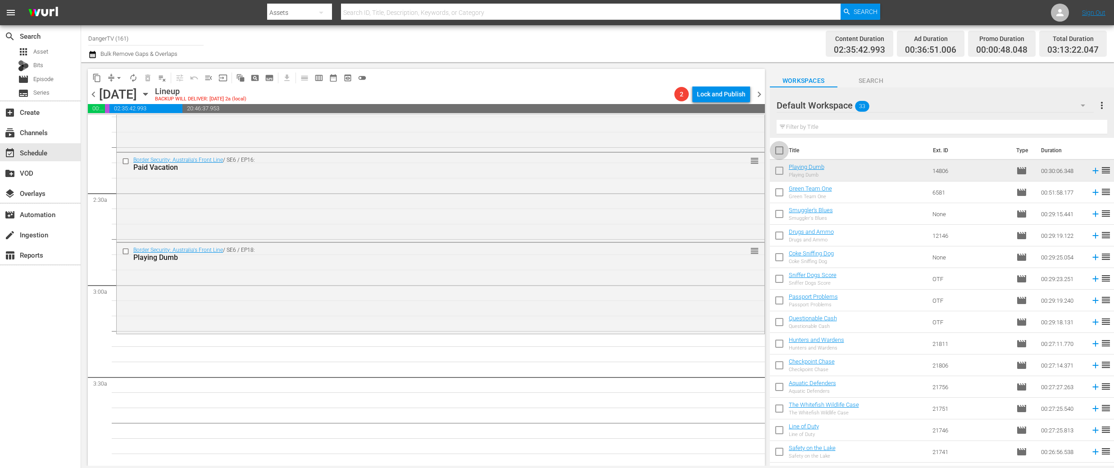
checkbox input "true"
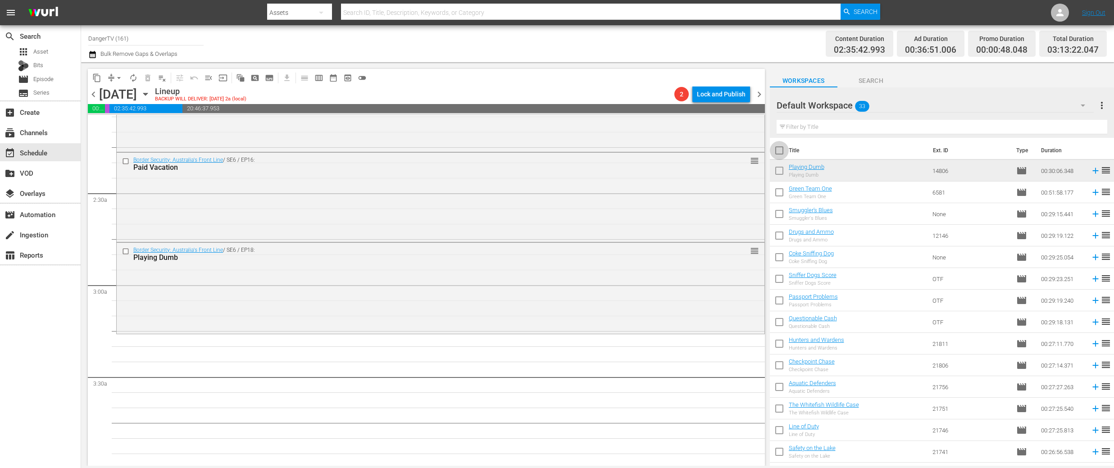
checkbox input "true"
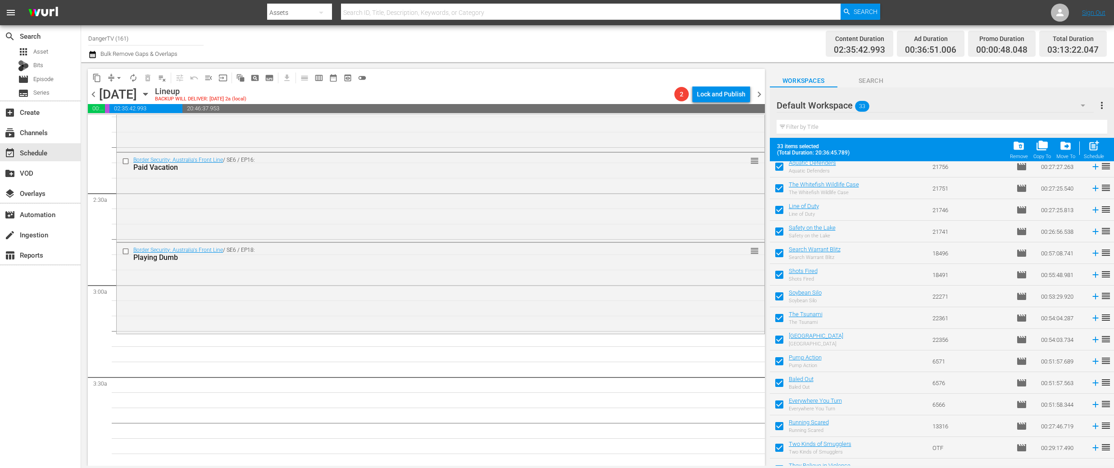
scroll to position [0, 0]
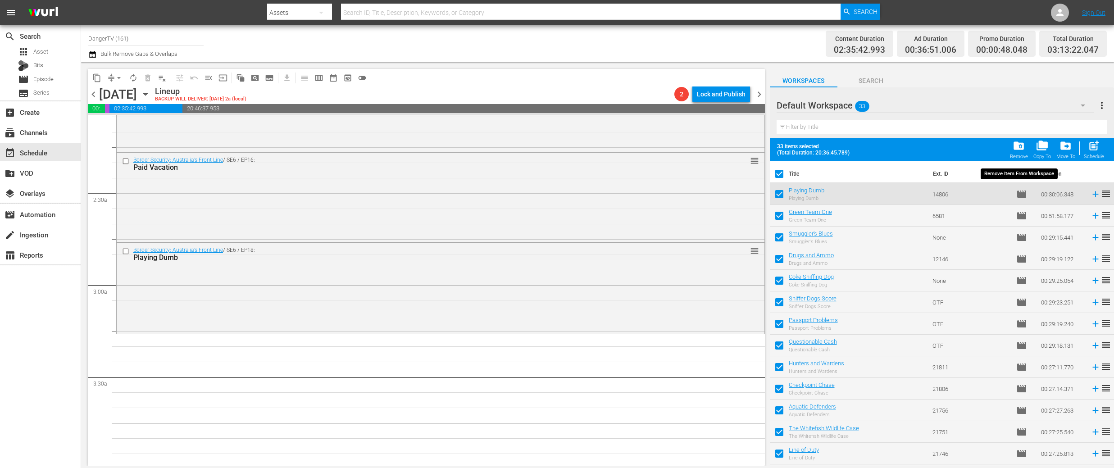
click at [1021, 143] on span "folder_delete" at bounding box center [1019, 146] width 12 height 12
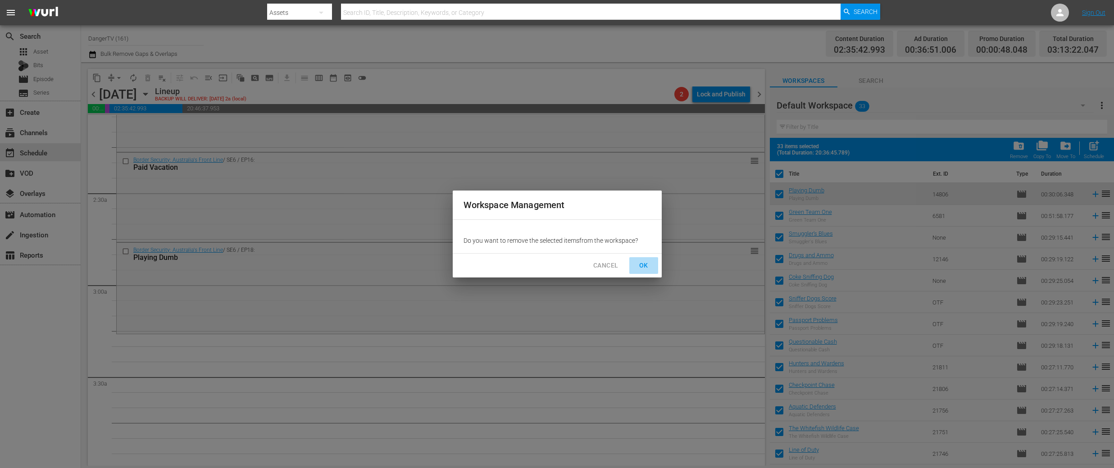
click at [646, 268] on span "OK" at bounding box center [644, 265] width 14 height 11
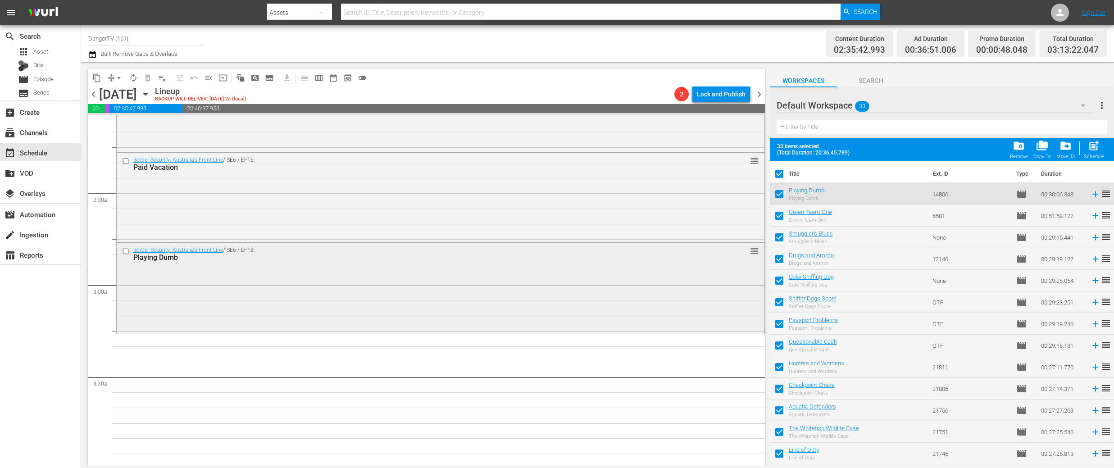
checkbox input "false"
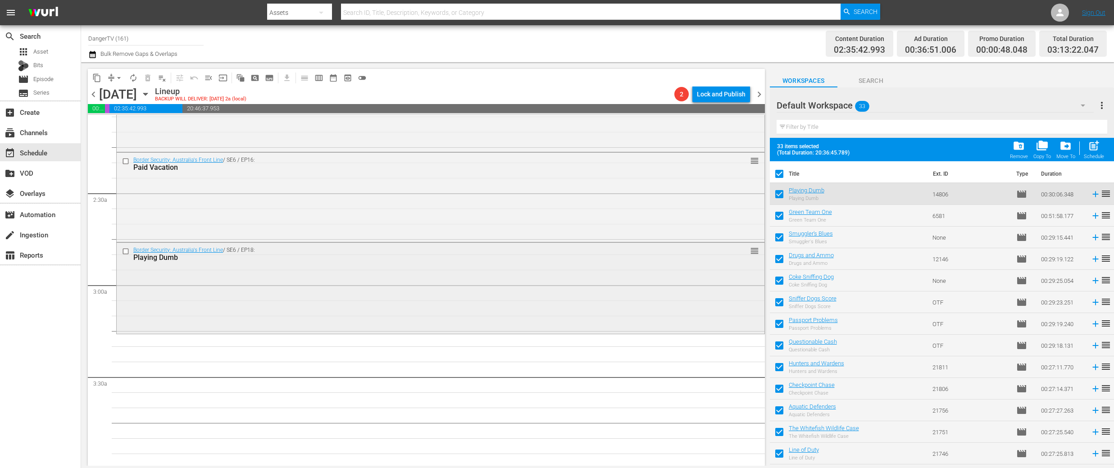
checkbox input "false"
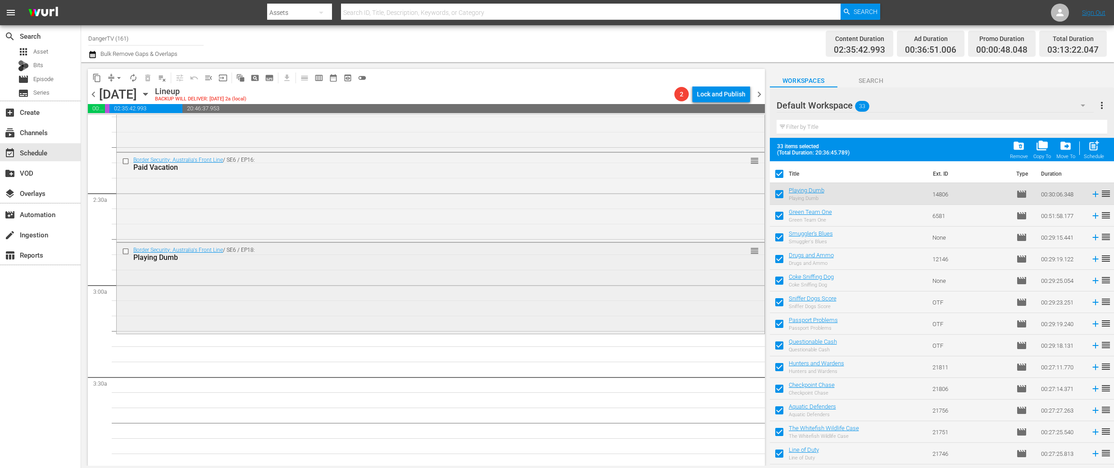
checkbox input "false"
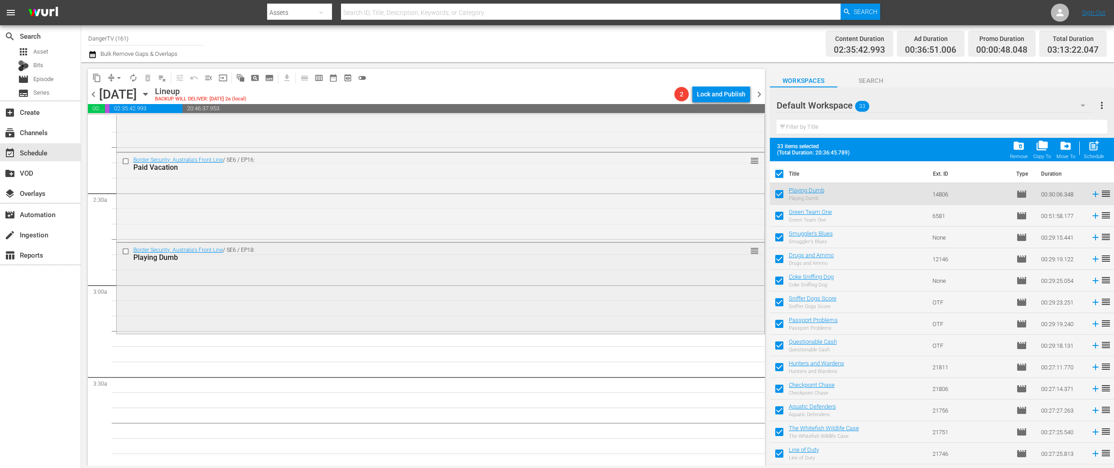
checkbox input "false"
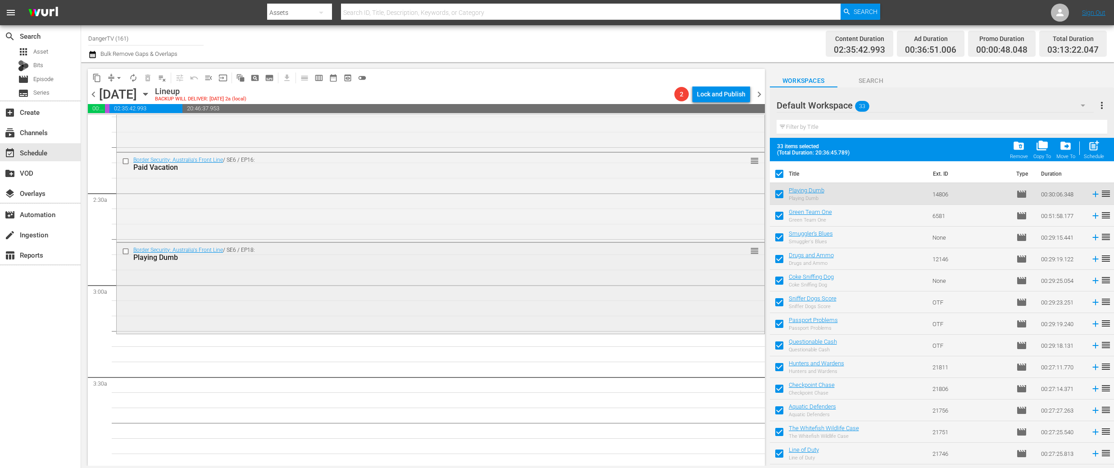
checkbox input "false"
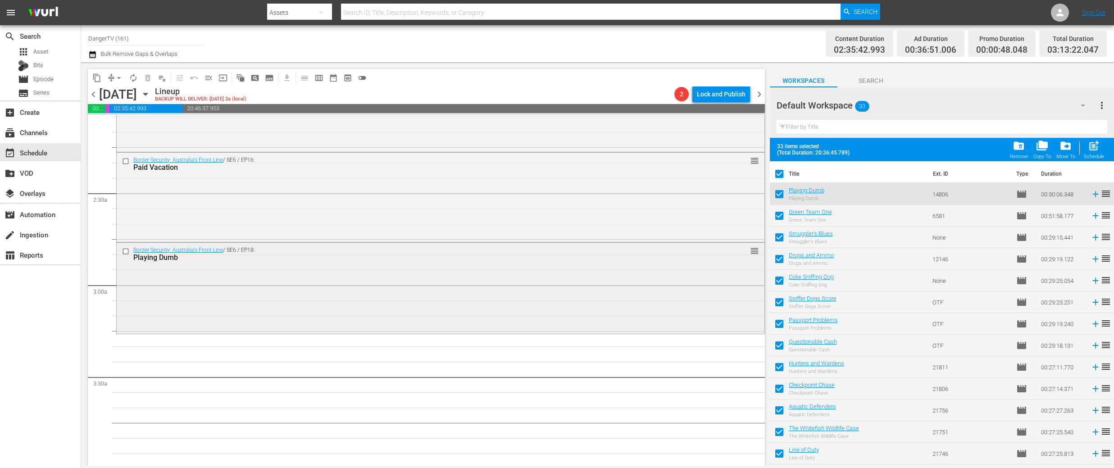
checkbox input "false"
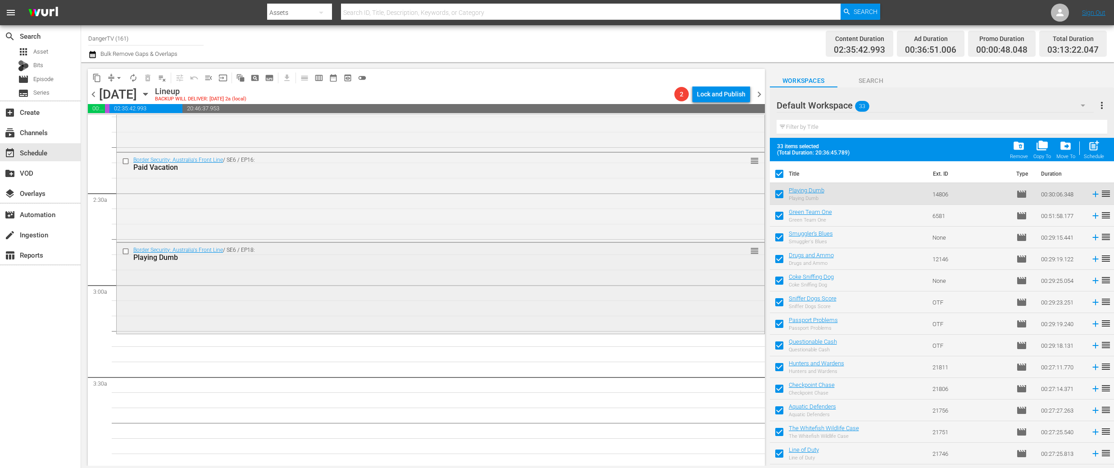
checkbox input "false"
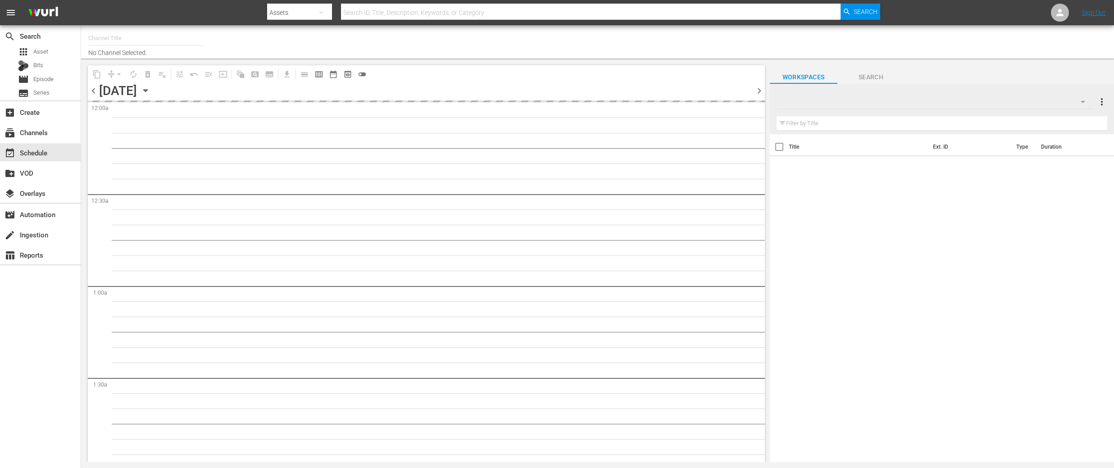
type input "DangerTV (161)"
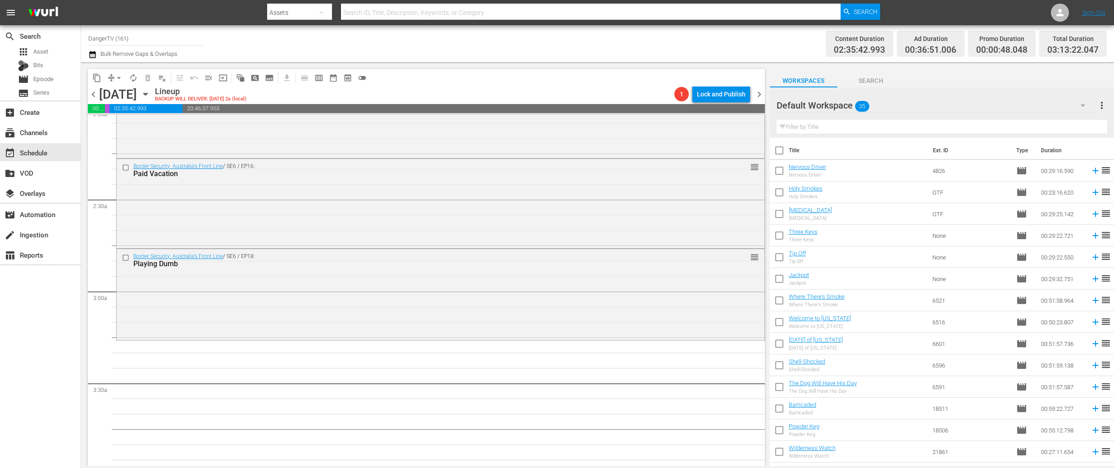
click at [780, 150] on input "checkbox" at bounding box center [779, 152] width 19 height 19
checkbox input "true"
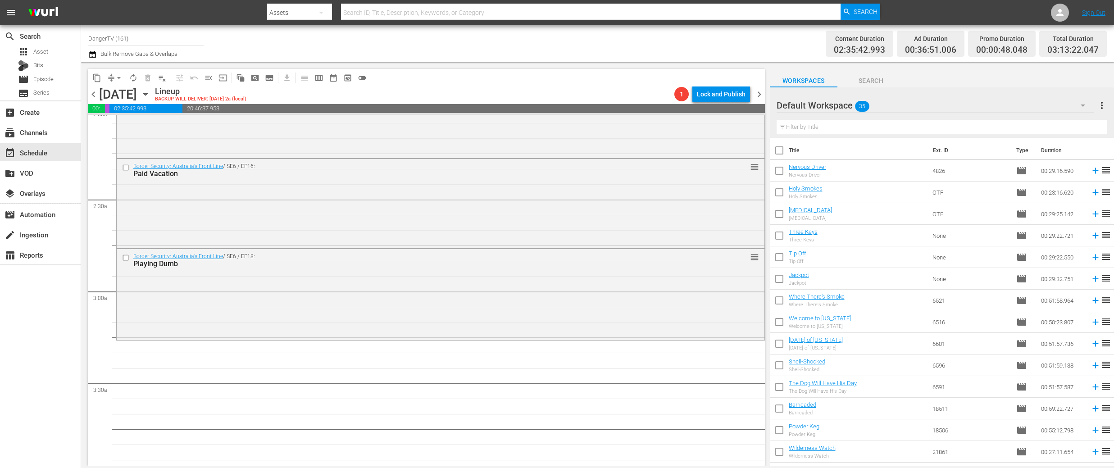
checkbox input "true"
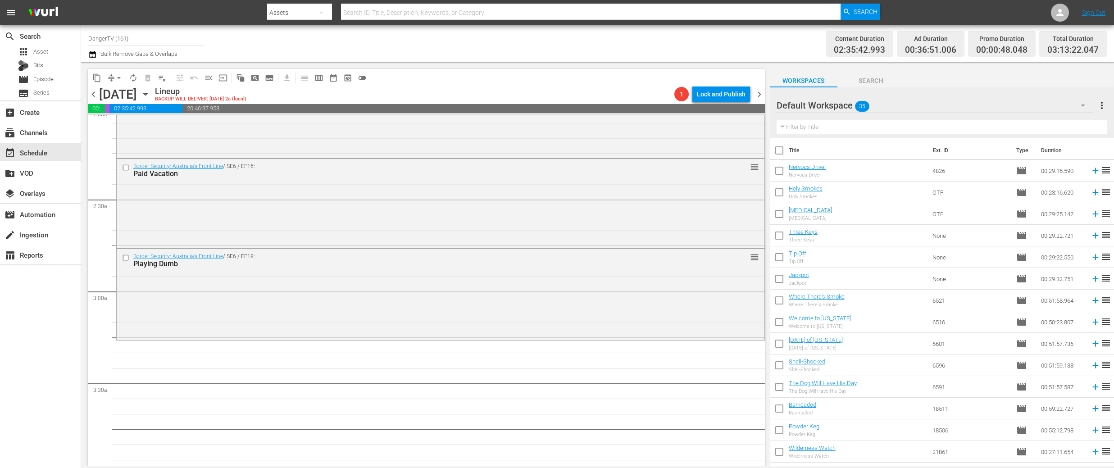
checkbox input "true"
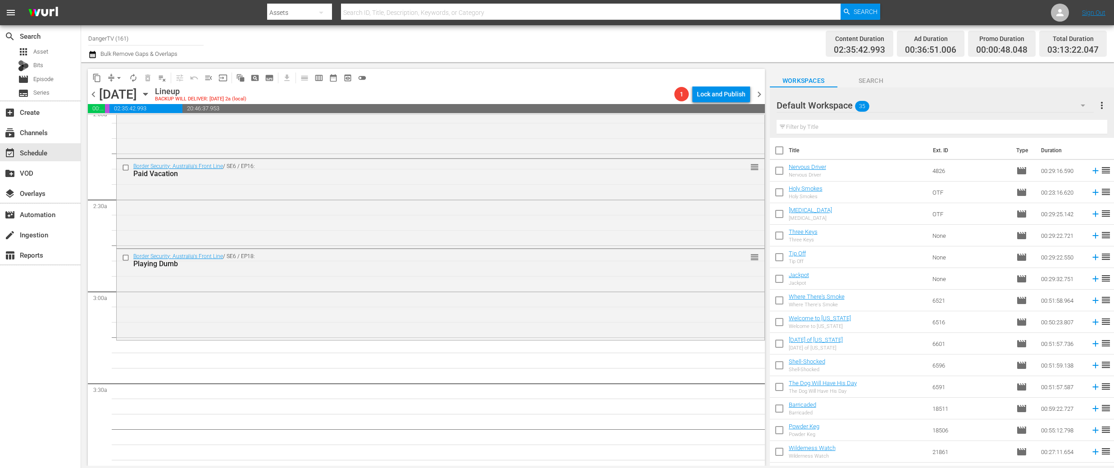
checkbox input "true"
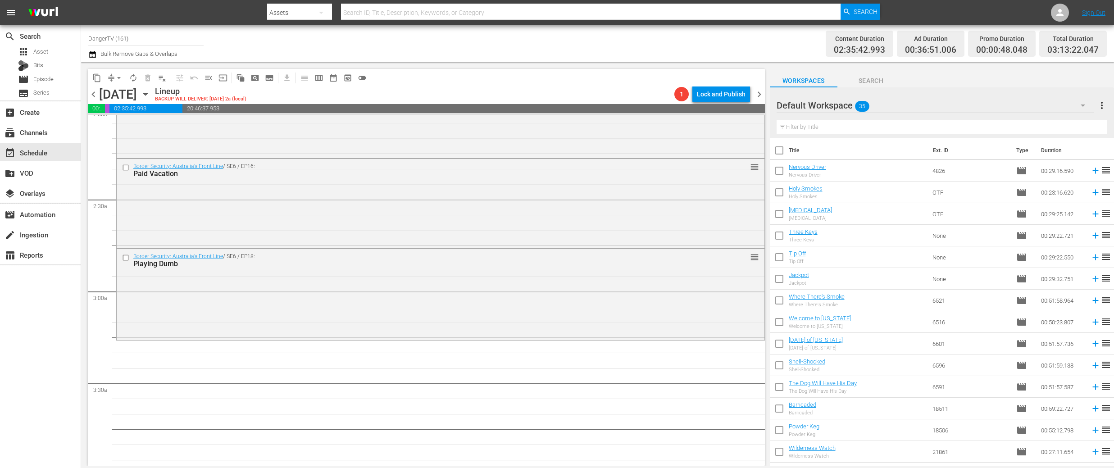
checkbox input "true"
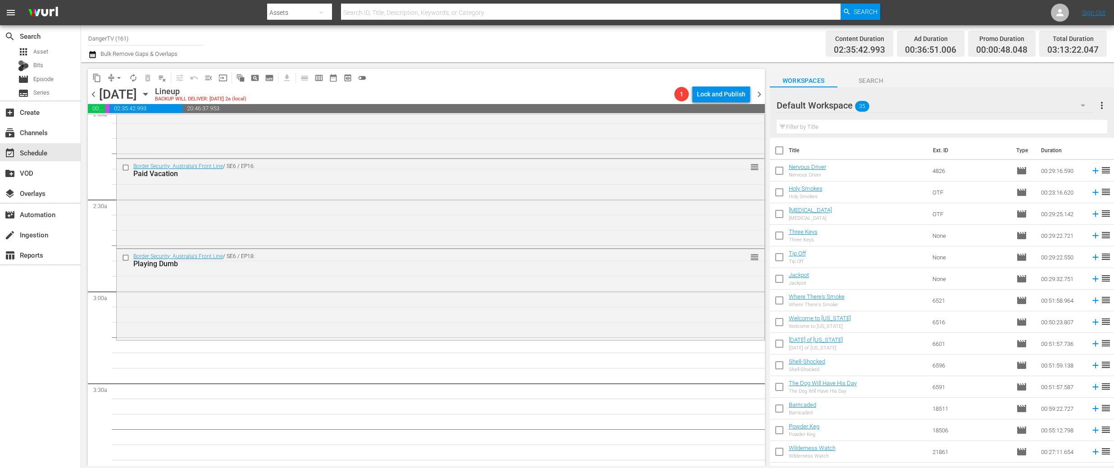
checkbox input "true"
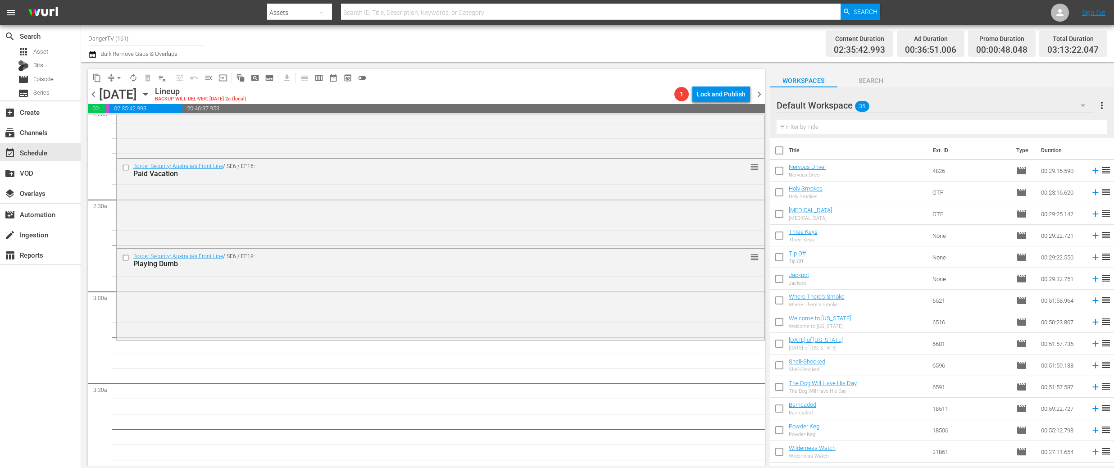
checkbox input "true"
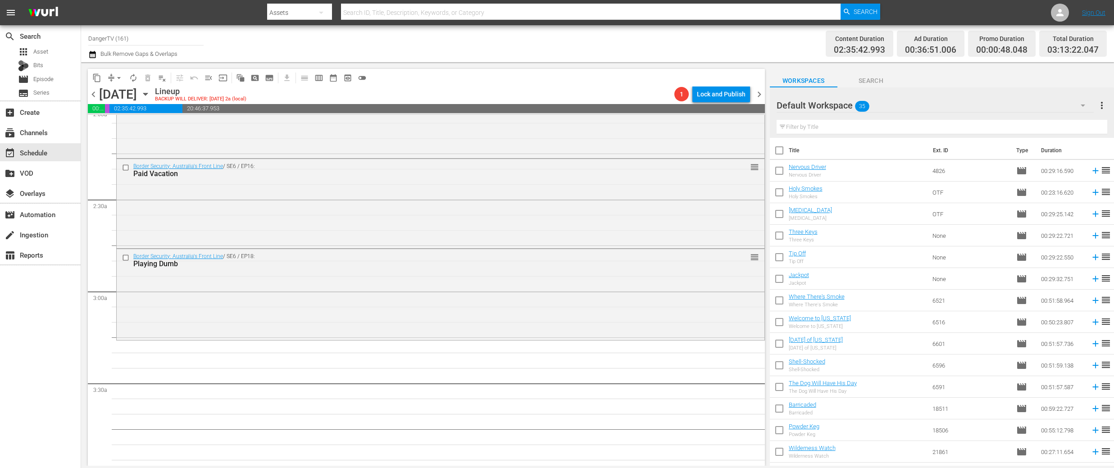
checkbox input "true"
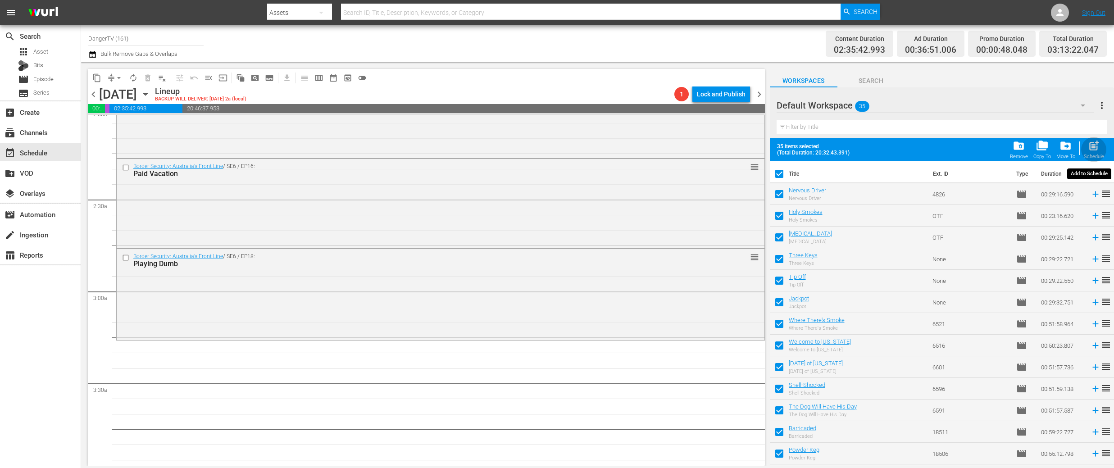
click at [1096, 145] on span "post_add" at bounding box center [1094, 146] width 12 height 12
checkbox input "false"
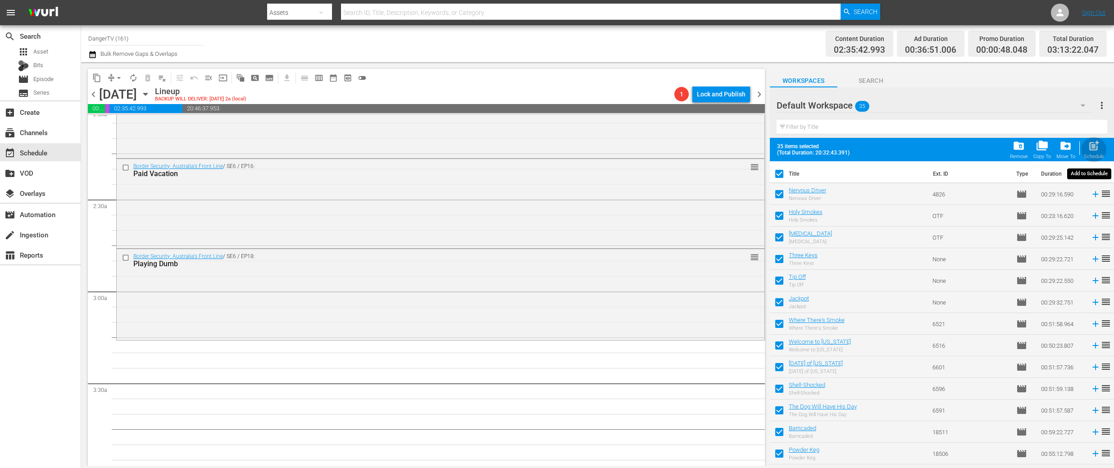
checkbox input "false"
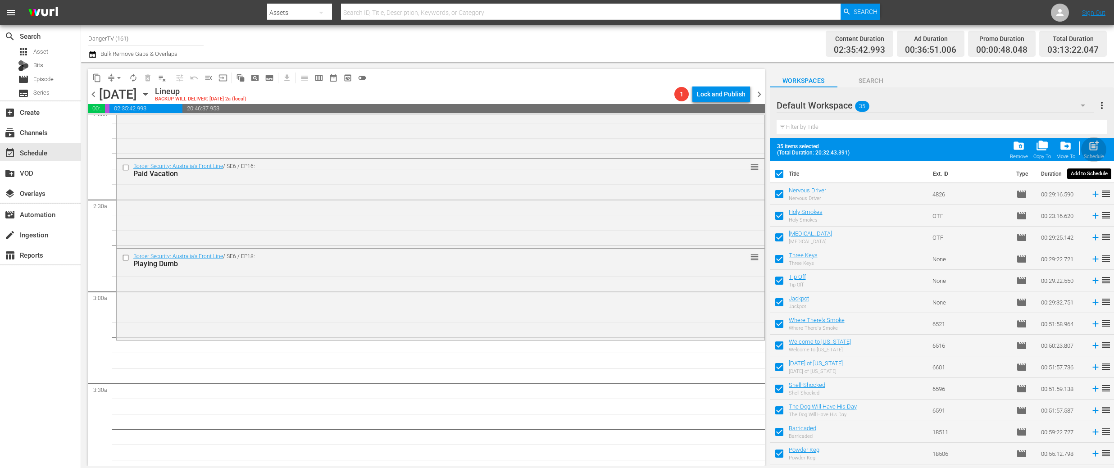
checkbox input "false"
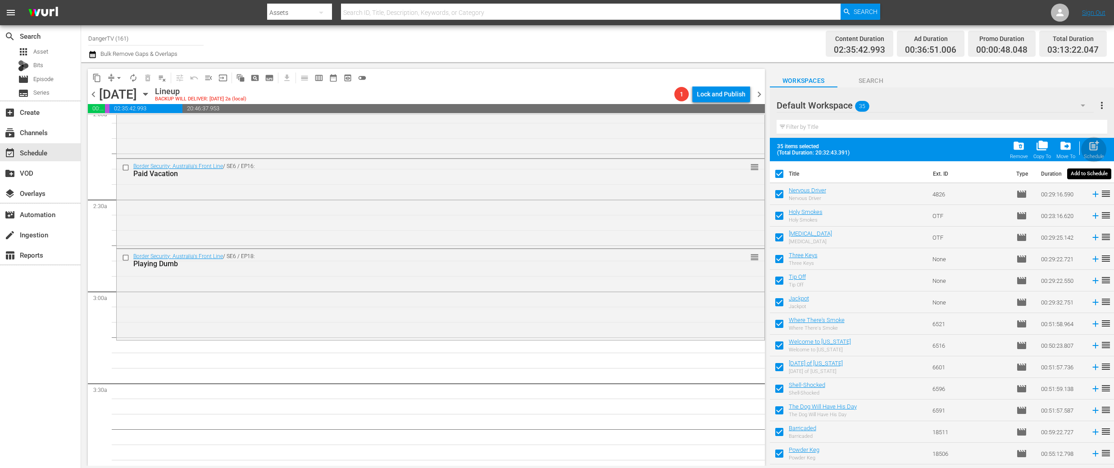
checkbox input "false"
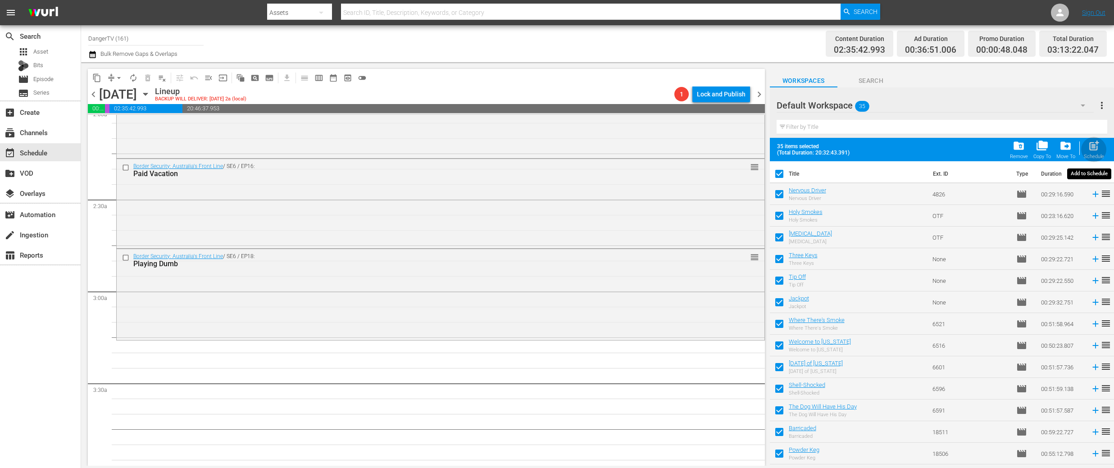
checkbox input "false"
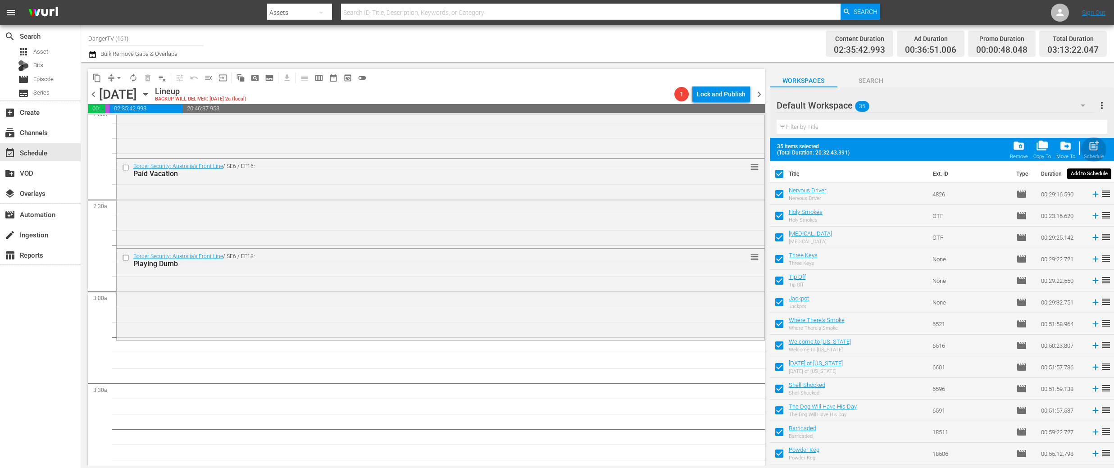
checkbox input "false"
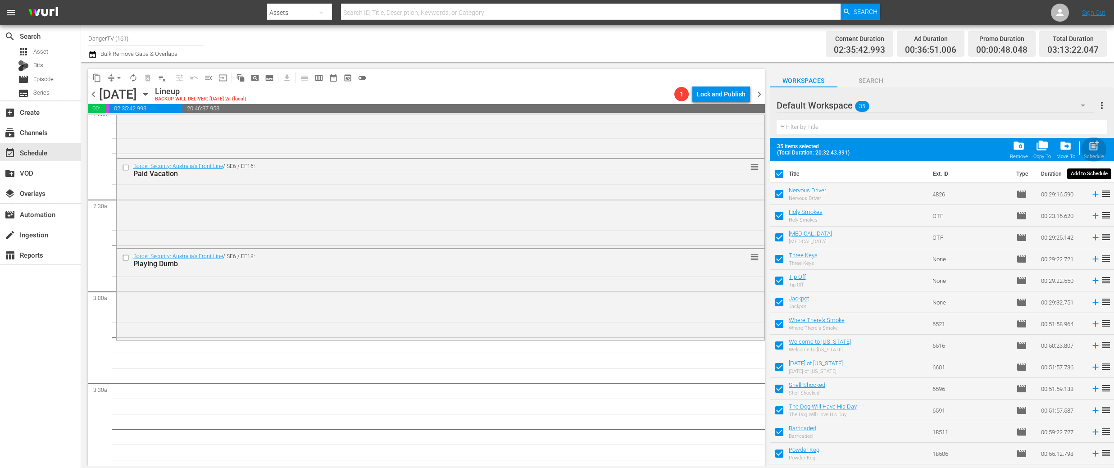
checkbox input "false"
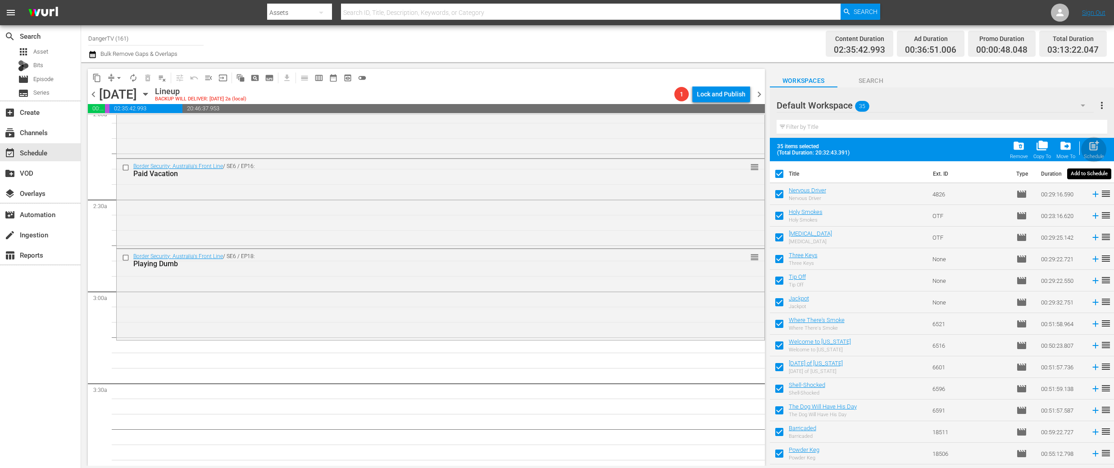
checkbox input "false"
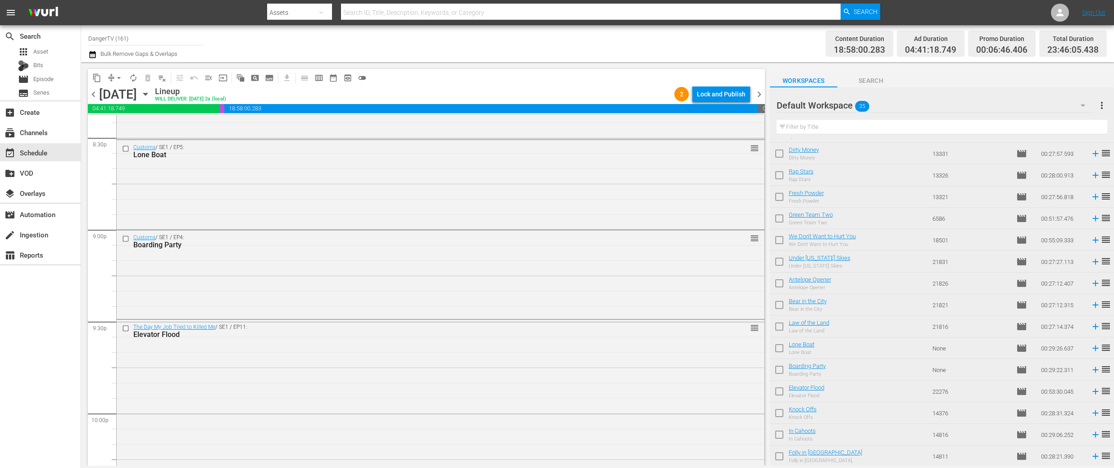
scroll to position [4061, 0]
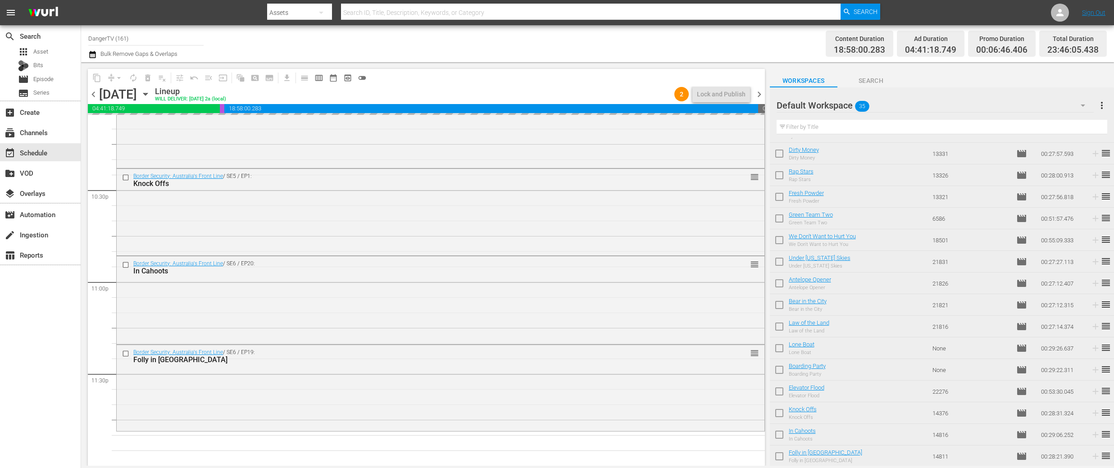
click at [780, 369] on input "checkbox" at bounding box center [779, 371] width 19 height 19
checkbox input "true"
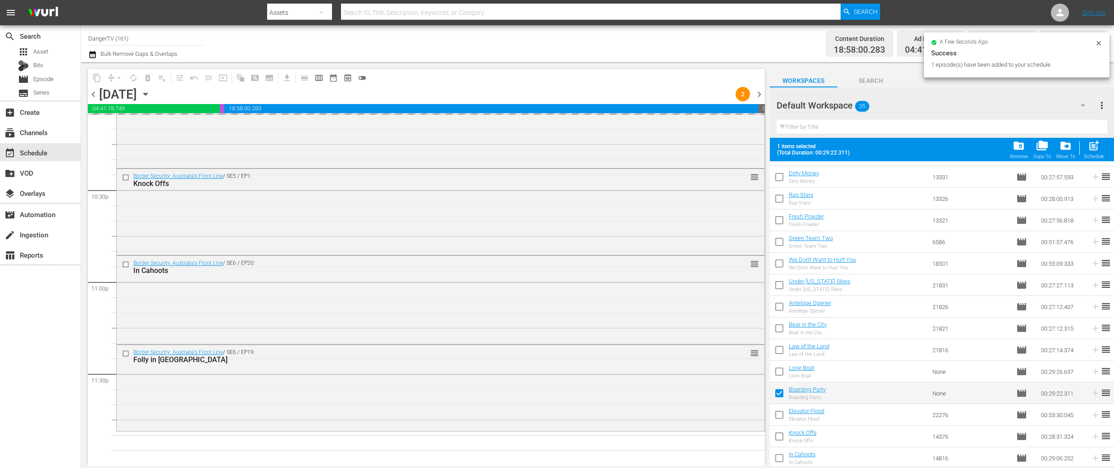
scroll to position [473, 0]
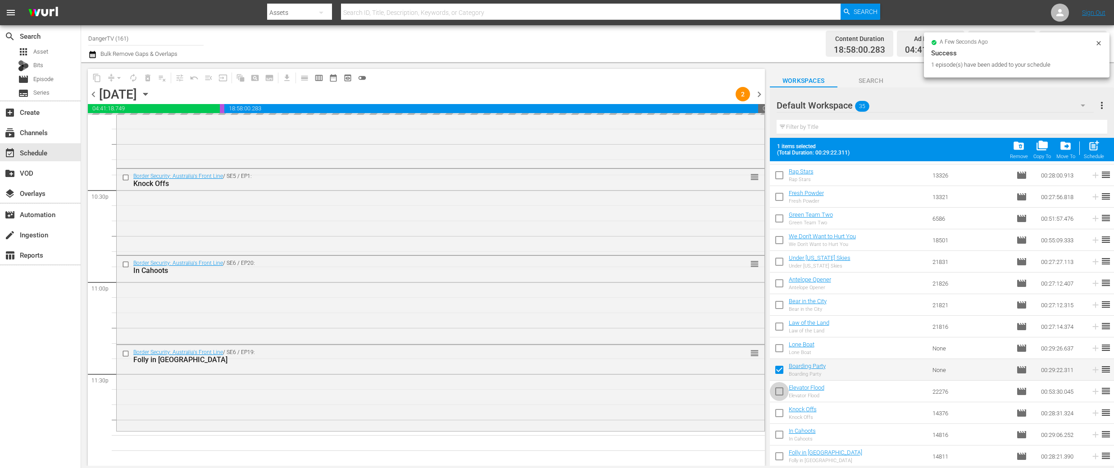
drag, startPoint x: 779, startPoint y: 392, endPoint x: 779, endPoint y: 404, distance: 12.6
click at [779, 392] on input "checkbox" at bounding box center [779, 393] width 19 height 19
checkbox input "true"
click at [779, 411] on input "checkbox" at bounding box center [779, 415] width 19 height 19
checkbox input "true"
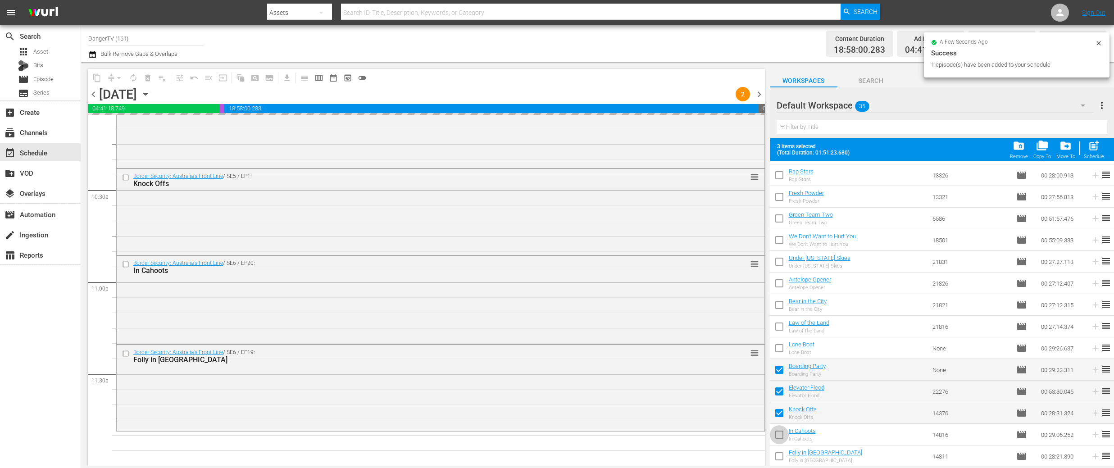
click at [780, 434] on input "checkbox" at bounding box center [779, 436] width 19 height 19
checkbox input "true"
click at [780, 455] on input "checkbox" at bounding box center [779, 458] width 19 height 19
checkbox input "true"
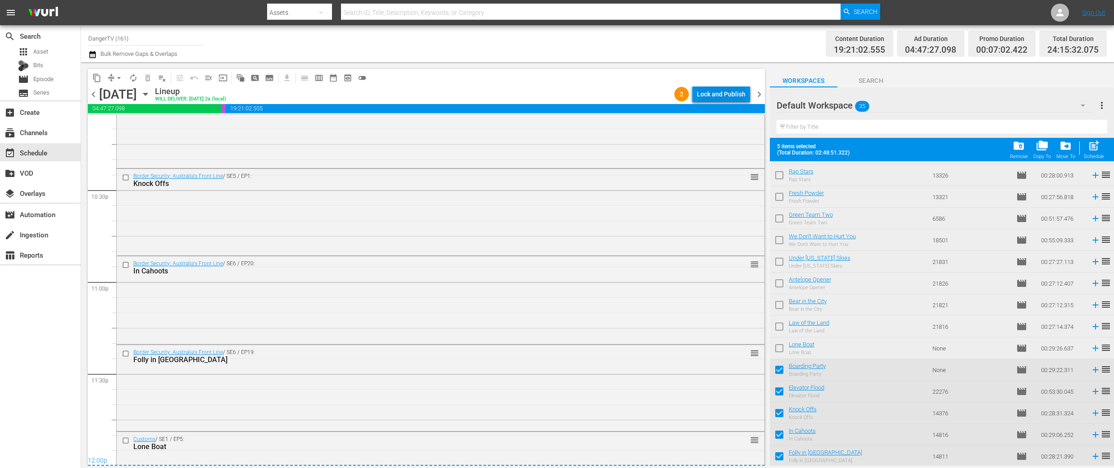
click at [714, 95] on div "Lock and Publish" at bounding box center [721, 94] width 49 height 16
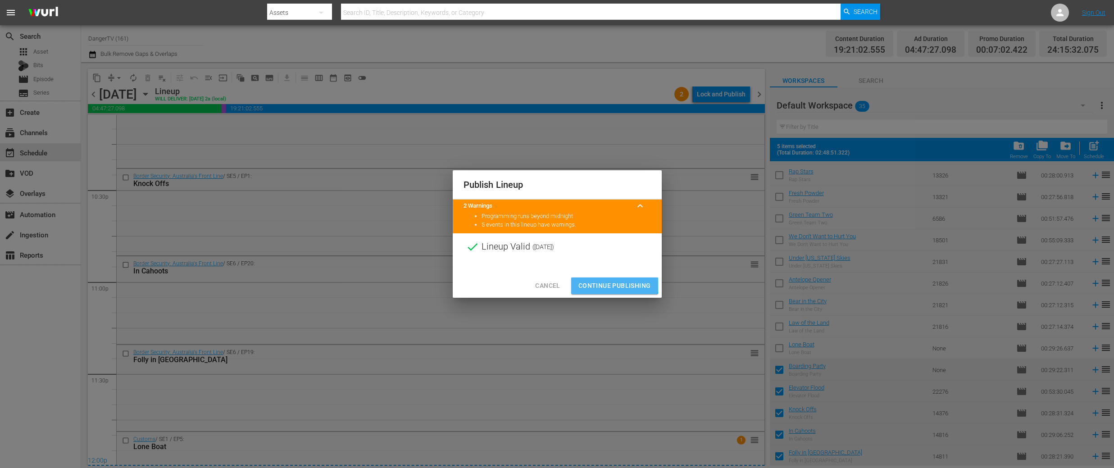
click at [612, 284] on span "Continue Publishing" at bounding box center [615, 285] width 73 height 11
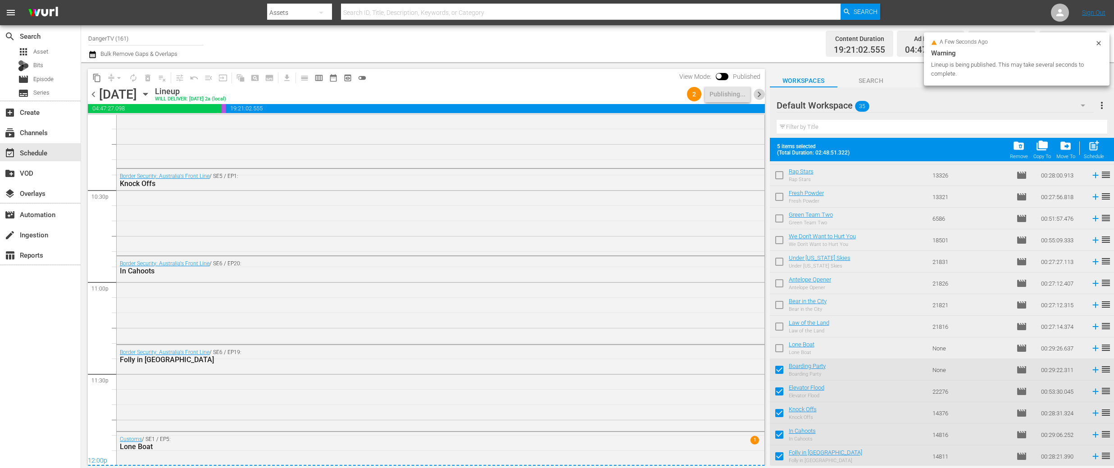
click at [760, 94] on span "chevron_right" at bounding box center [759, 94] width 11 height 11
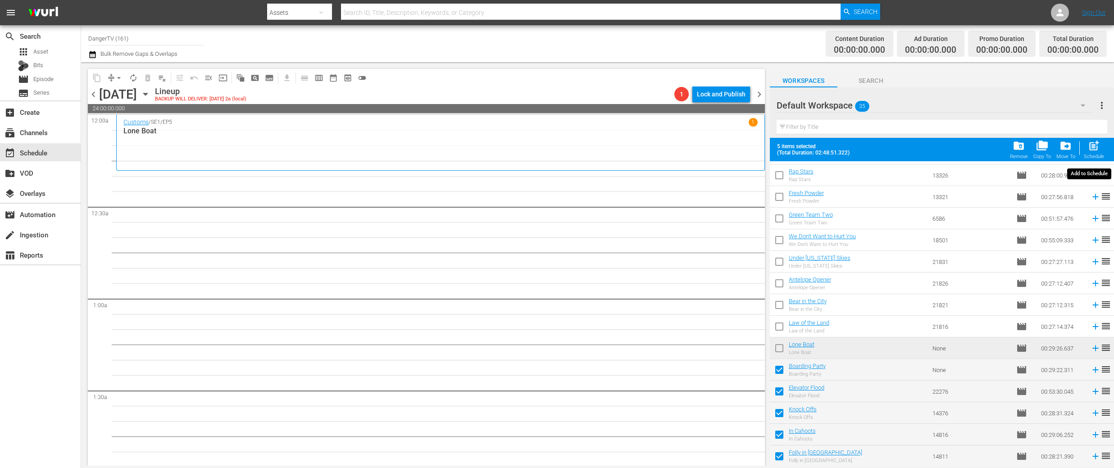
click at [1094, 148] on span "post_add" at bounding box center [1094, 146] width 12 height 12
checkbox input "false"
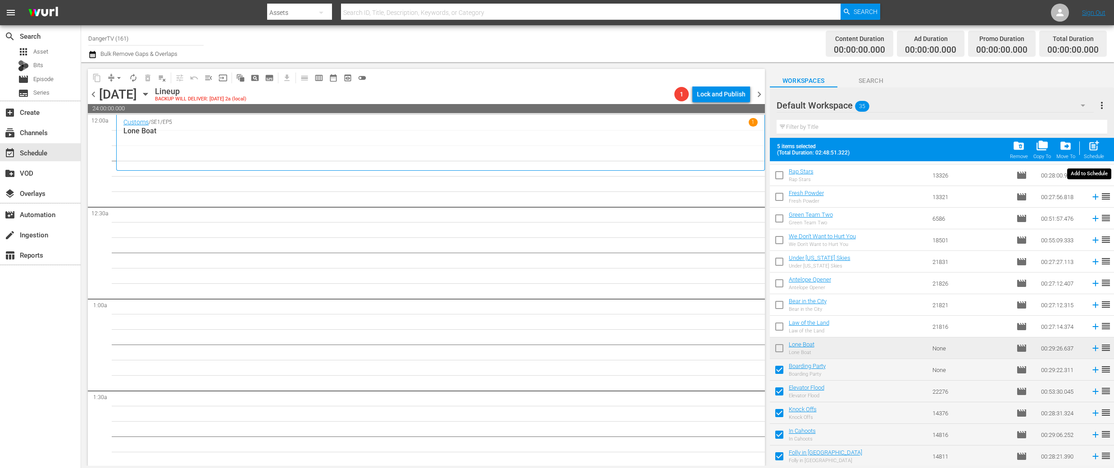
checkbox input "false"
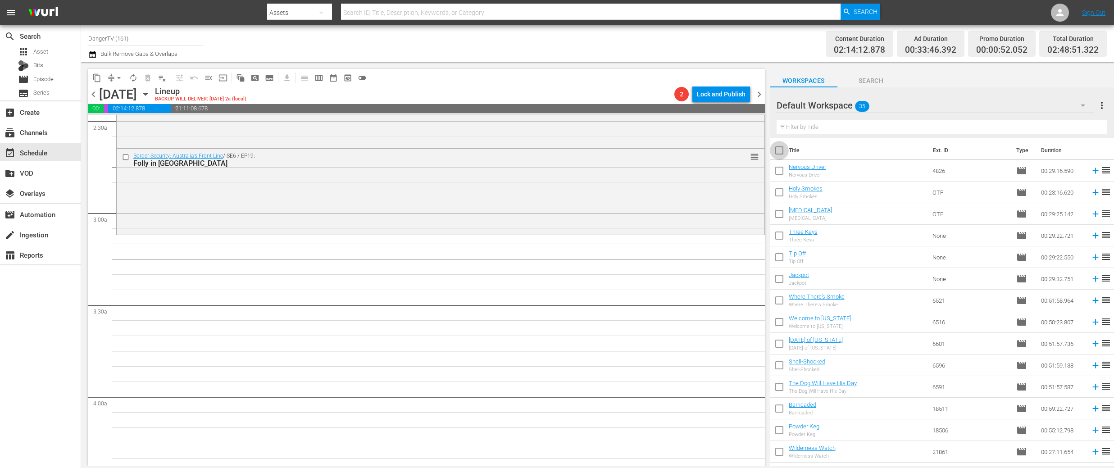
click at [781, 152] on input "checkbox" at bounding box center [779, 152] width 19 height 19
checkbox input "true"
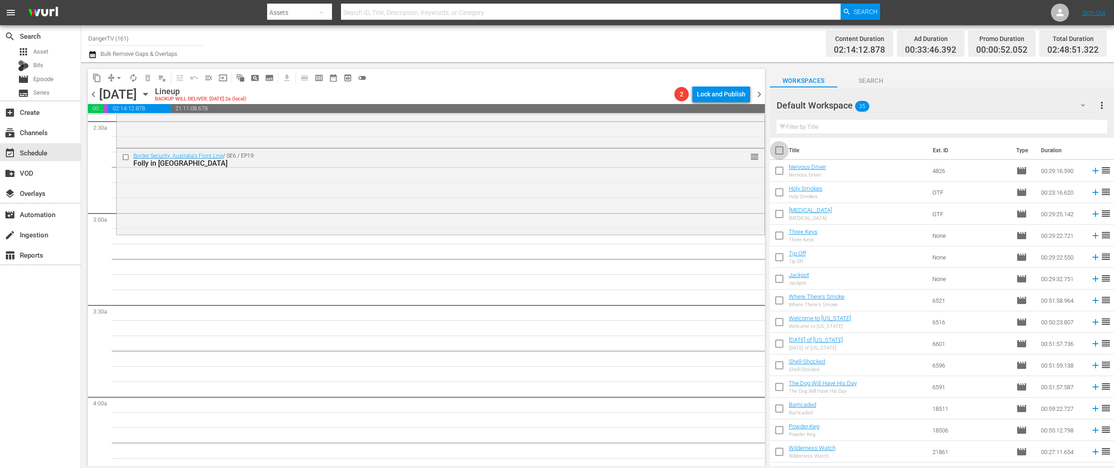
checkbox input "true"
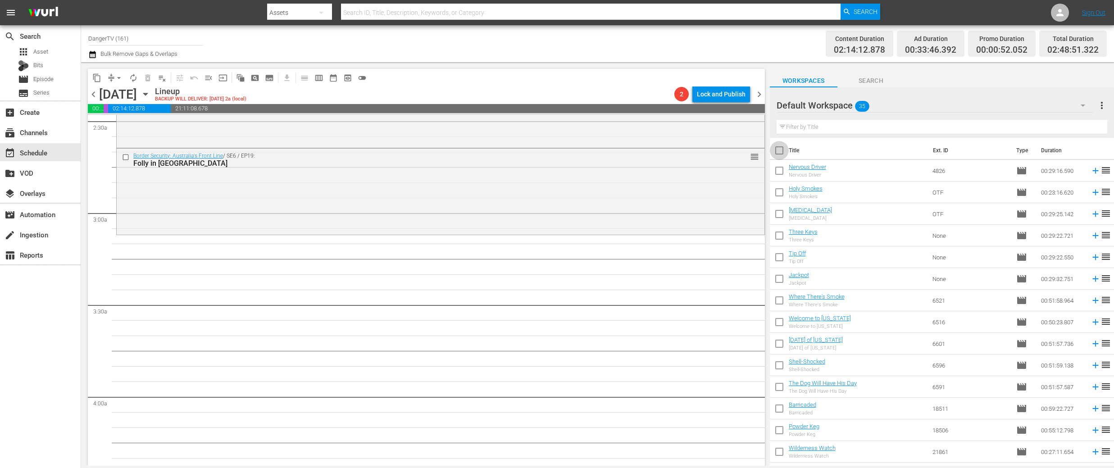
checkbox input "true"
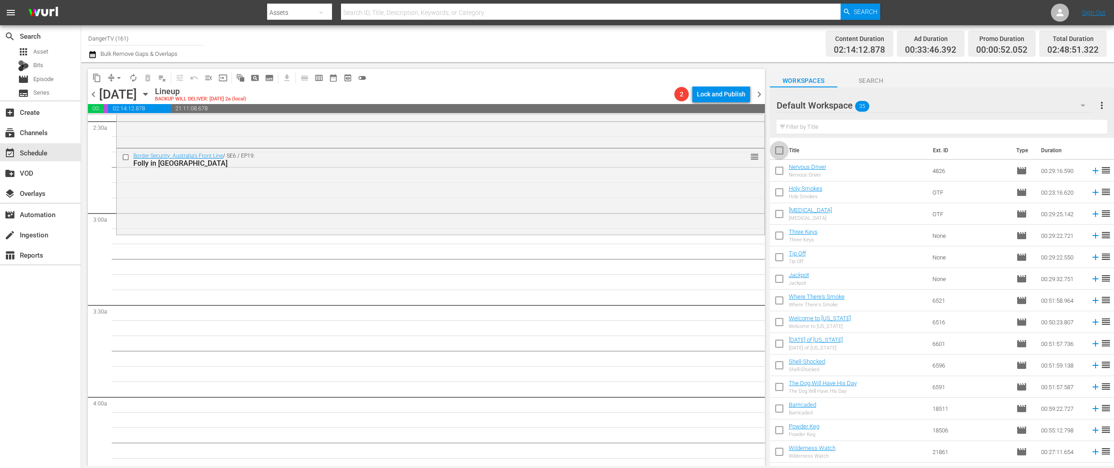
checkbox input "true"
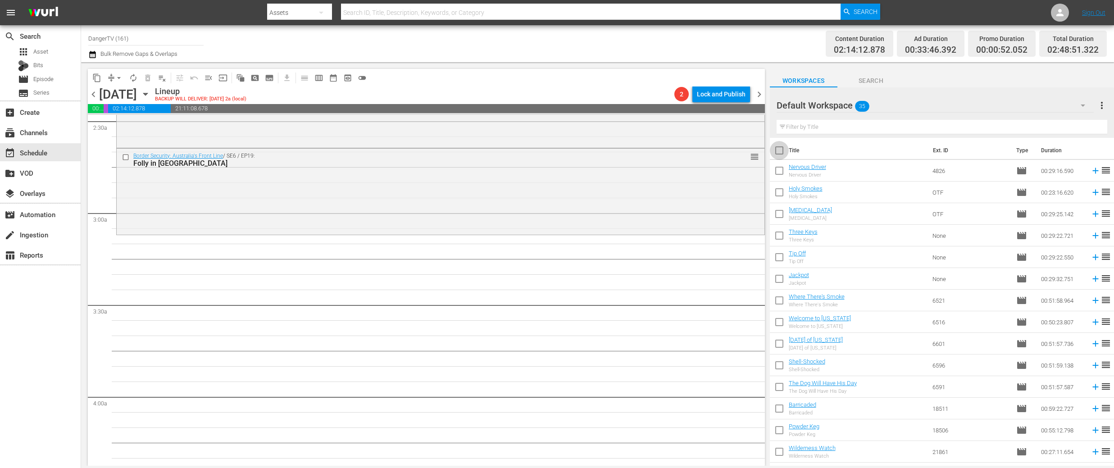
checkbox input "true"
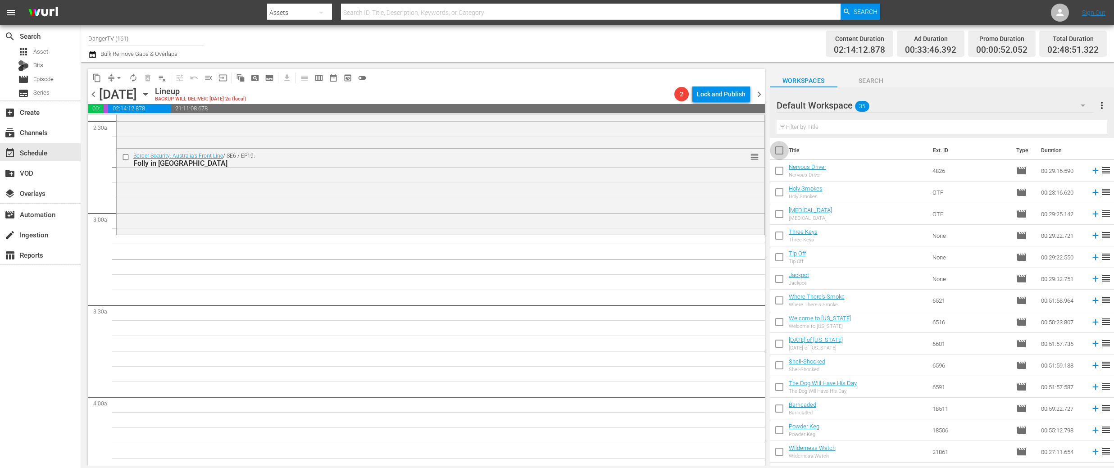
checkbox input "true"
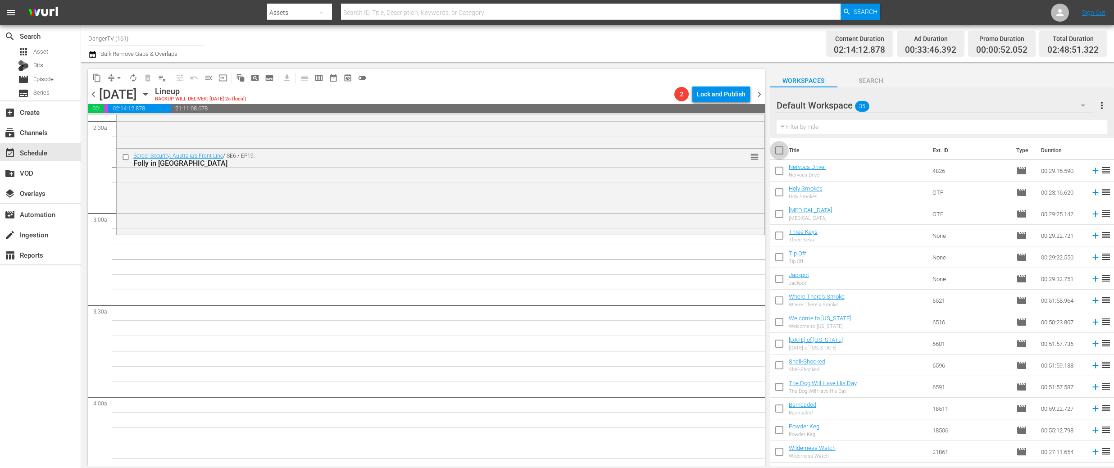
checkbox input "true"
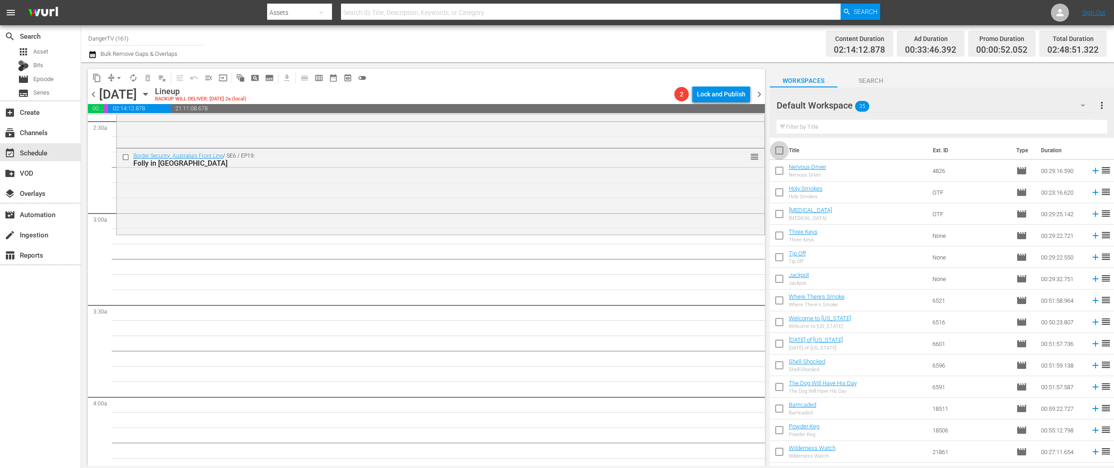
checkbox input "true"
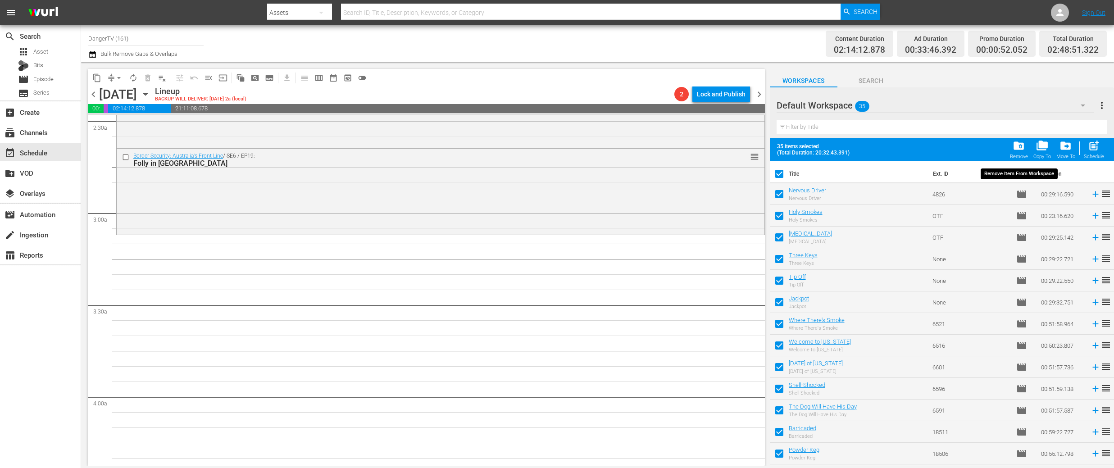
click at [1023, 147] on span "folder_delete" at bounding box center [1019, 146] width 12 height 12
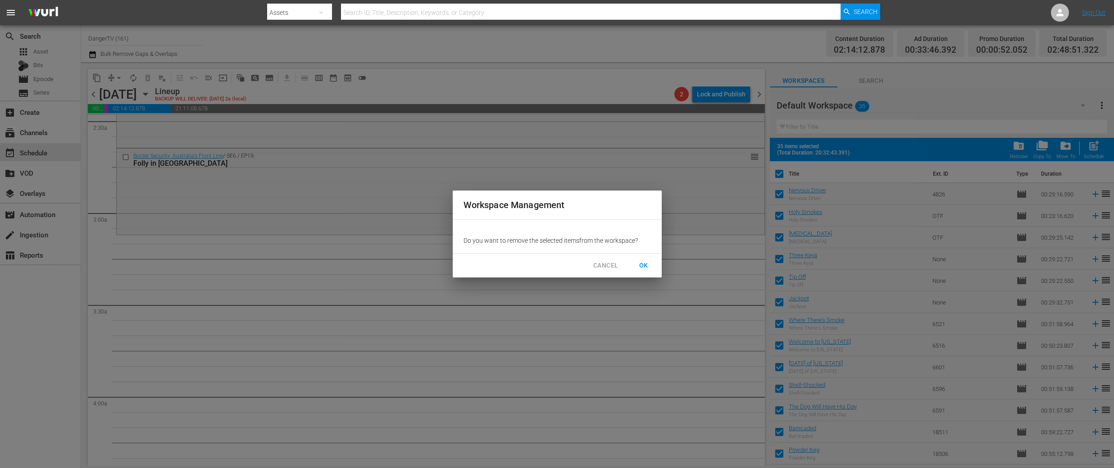
click at [644, 266] on span "OK" at bounding box center [644, 265] width 14 height 11
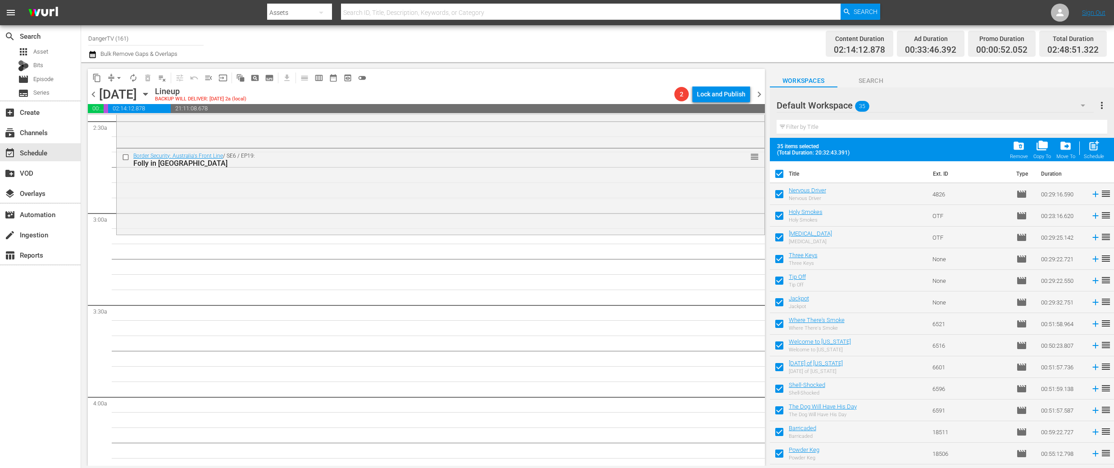
checkbox input "false"
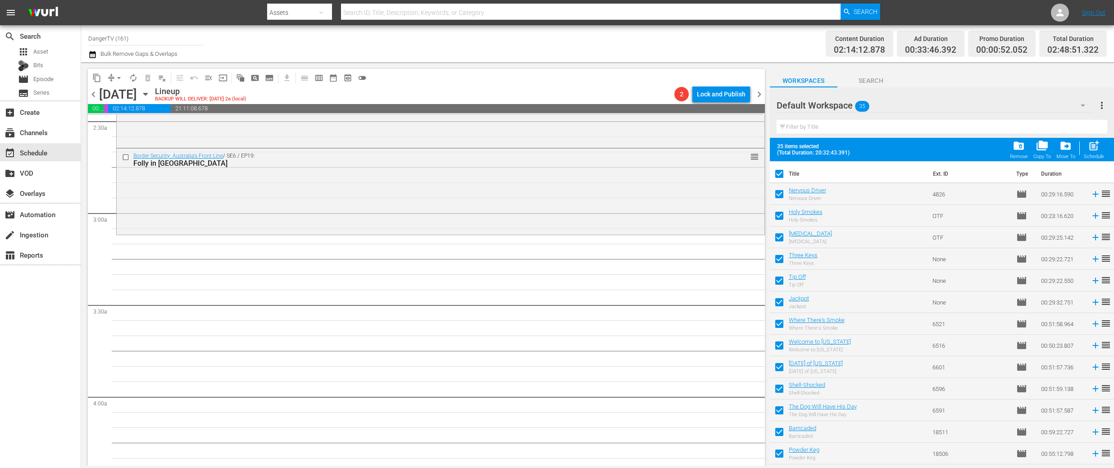
checkbox input "false"
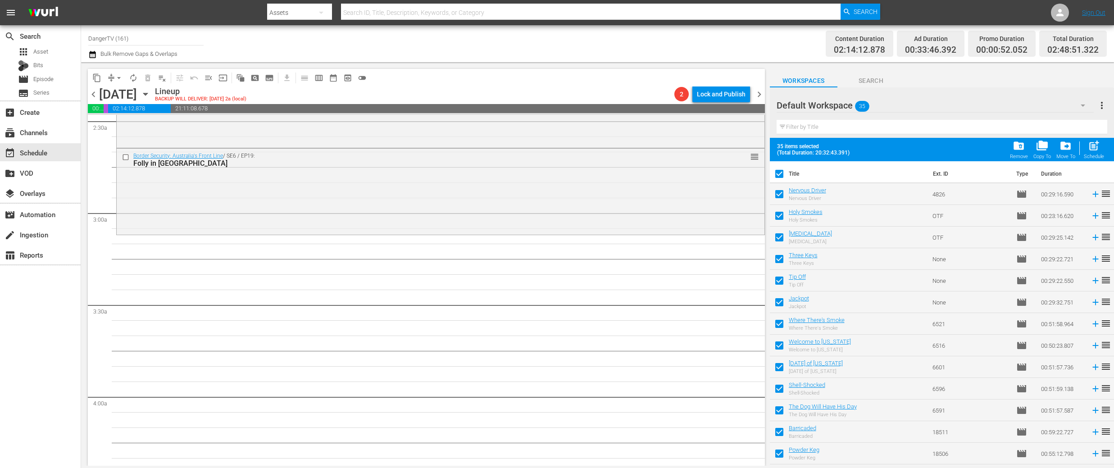
checkbox input "false"
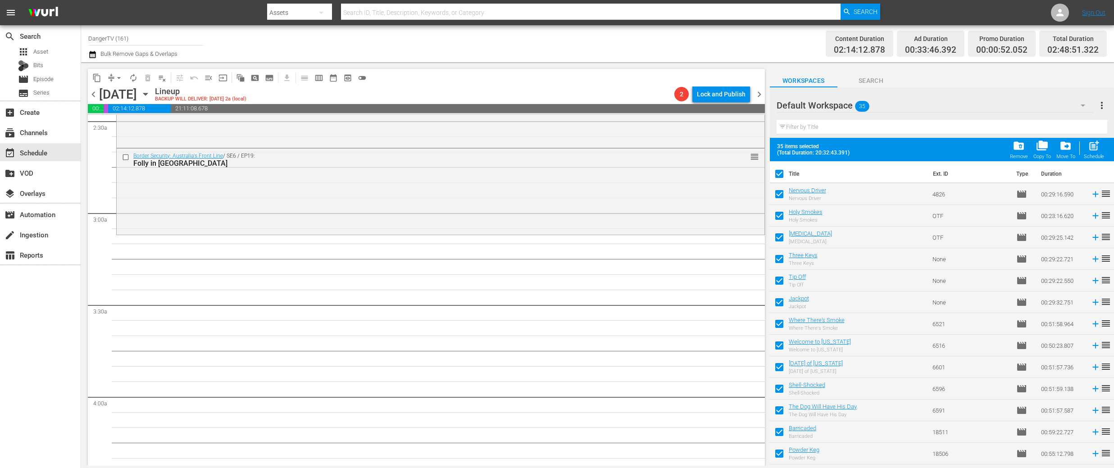
checkbox input "false"
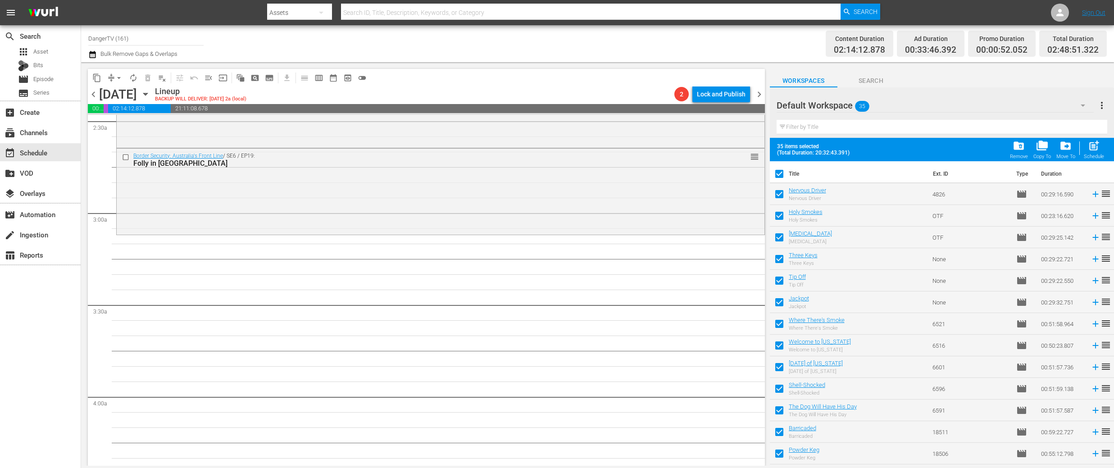
checkbox input "false"
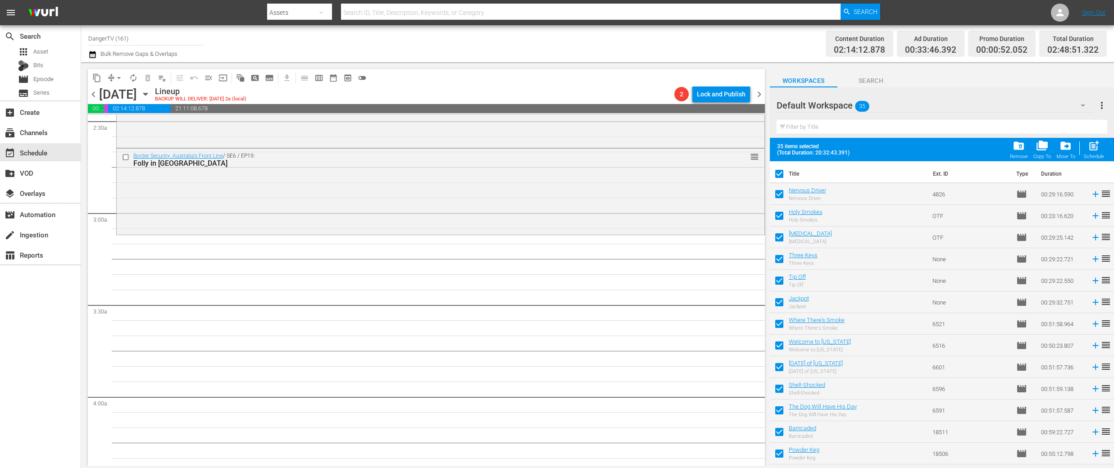
checkbox input "false"
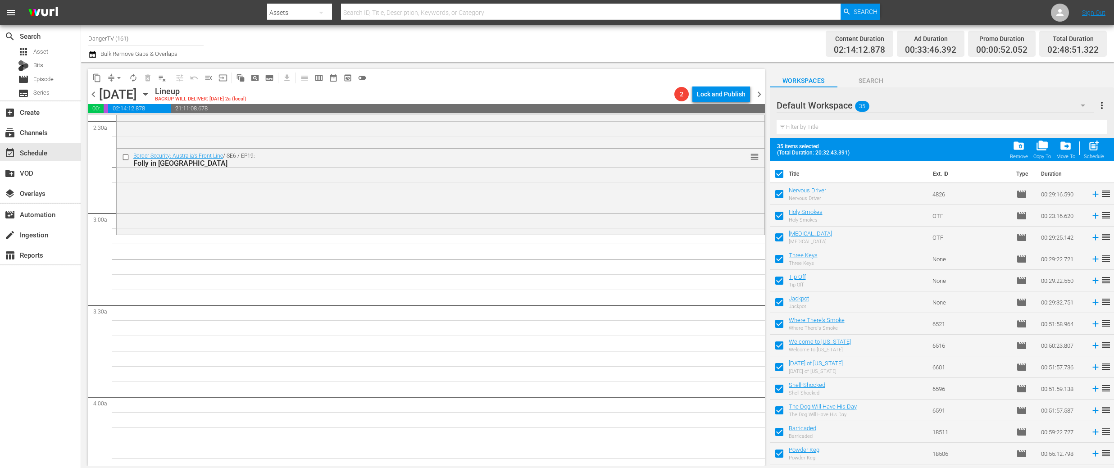
checkbox input "false"
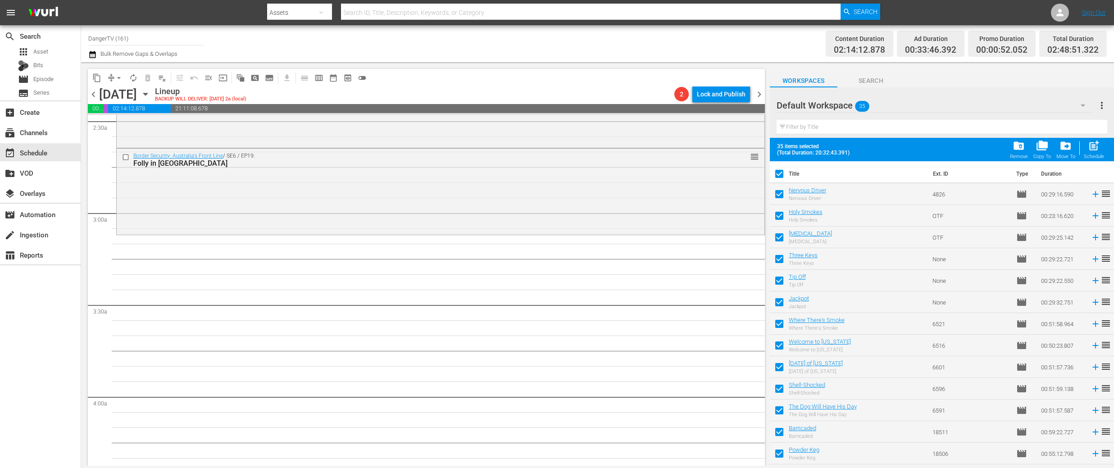
checkbox input "false"
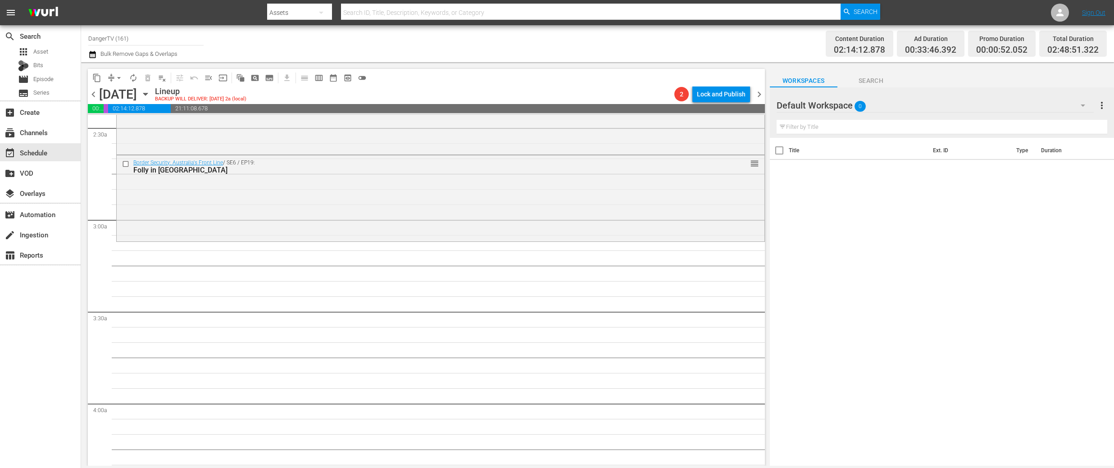
scroll to position [450, 0]
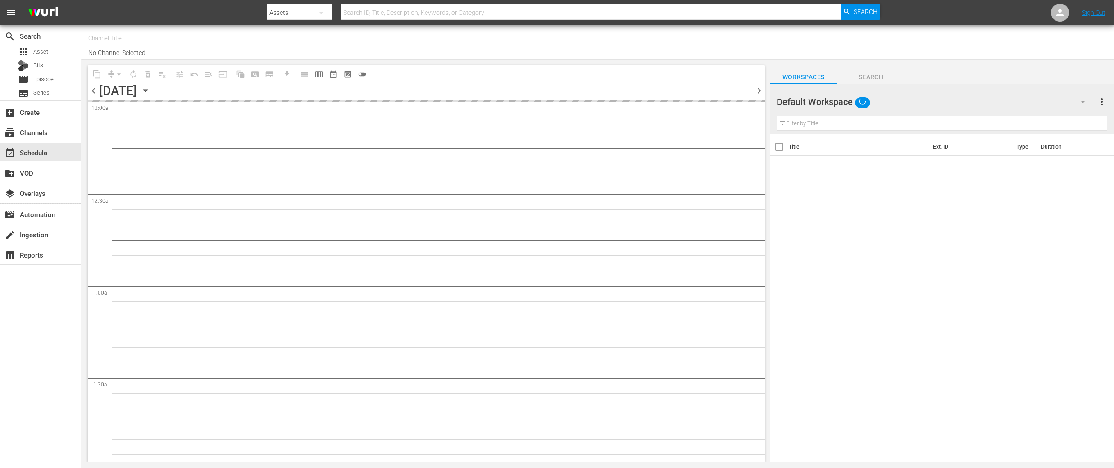
type input "DangerTV (161)"
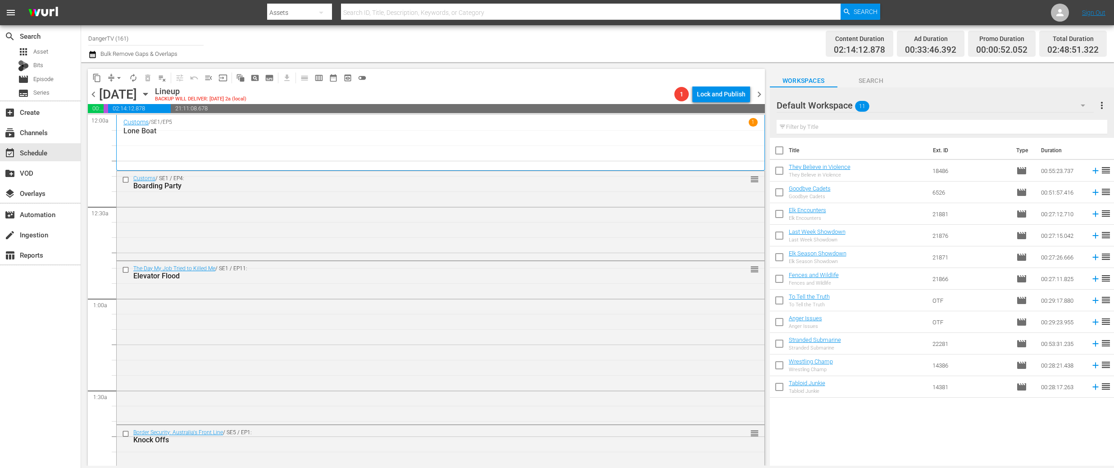
drag, startPoint x: 1099, startPoint y: 192, endPoint x: 251, endPoint y: 0, distance: 870.3
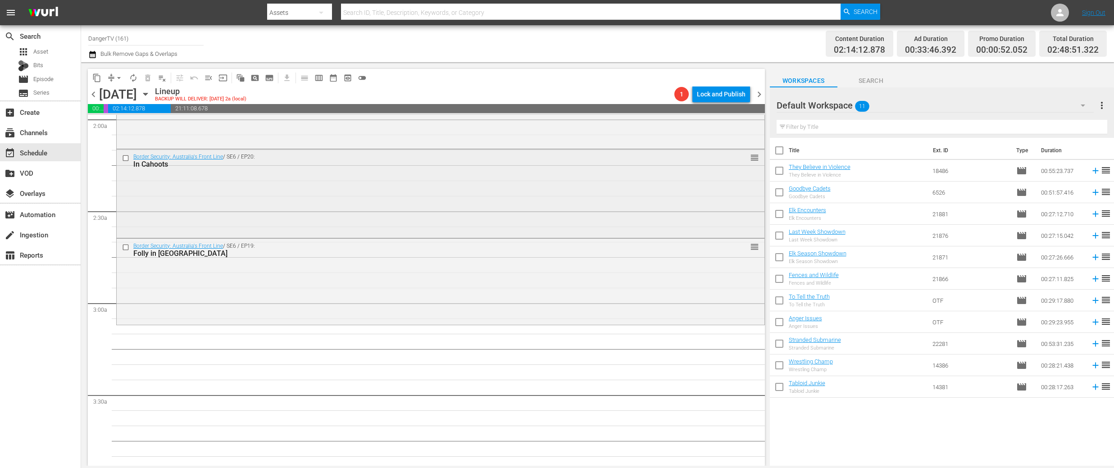
scroll to position [366, 0]
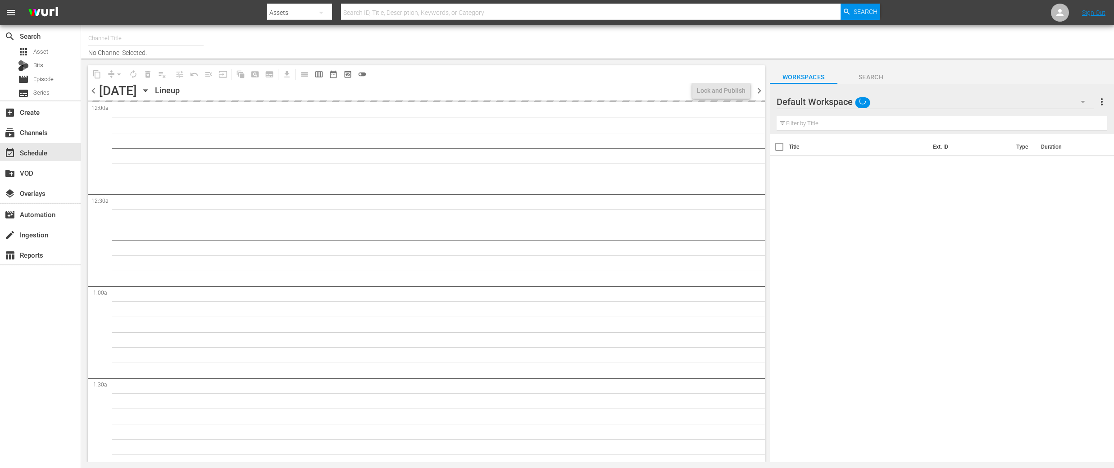
type input "DangerTV (161)"
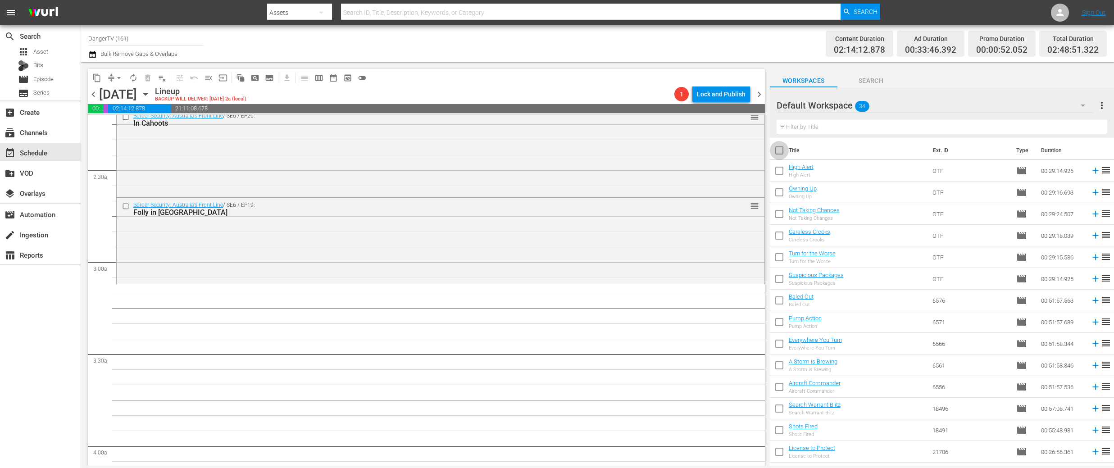
click at [780, 153] on input "checkbox" at bounding box center [779, 152] width 19 height 19
checkbox input "true"
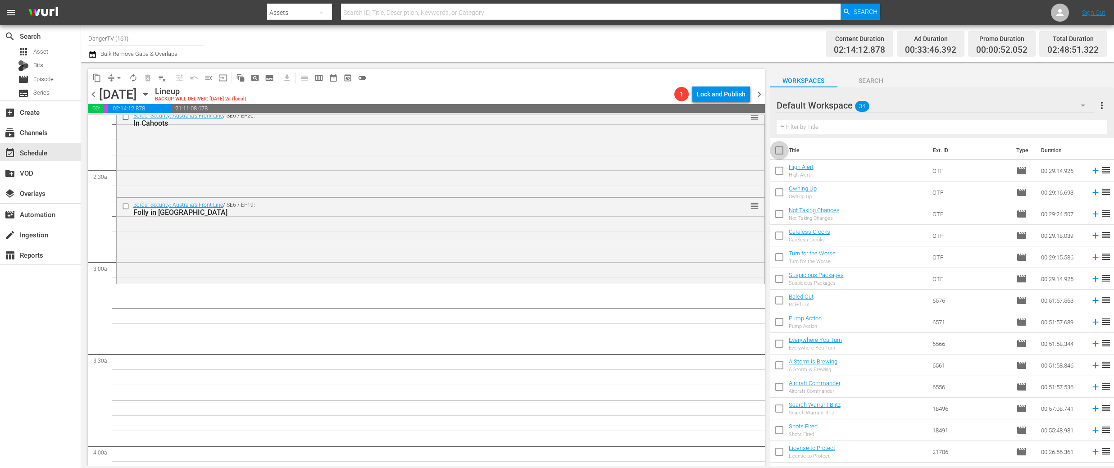
checkbox input "true"
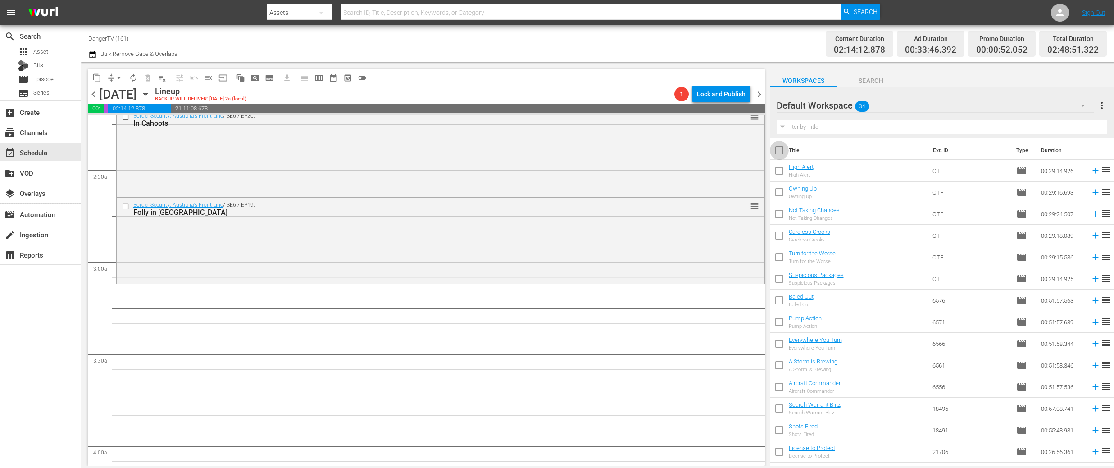
checkbox input "true"
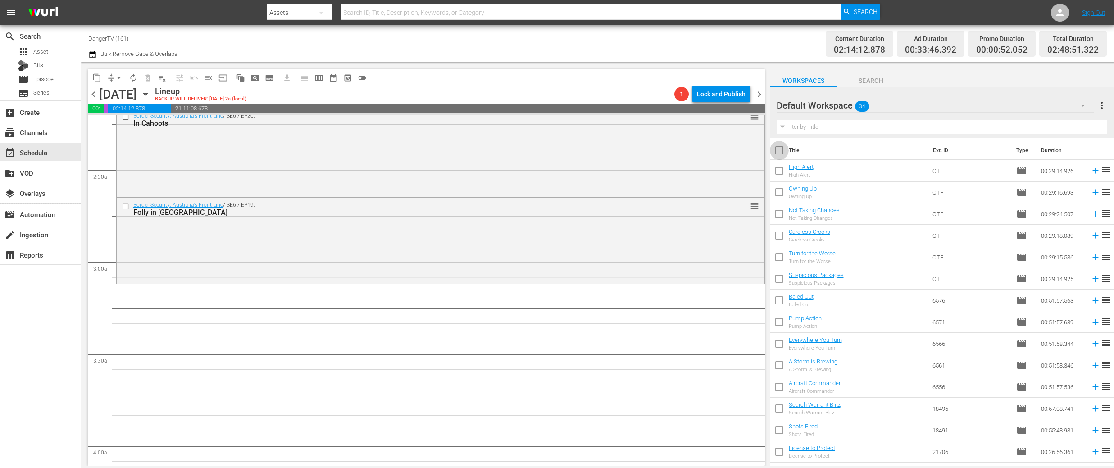
checkbox input "true"
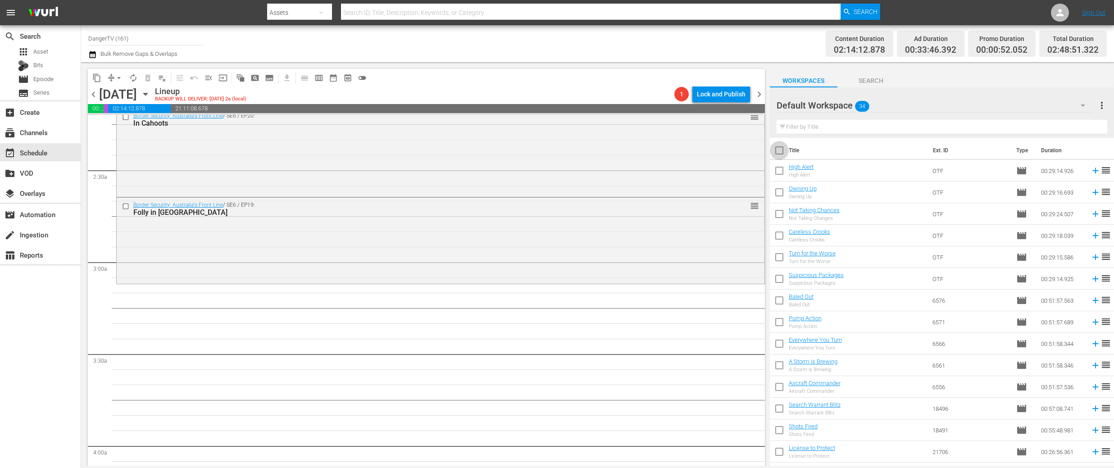
checkbox input "true"
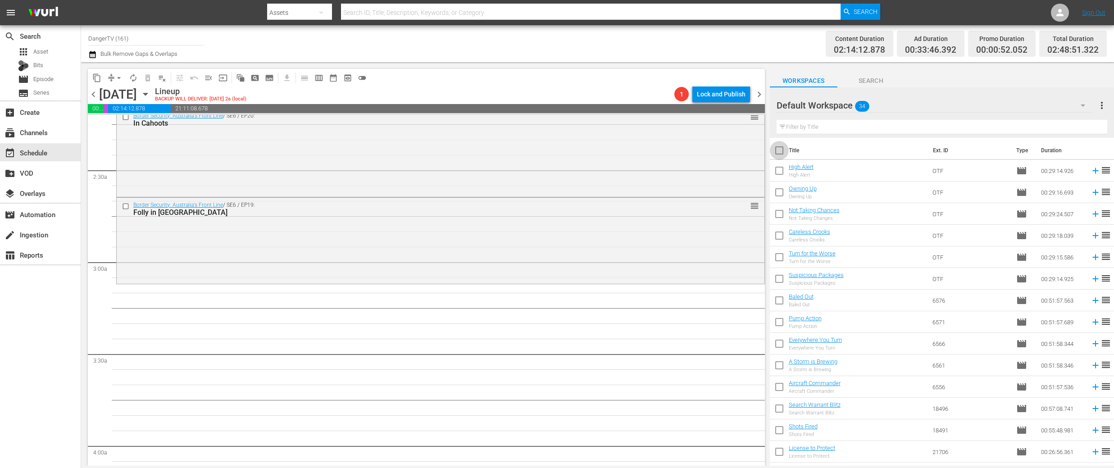
checkbox input "true"
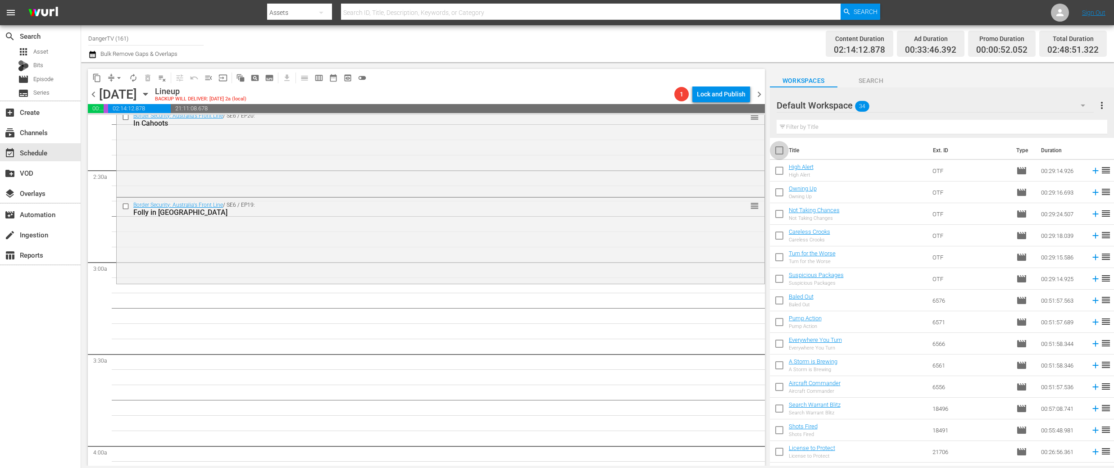
checkbox input "true"
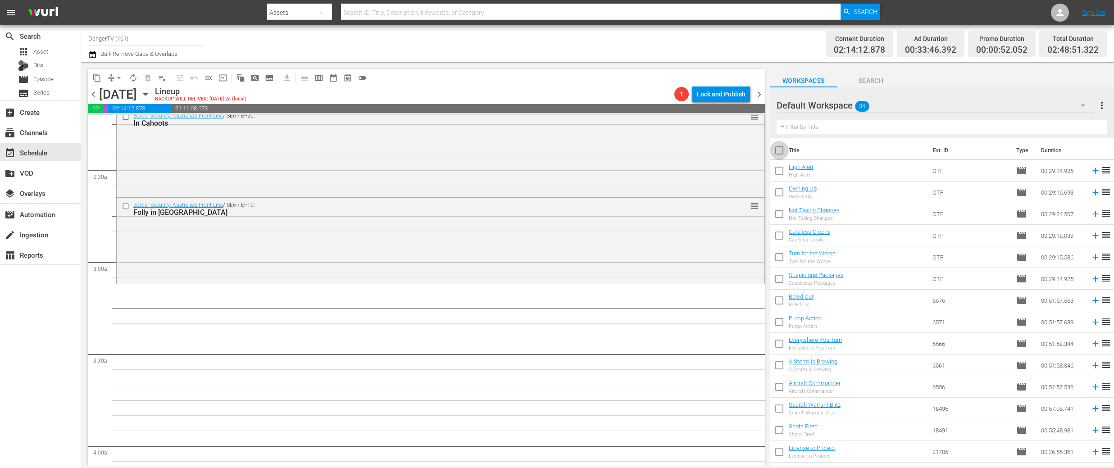
checkbox input "true"
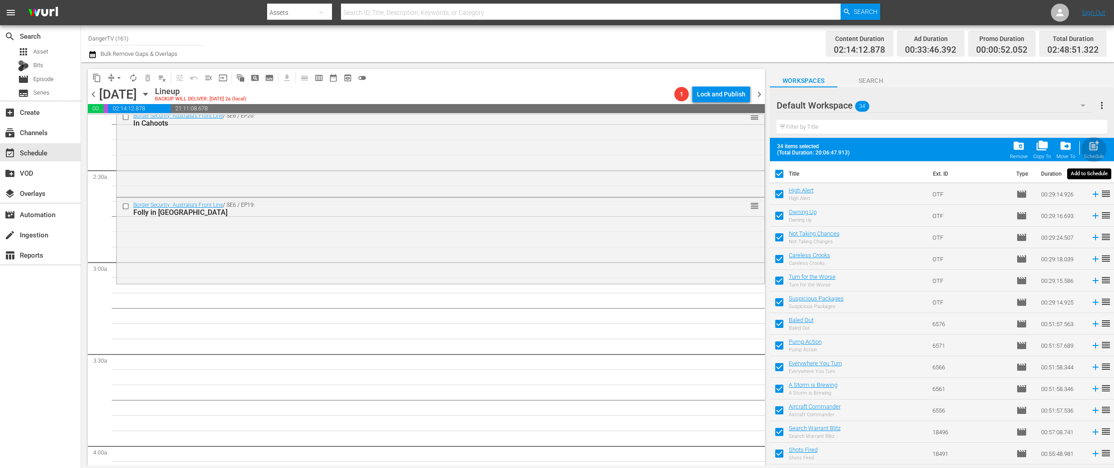
click at [1095, 150] on span "post_add" at bounding box center [1094, 146] width 12 height 12
checkbox input "false"
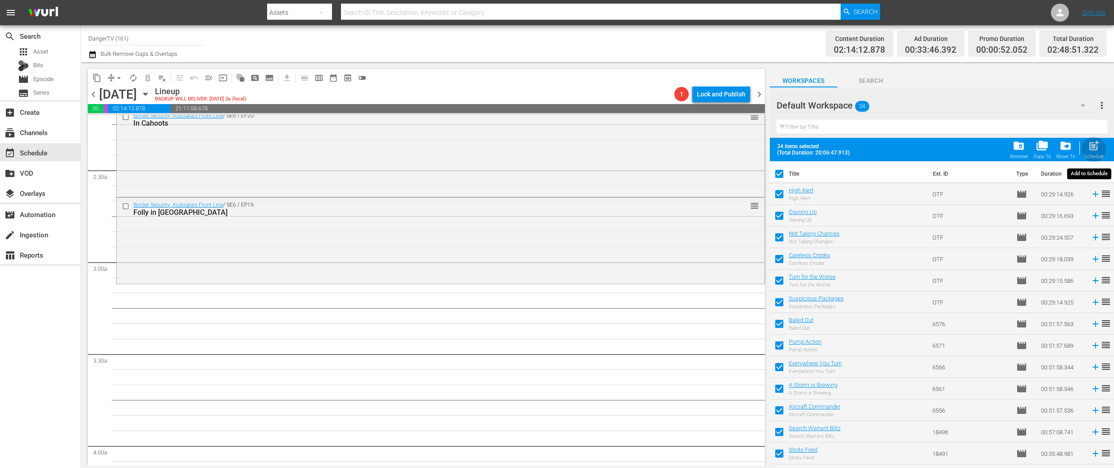
checkbox input "false"
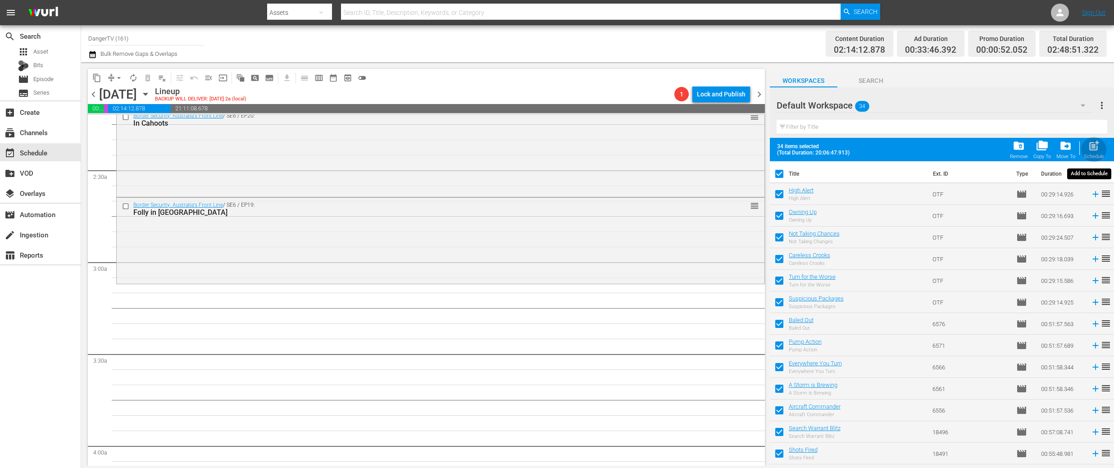
checkbox input "false"
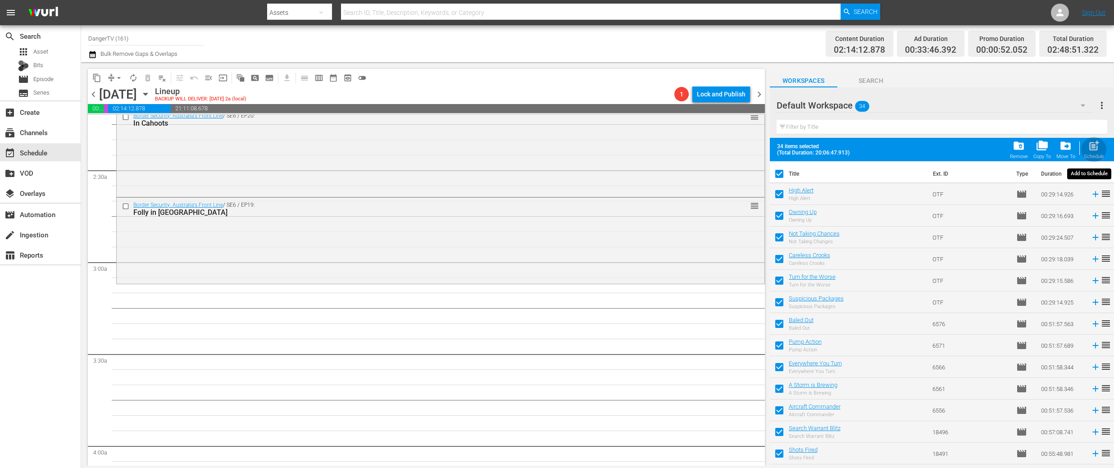
checkbox input "false"
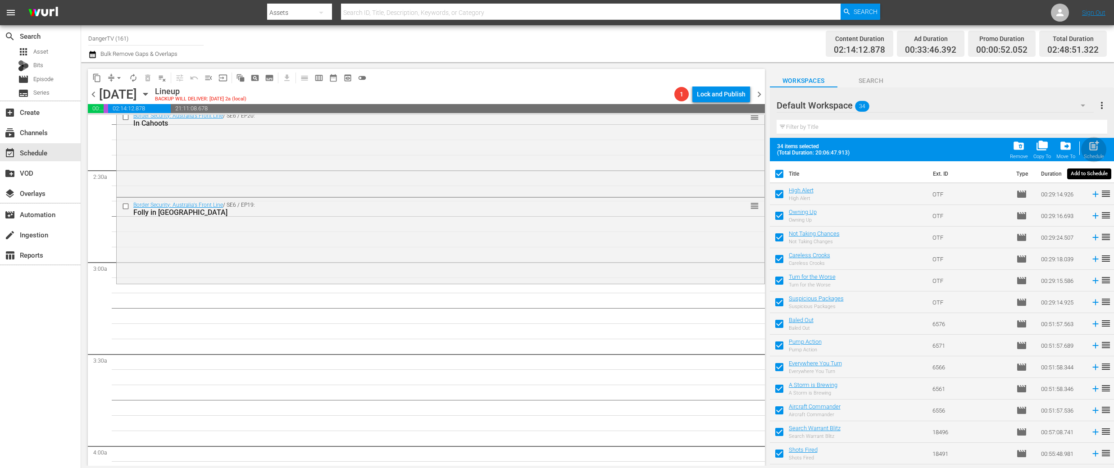
checkbox input "false"
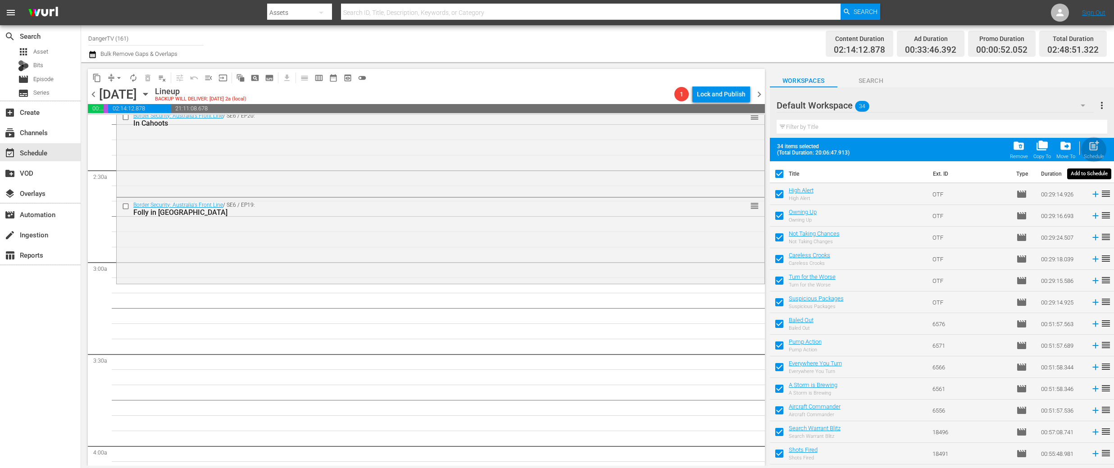
checkbox input "false"
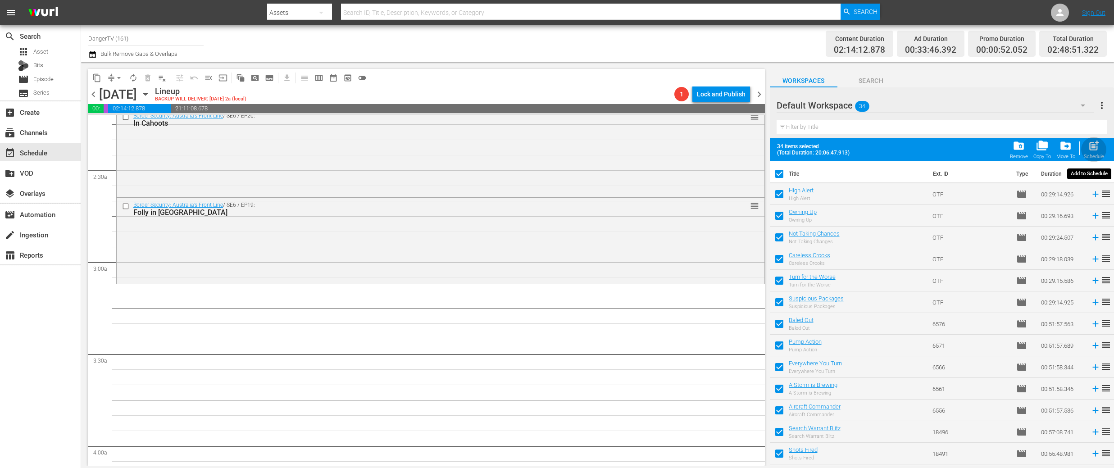
checkbox input "false"
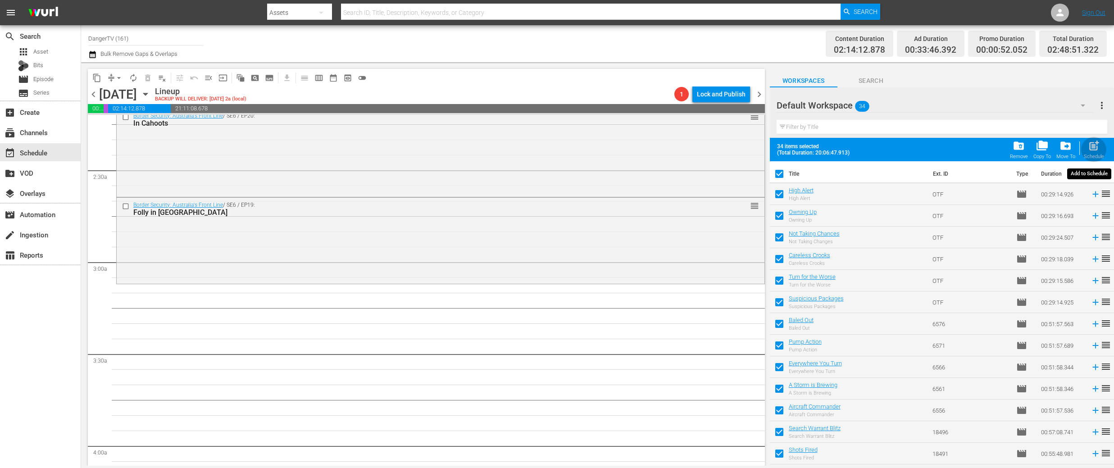
checkbox input "false"
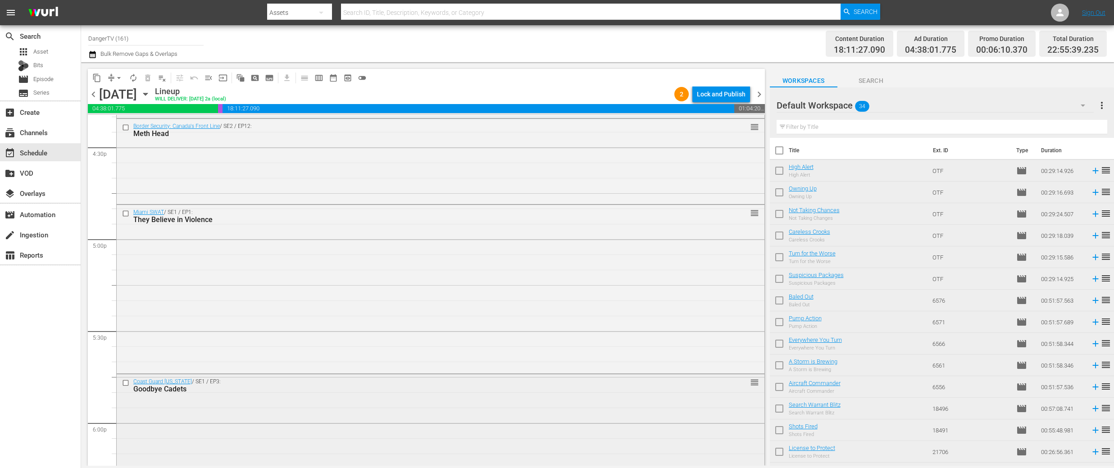
scroll to position [2999, 0]
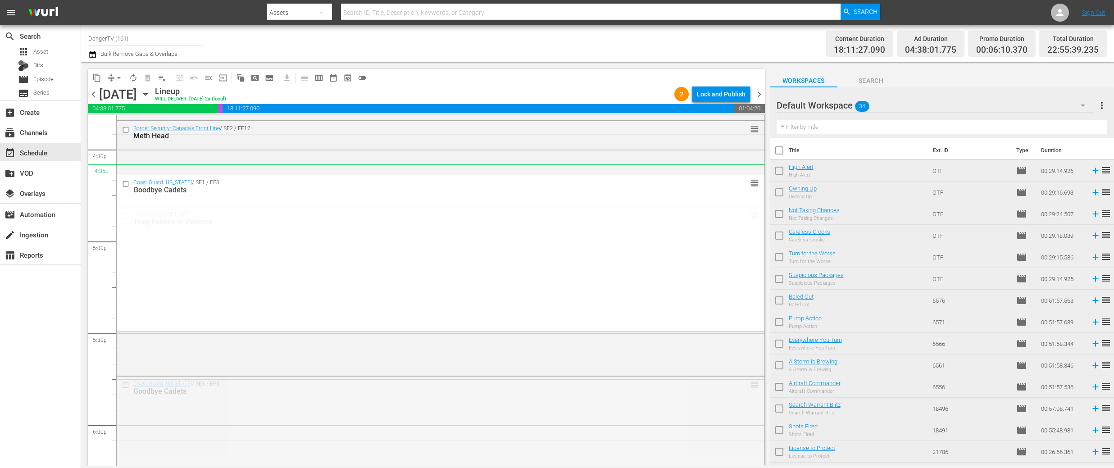
drag, startPoint x: 744, startPoint y: 384, endPoint x: 704, endPoint y: 179, distance: 208.8
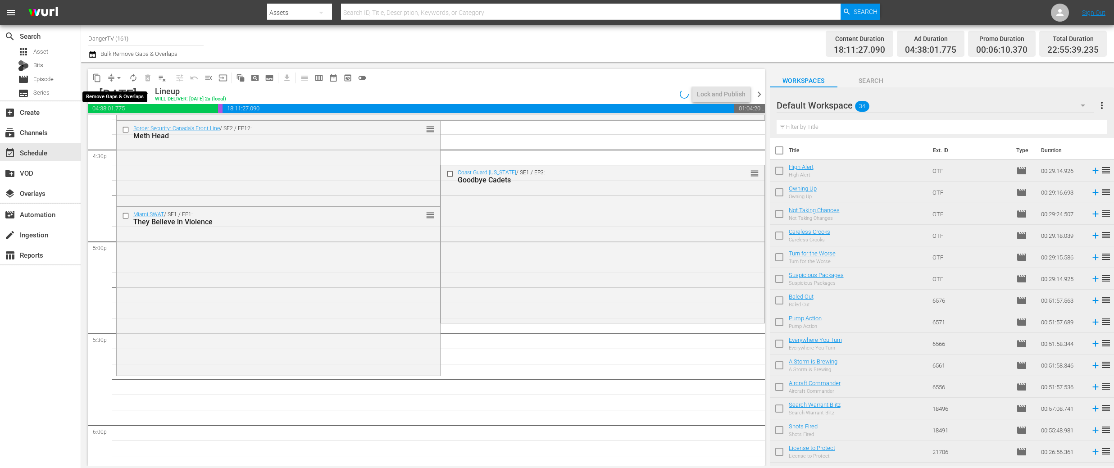
click at [118, 78] on span "arrow_drop_down" at bounding box center [118, 77] width 9 height 9
click at [120, 125] on li "Align to End of Previous Day" at bounding box center [119, 126] width 95 height 15
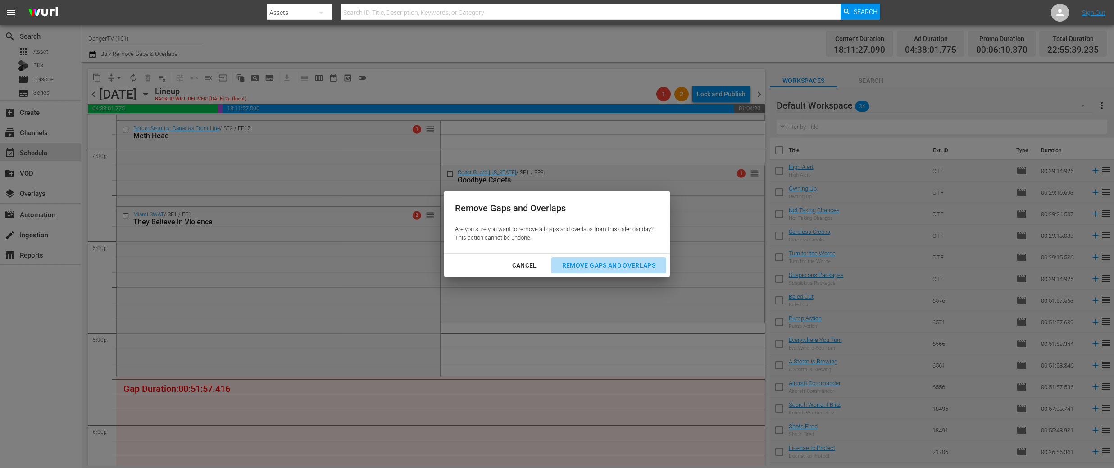
click at [574, 269] on div "Remove Gaps and Overlaps" at bounding box center [609, 265] width 108 height 11
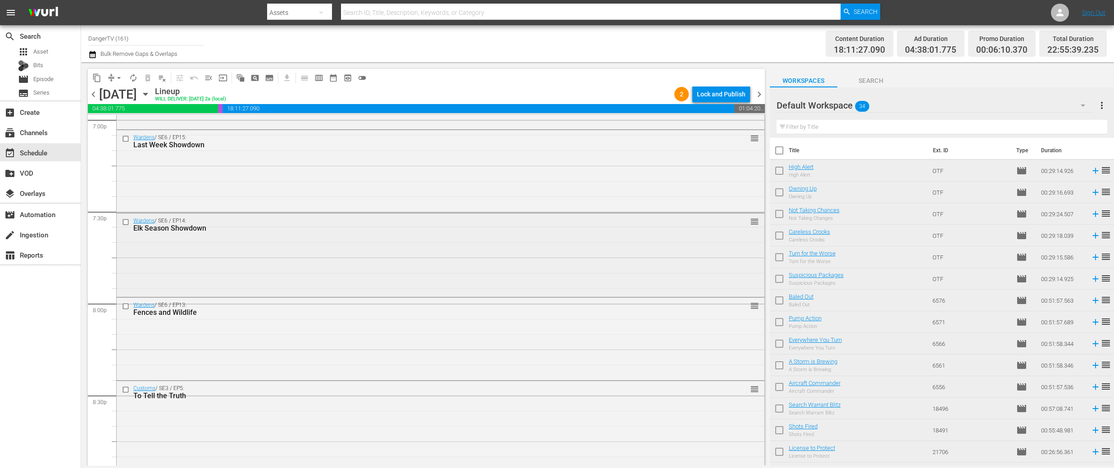
scroll to position [3487, 0]
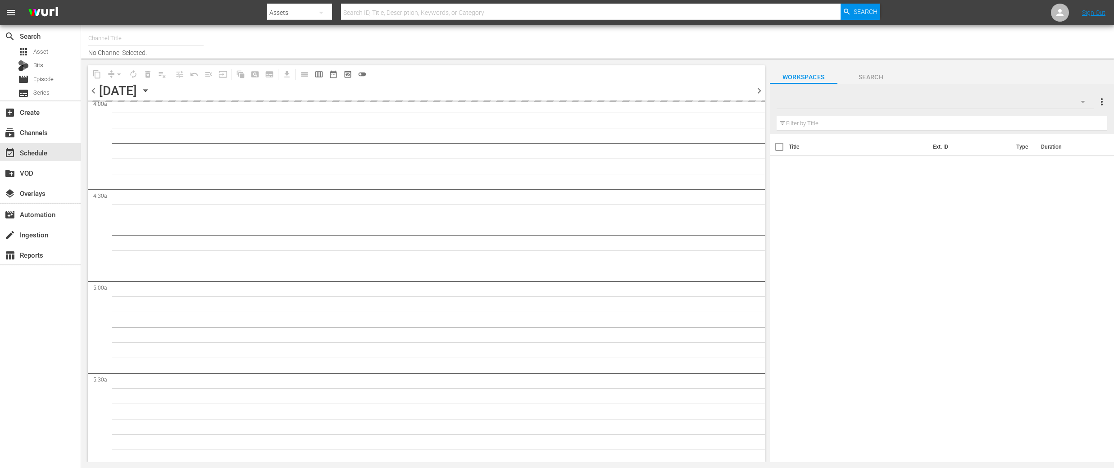
type input "DangerTV (161)"
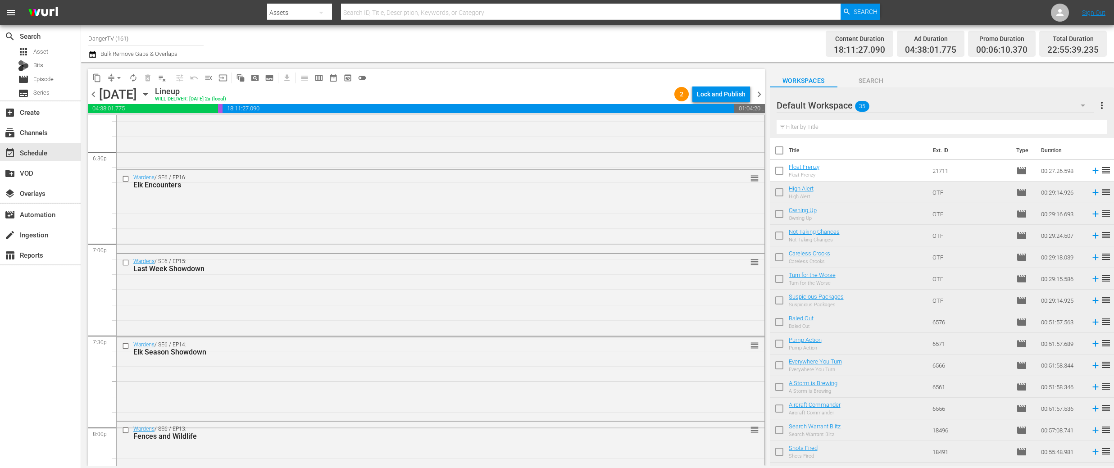
scroll to position [3363, 0]
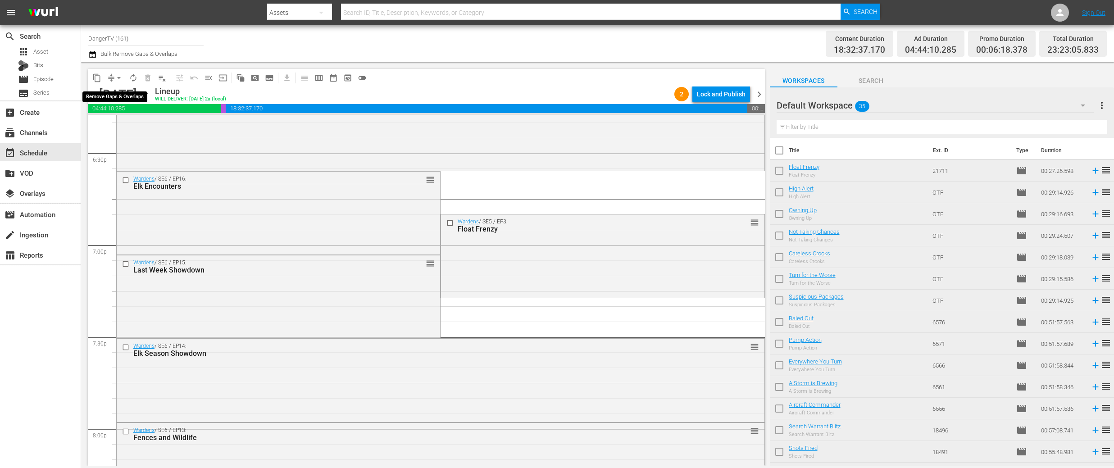
click at [119, 79] on span "arrow_drop_down" at bounding box center [118, 77] width 9 height 9
click at [132, 125] on li "Align to End of Previous Day" at bounding box center [119, 126] width 95 height 15
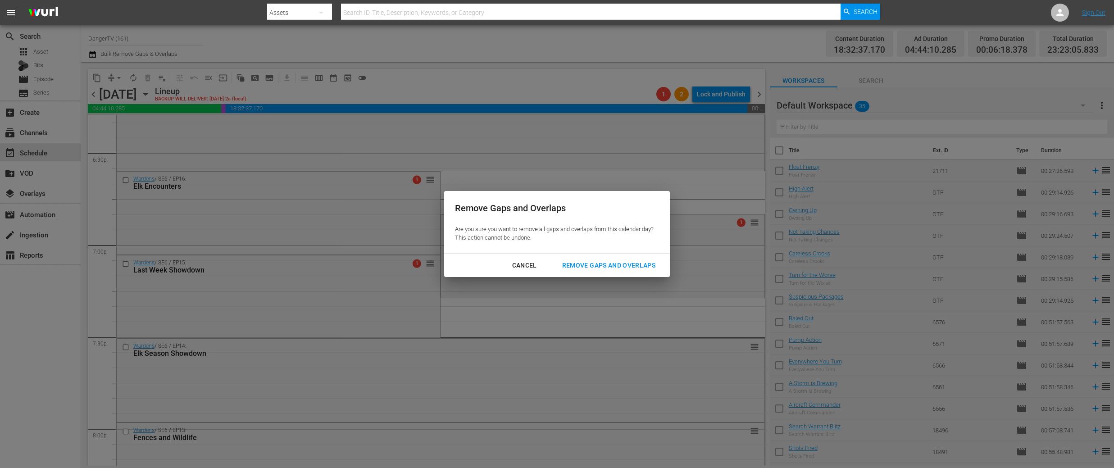
click at [578, 267] on div "Remove Gaps and Overlaps" at bounding box center [609, 265] width 108 height 11
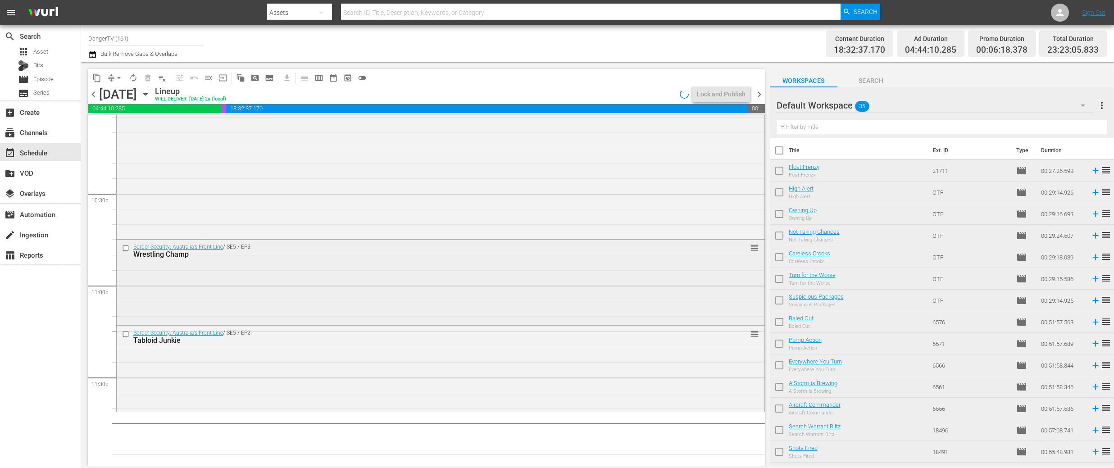
scroll to position [4059, 0]
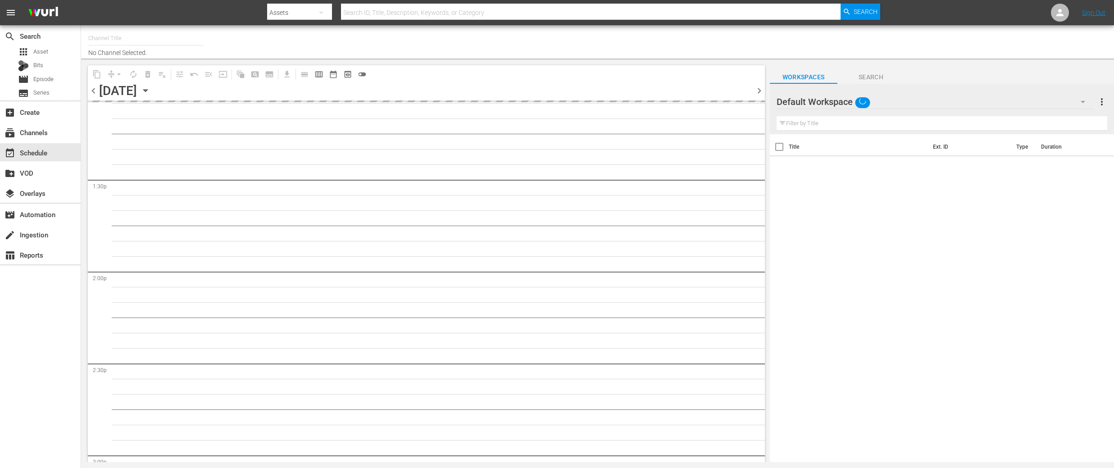
type input "DangerTV (161)"
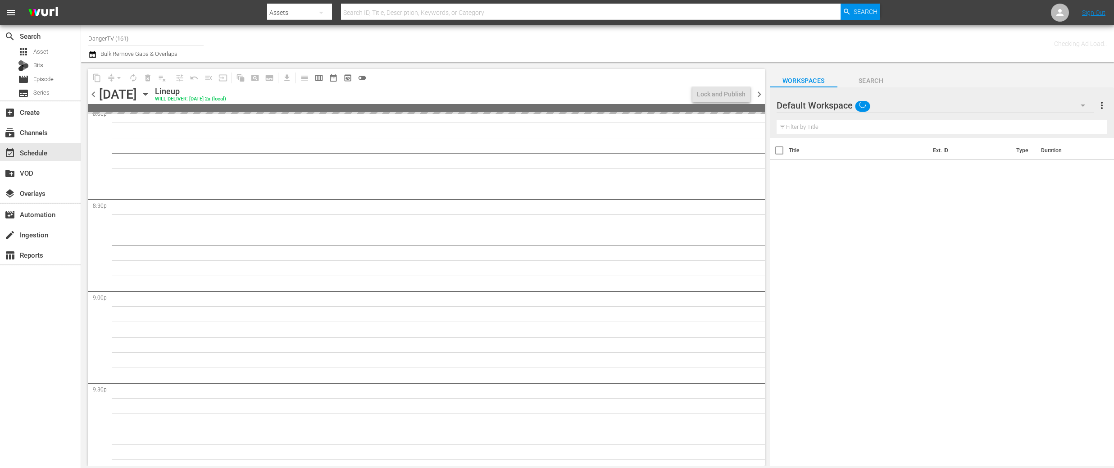
scroll to position [4060, 0]
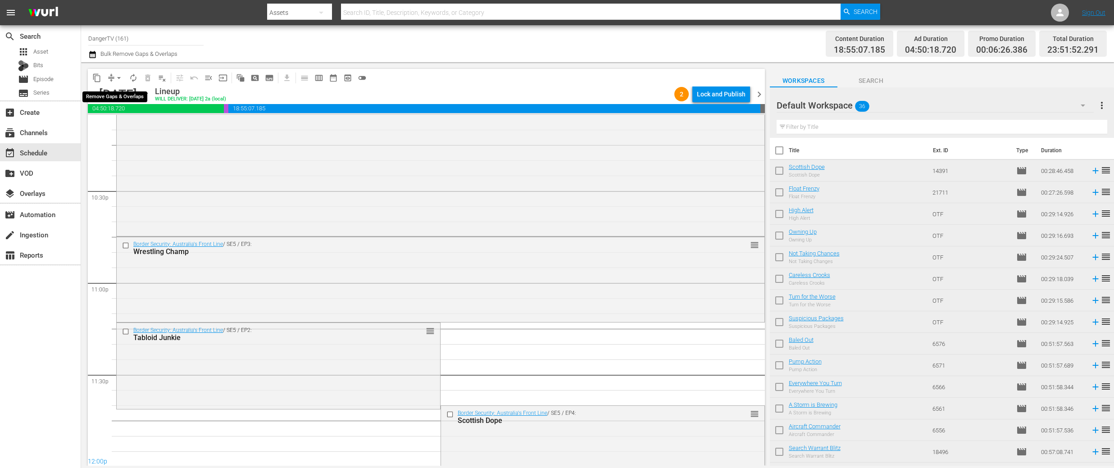
click at [118, 78] on span "arrow_drop_down" at bounding box center [118, 77] width 9 height 9
click at [130, 128] on li "Align to End of Previous Day" at bounding box center [119, 126] width 95 height 15
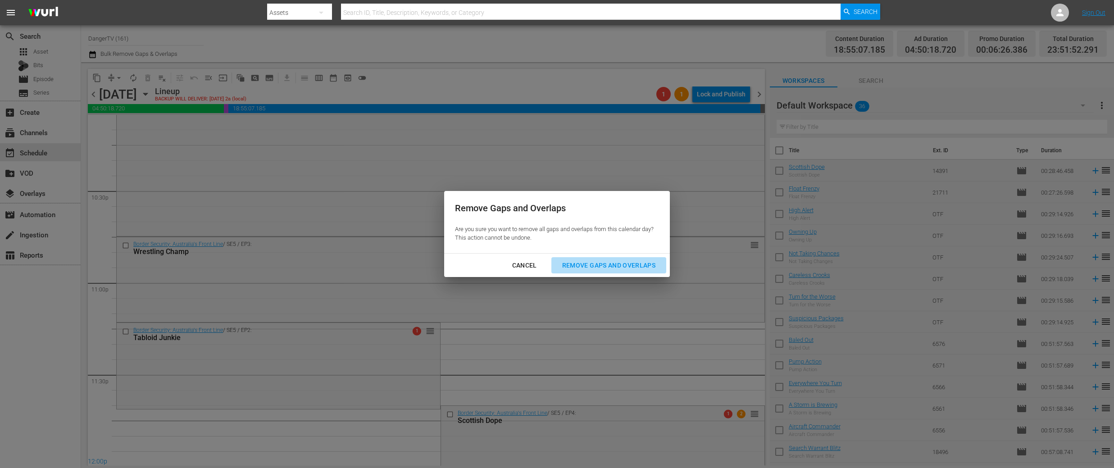
click at [602, 264] on div "Remove Gaps and Overlaps" at bounding box center [609, 265] width 108 height 11
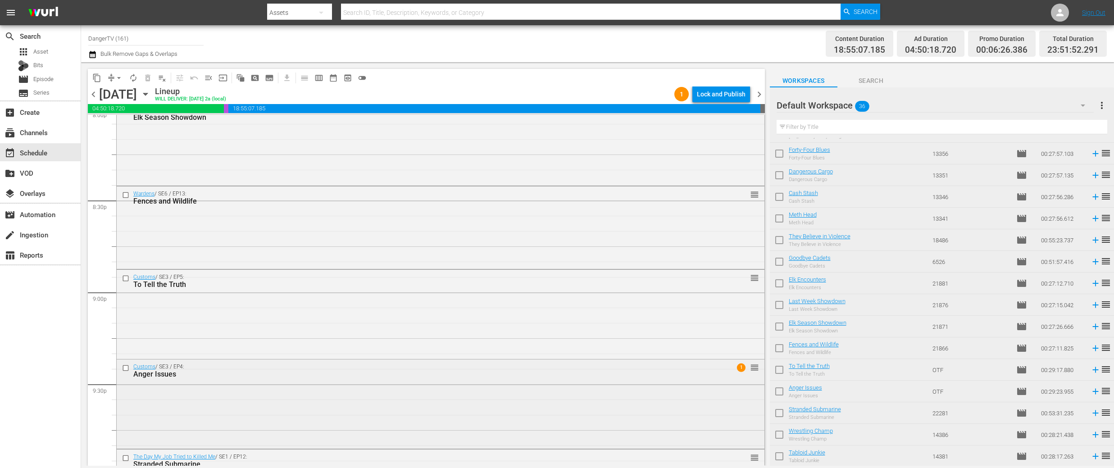
scroll to position [3682, 0]
click at [780, 370] on input "checkbox" at bounding box center [779, 371] width 19 height 19
checkbox input "true"
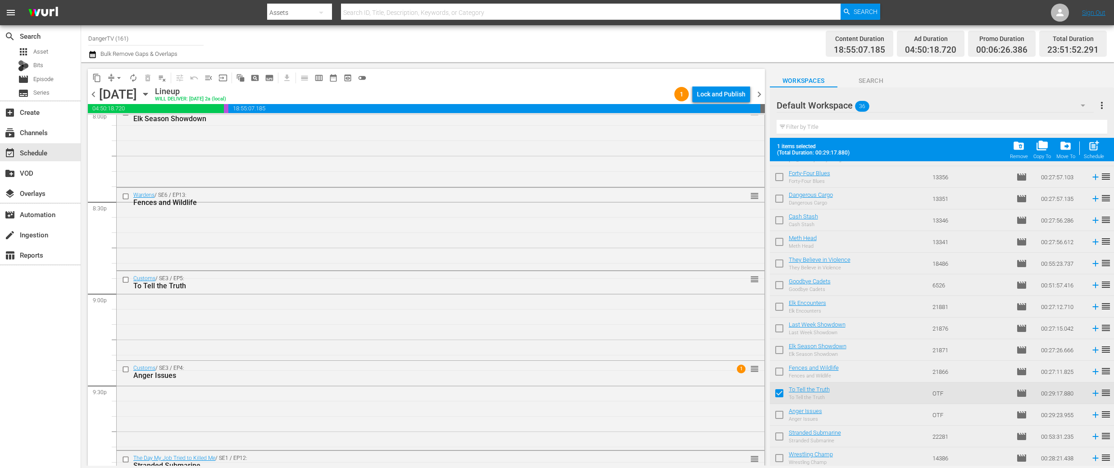
scroll to position [495, 0]
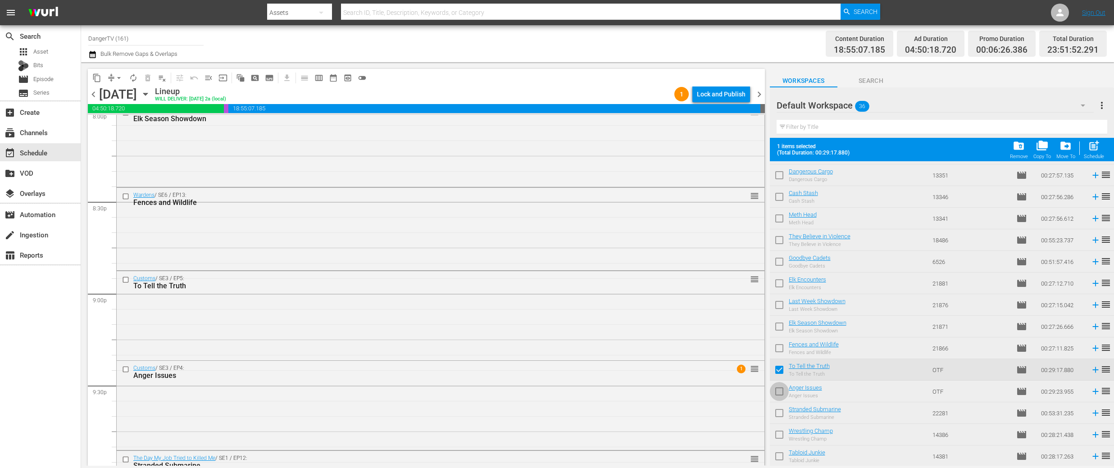
drag, startPoint x: 780, startPoint y: 391, endPoint x: 780, endPoint y: 395, distance: 4.6
click at [780, 391] on input "checkbox" at bounding box center [779, 393] width 19 height 19
checkbox input "true"
click at [780, 412] on input "checkbox" at bounding box center [779, 415] width 19 height 19
checkbox input "true"
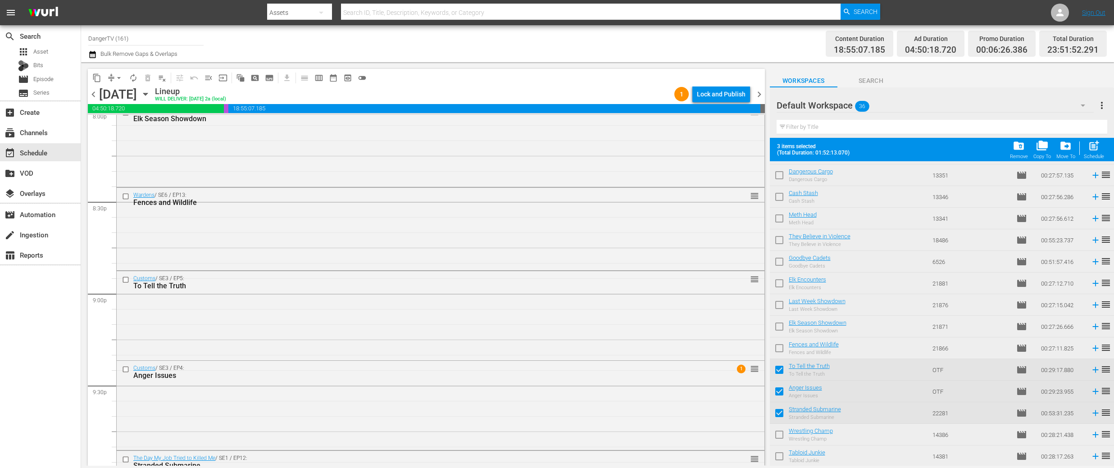
click at [783, 437] on input "checkbox" at bounding box center [779, 436] width 19 height 19
checkbox input "true"
drag, startPoint x: 780, startPoint y: 456, endPoint x: 758, endPoint y: 440, distance: 27.0
click at [780, 456] on input "checkbox" at bounding box center [779, 458] width 19 height 19
checkbox input "true"
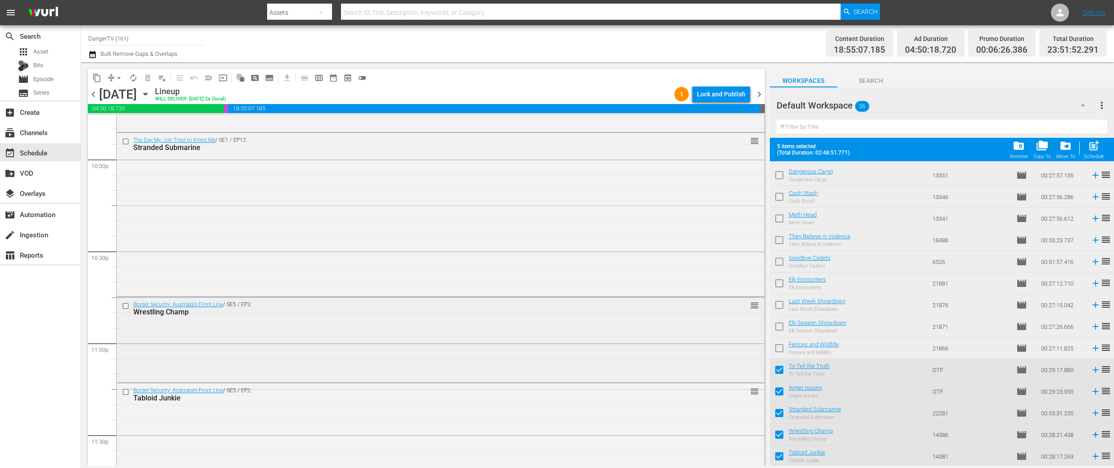
scroll to position [4092, 0]
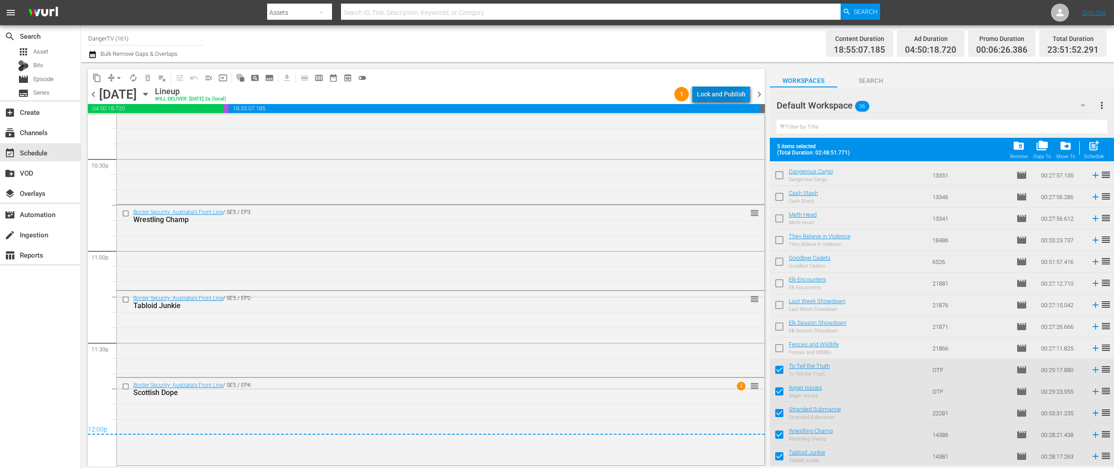
click at [715, 96] on div "Lock and Publish" at bounding box center [721, 94] width 49 height 16
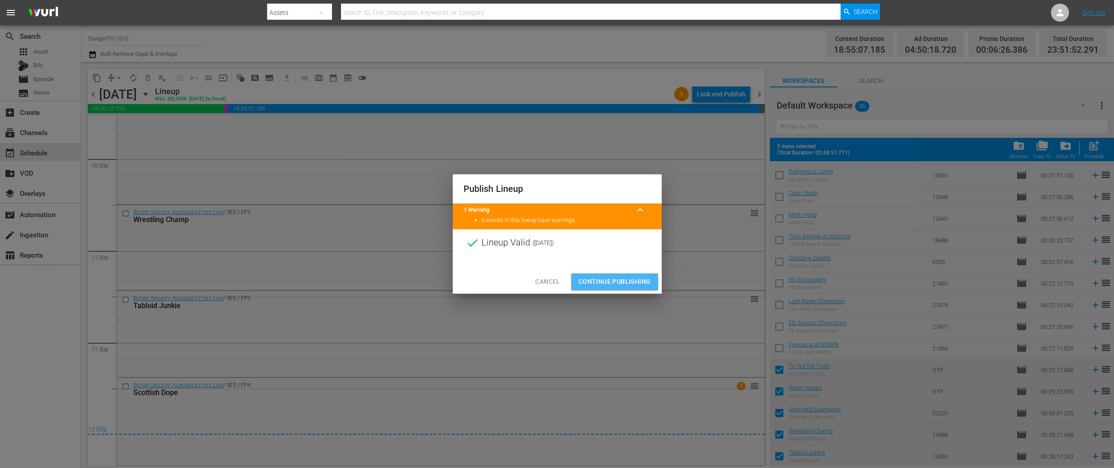
click at [611, 285] on span "Continue Publishing" at bounding box center [615, 281] width 73 height 11
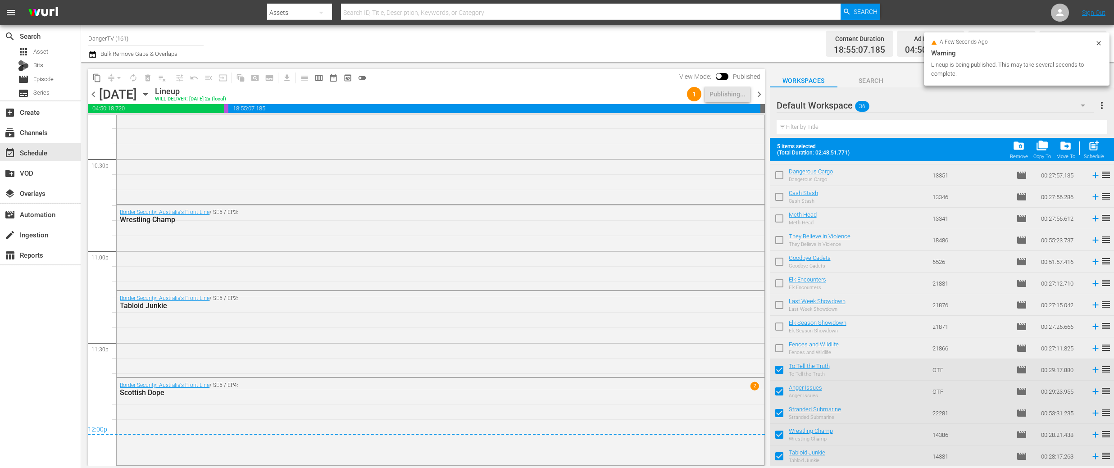
click at [758, 94] on span "chevron_right" at bounding box center [759, 94] width 11 height 11
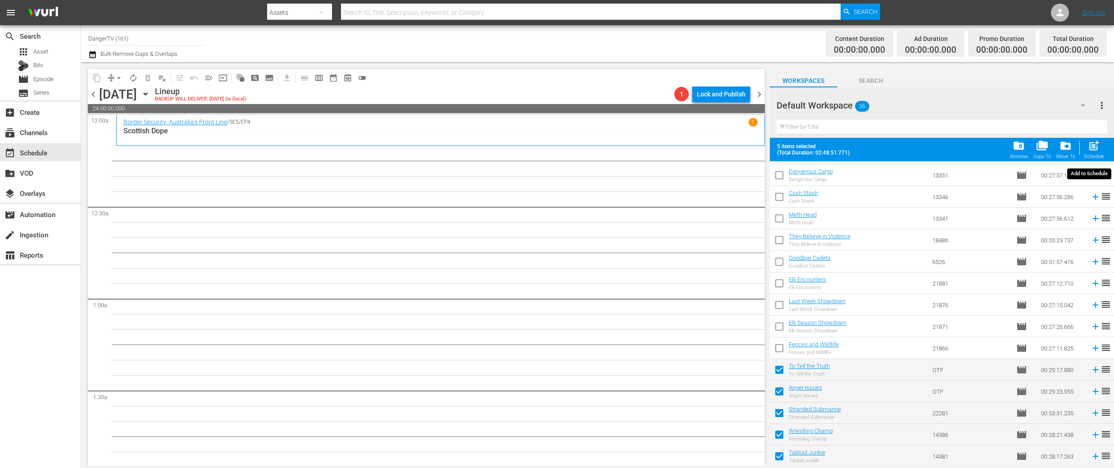
drag, startPoint x: 1098, startPoint y: 147, endPoint x: 1094, endPoint y: 150, distance: 4.8
click at [1098, 147] on span "post_add" at bounding box center [1094, 146] width 12 height 12
checkbox input "false"
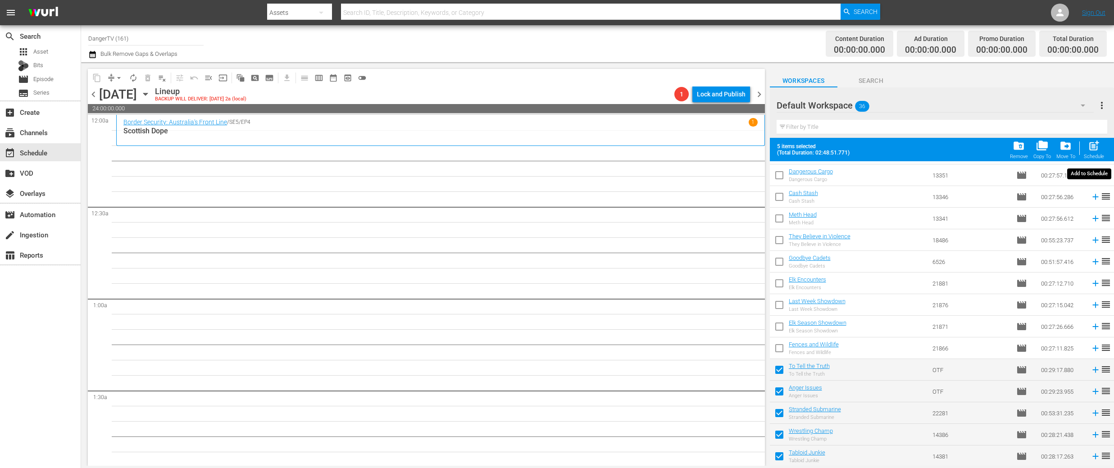
checkbox input "false"
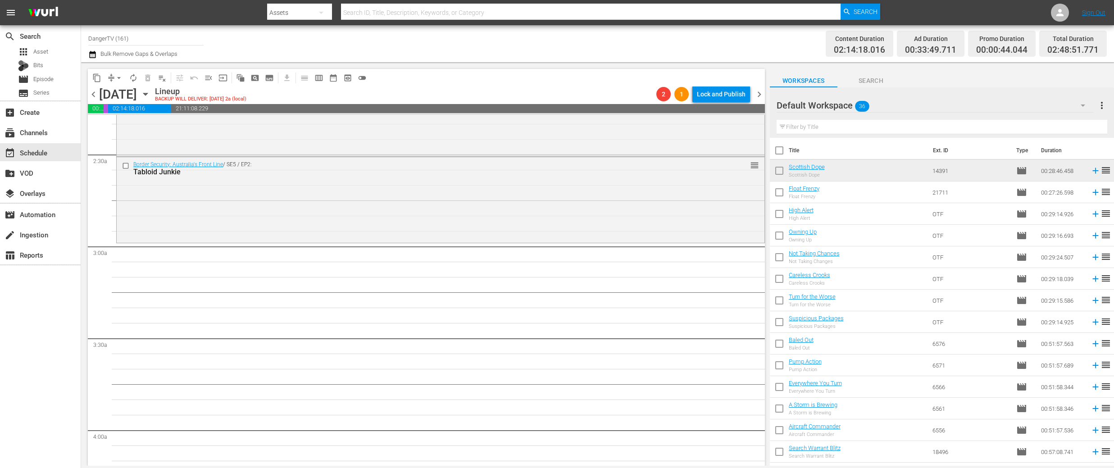
scroll to position [431, 0]
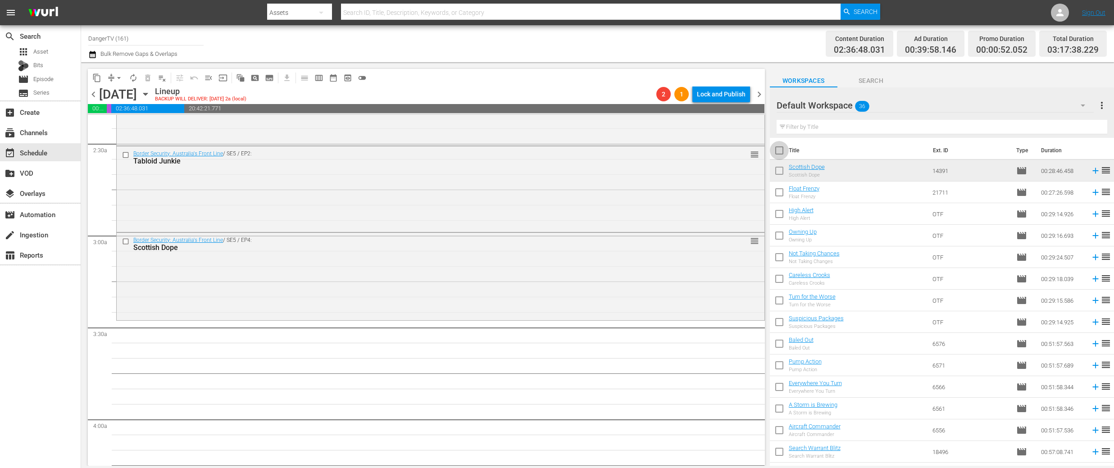
click at [780, 150] on input "checkbox" at bounding box center [779, 152] width 19 height 19
checkbox input "true"
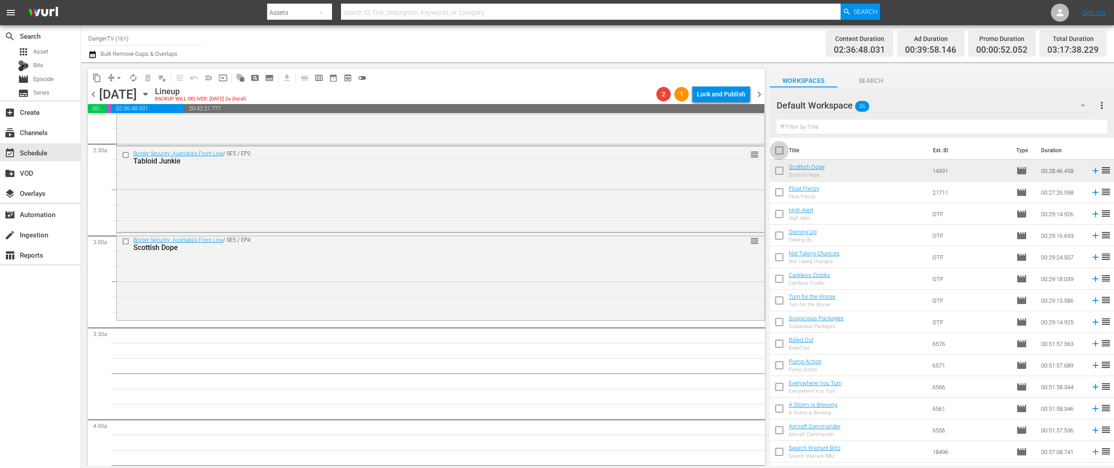
checkbox input "true"
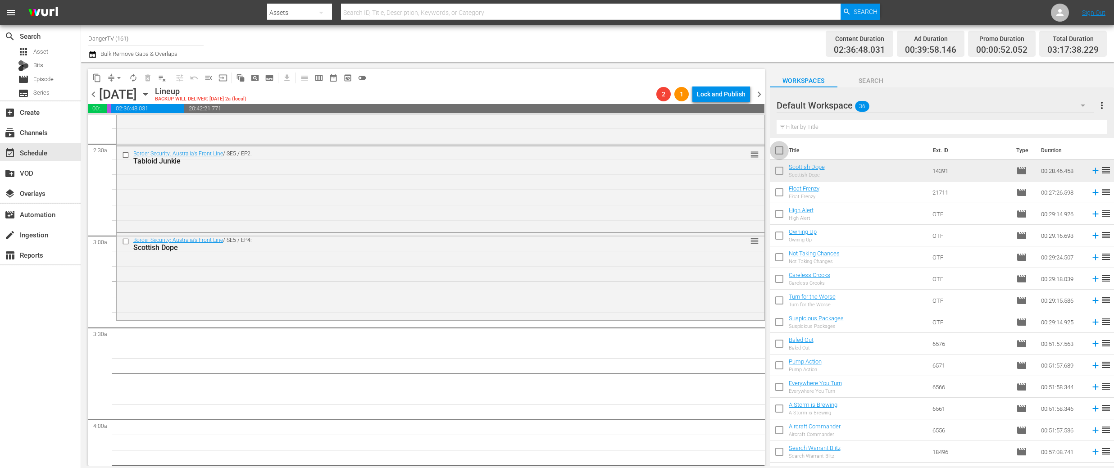
checkbox input "true"
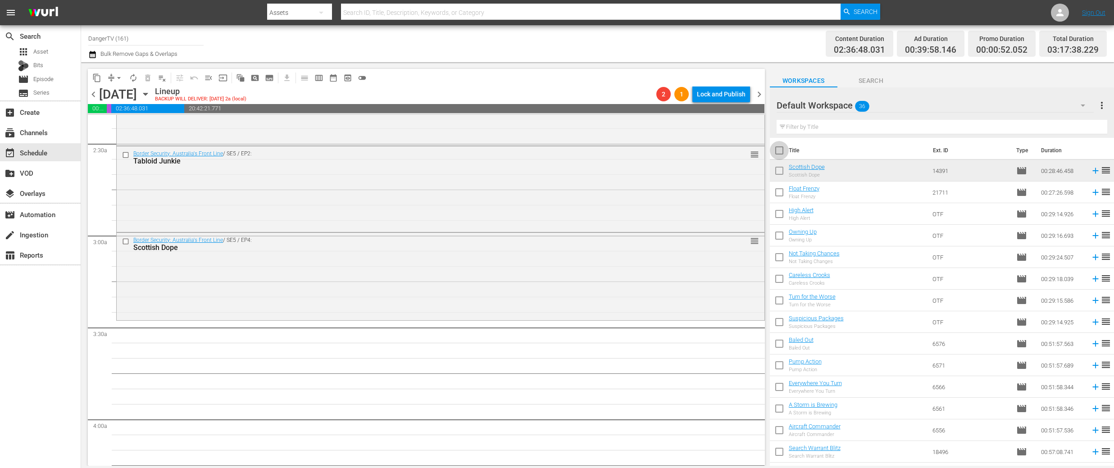
checkbox input "true"
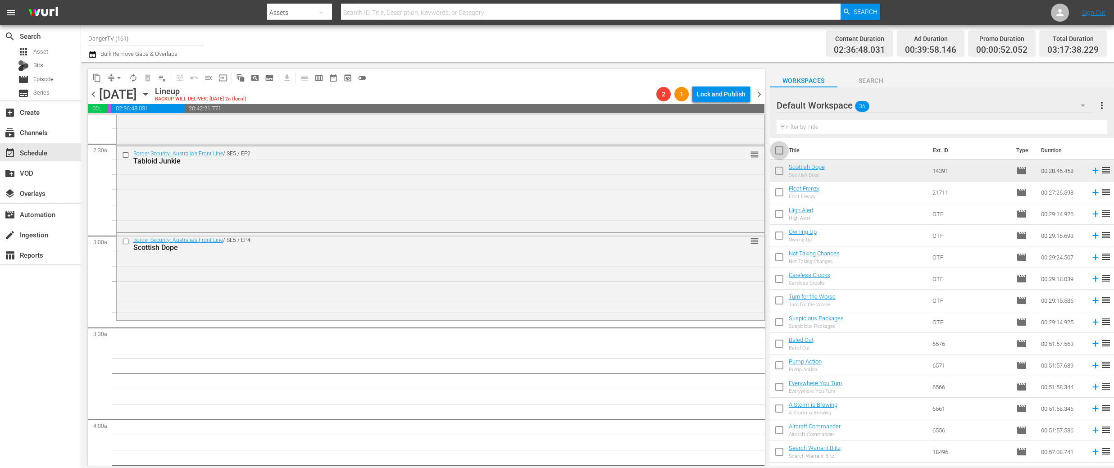
checkbox input "true"
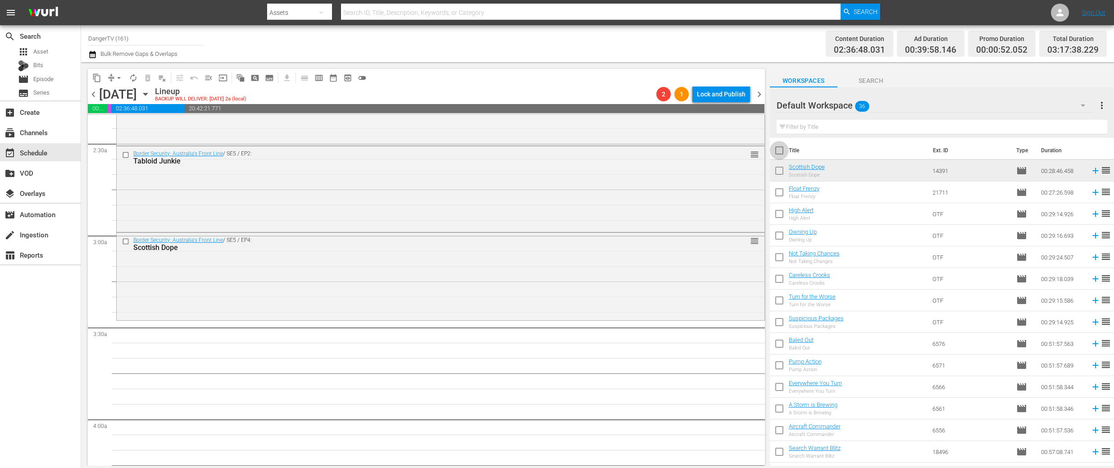
checkbox input "true"
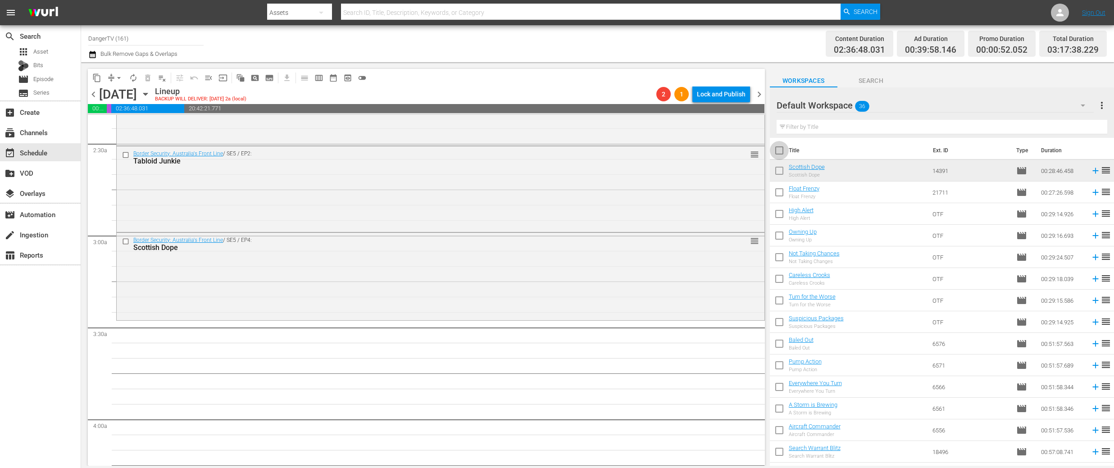
checkbox input "true"
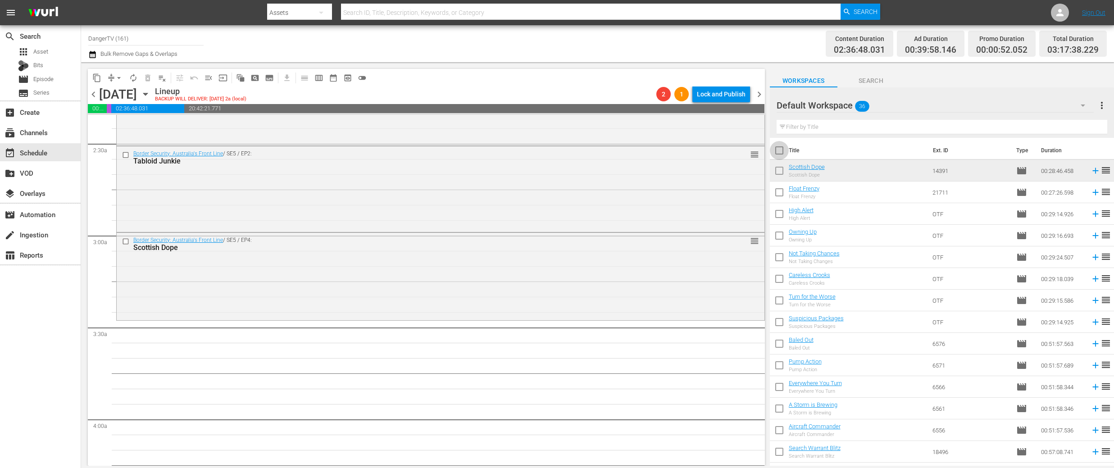
checkbox input "true"
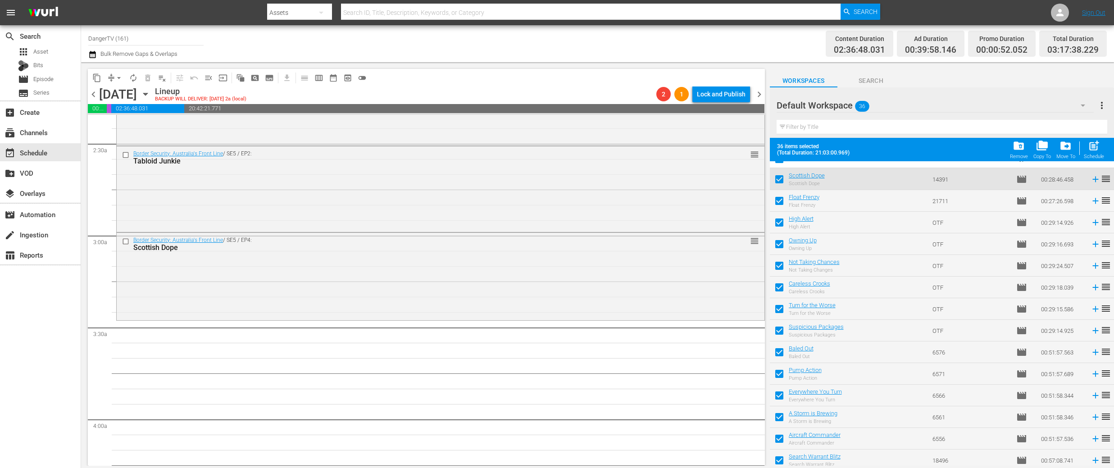
scroll to position [0, 0]
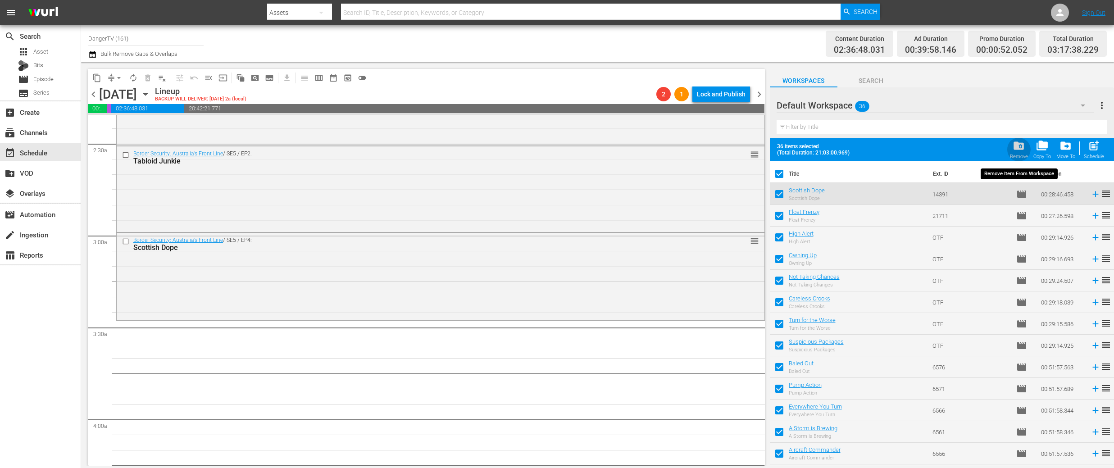
click at [1021, 145] on span "folder_delete" at bounding box center [1019, 146] width 12 height 12
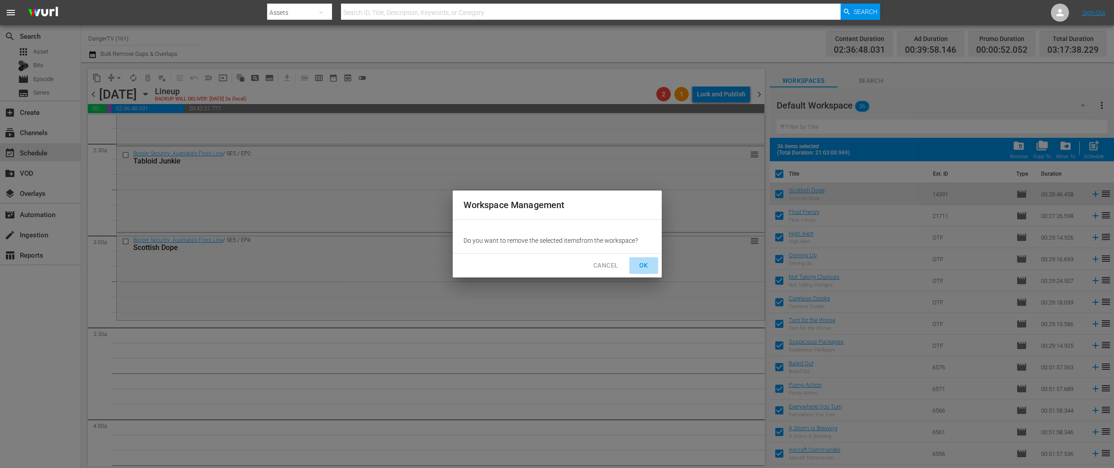
click at [646, 263] on span "OK" at bounding box center [644, 265] width 14 height 11
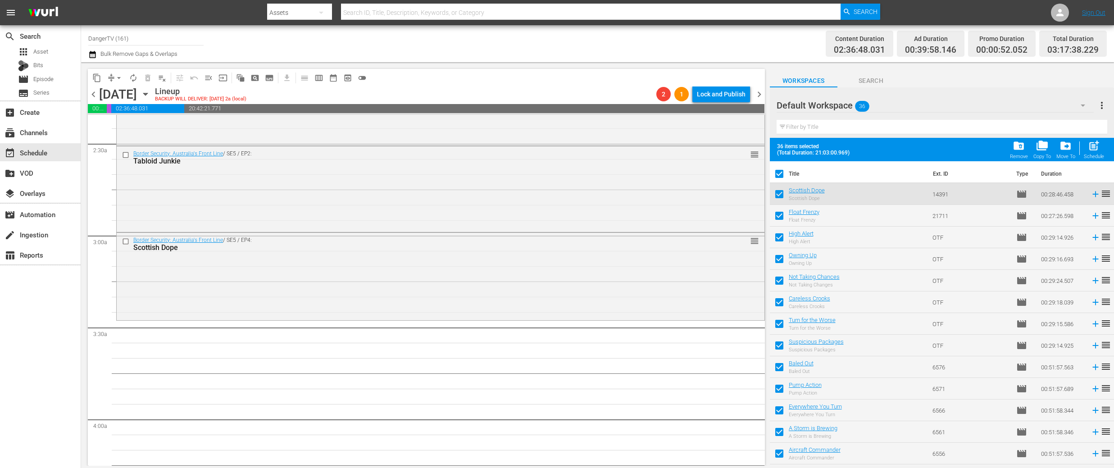
checkbox input "false"
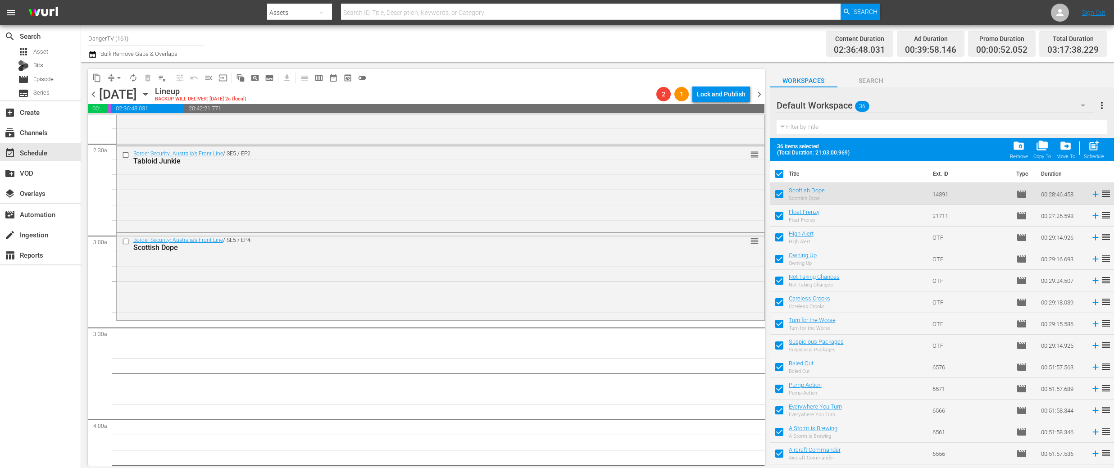
checkbox input "false"
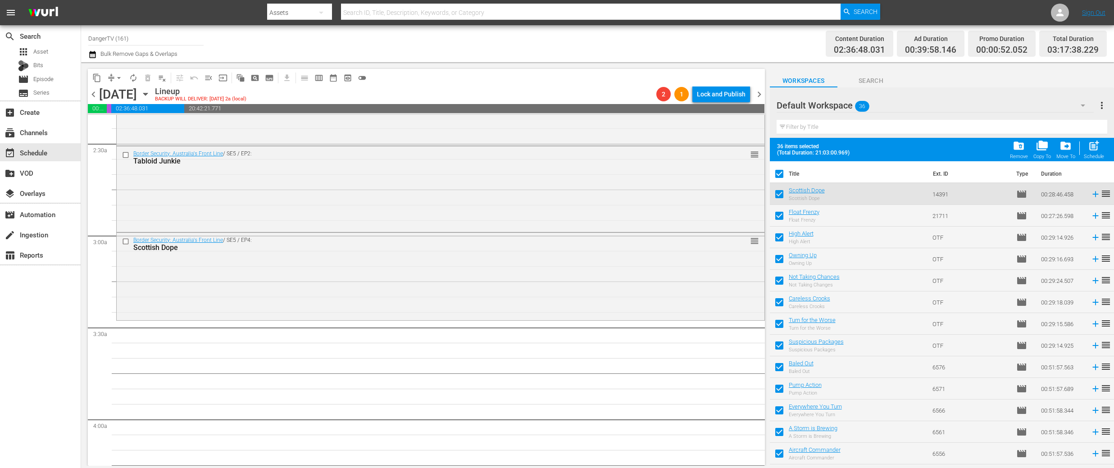
checkbox input "false"
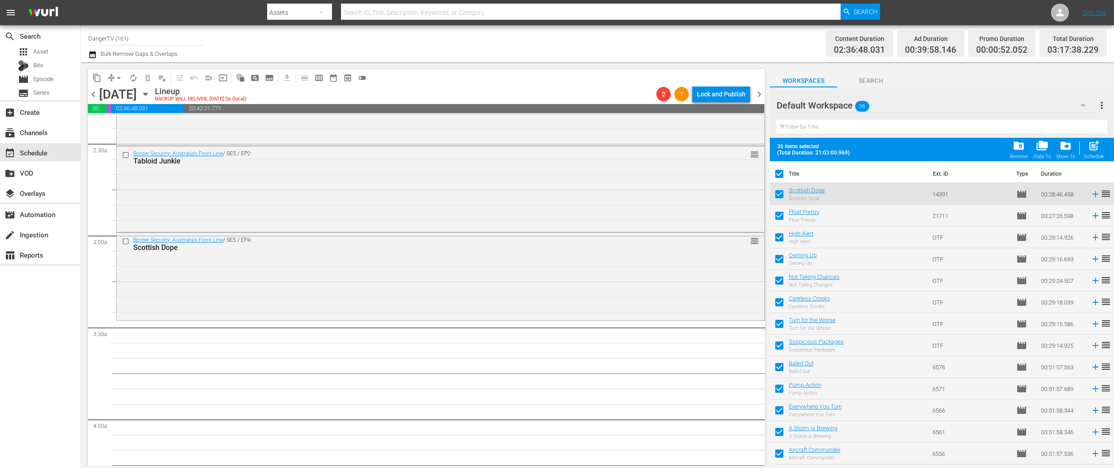
checkbox input "false"
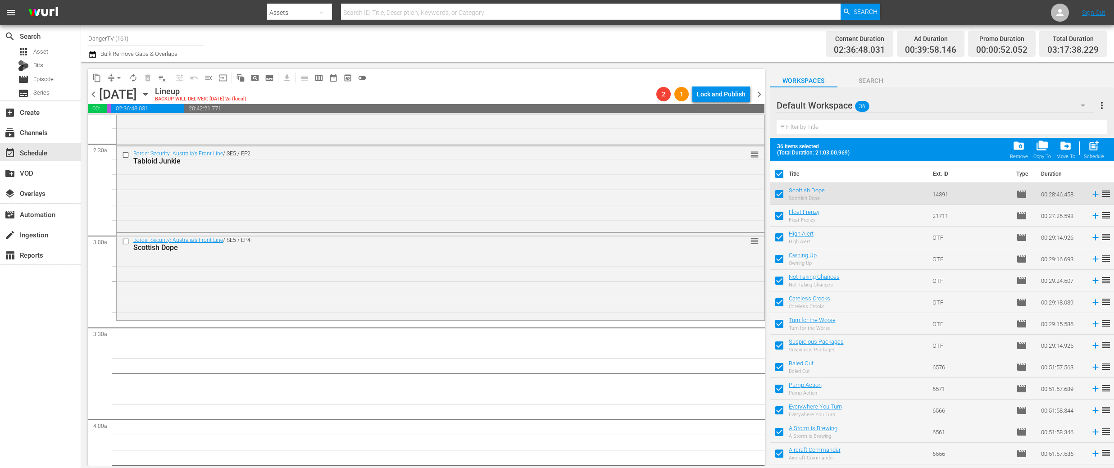
checkbox input "false"
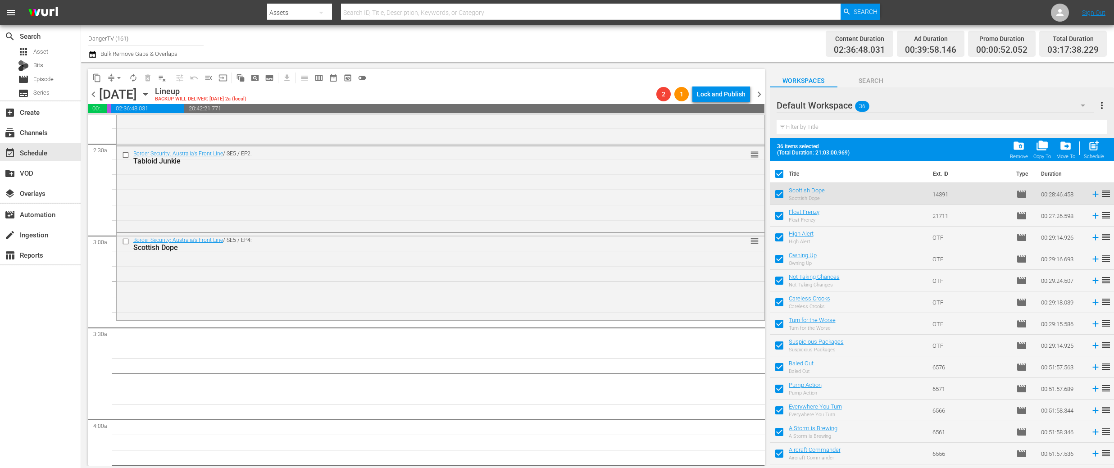
checkbox input "false"
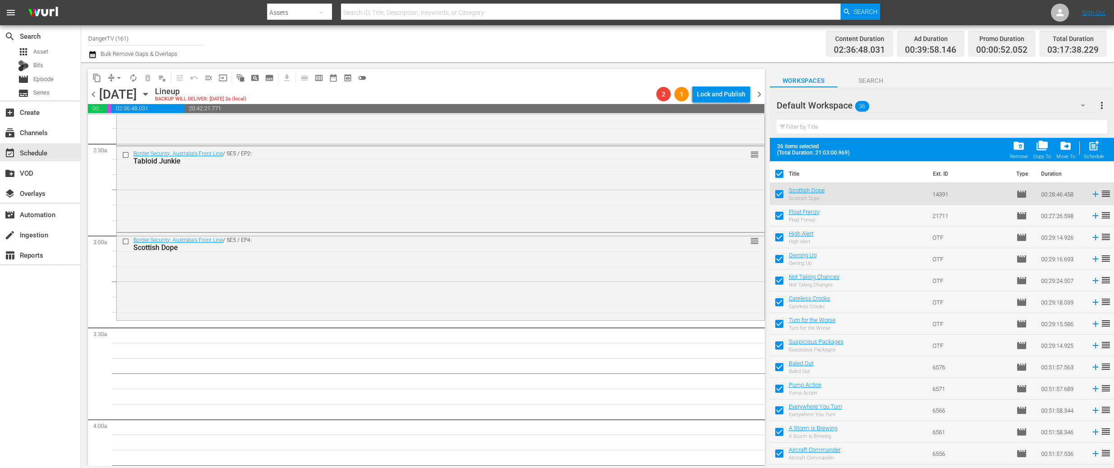
checkbox input "false"
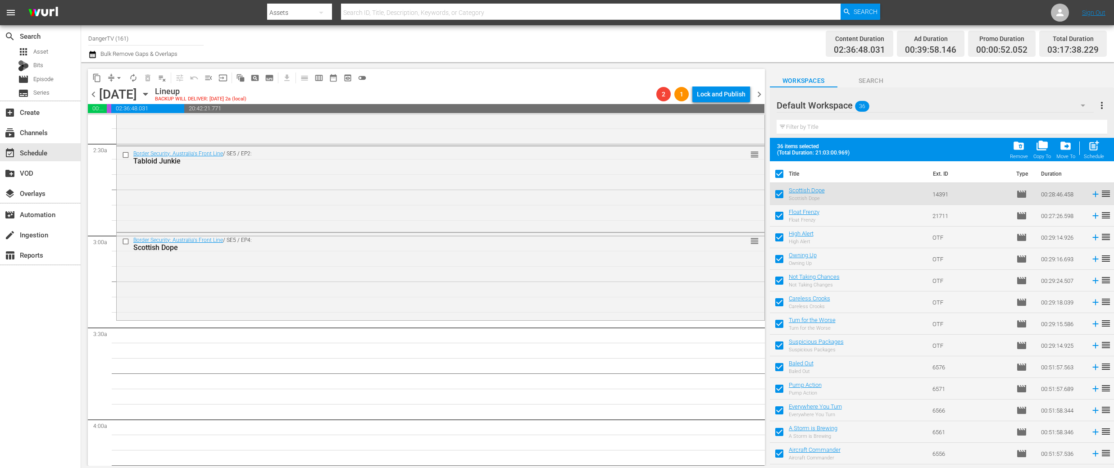
checkbox input "false"
